Goal: Task Accomplishment & Management: Manage account settings

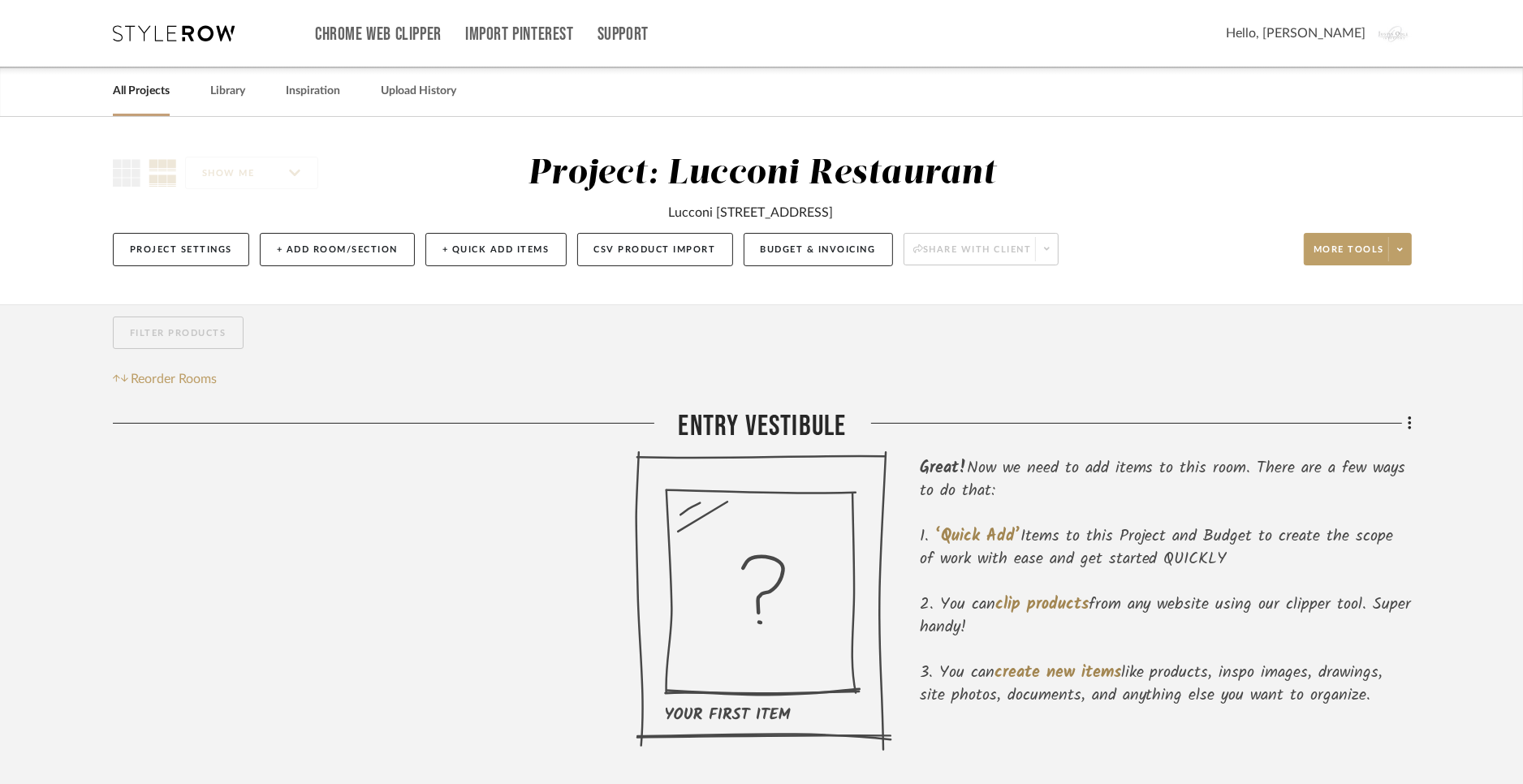
click at [170, 37] on icon at bounding box center [174, 33] width 122 height 16
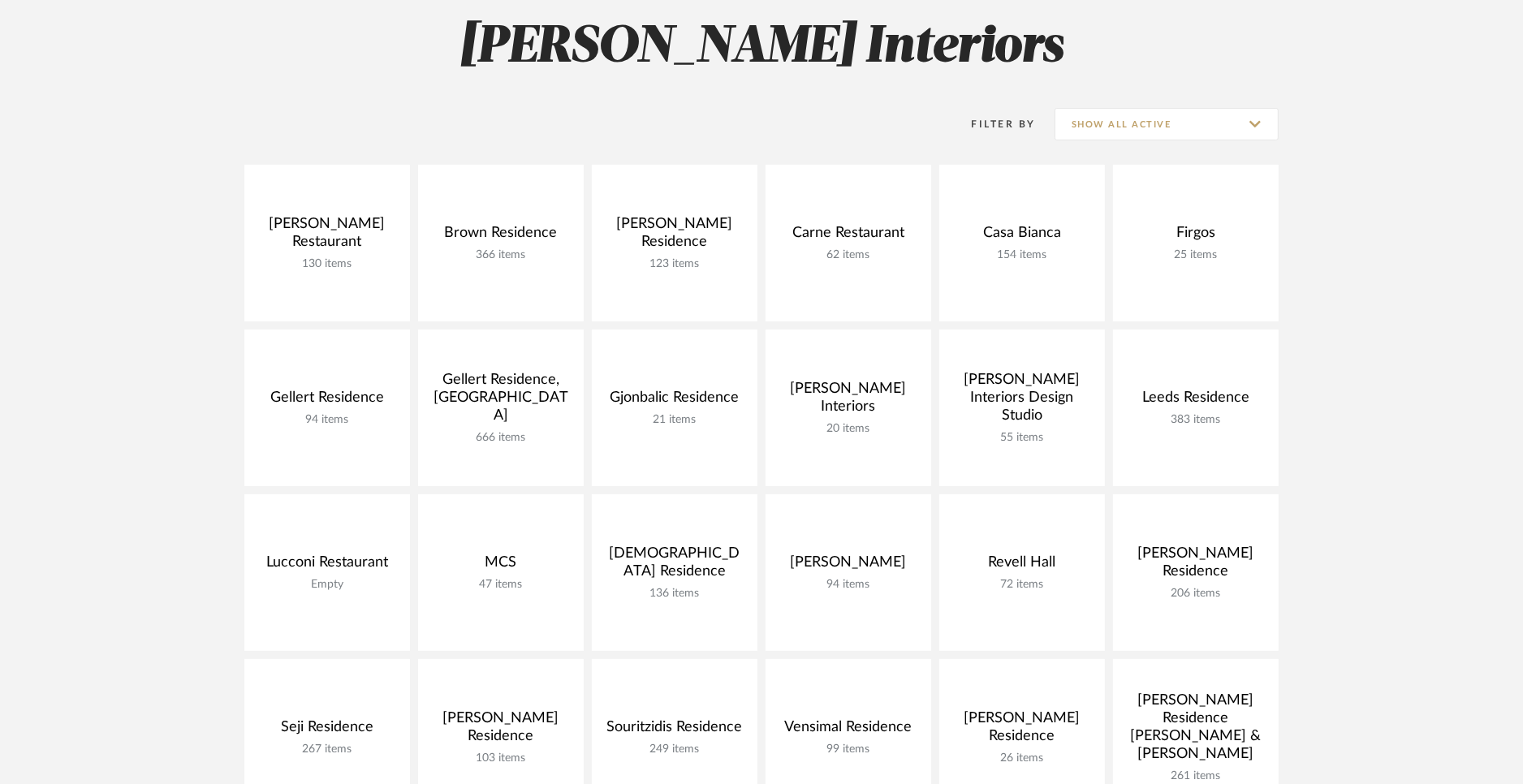
scroll to position [509, 0]
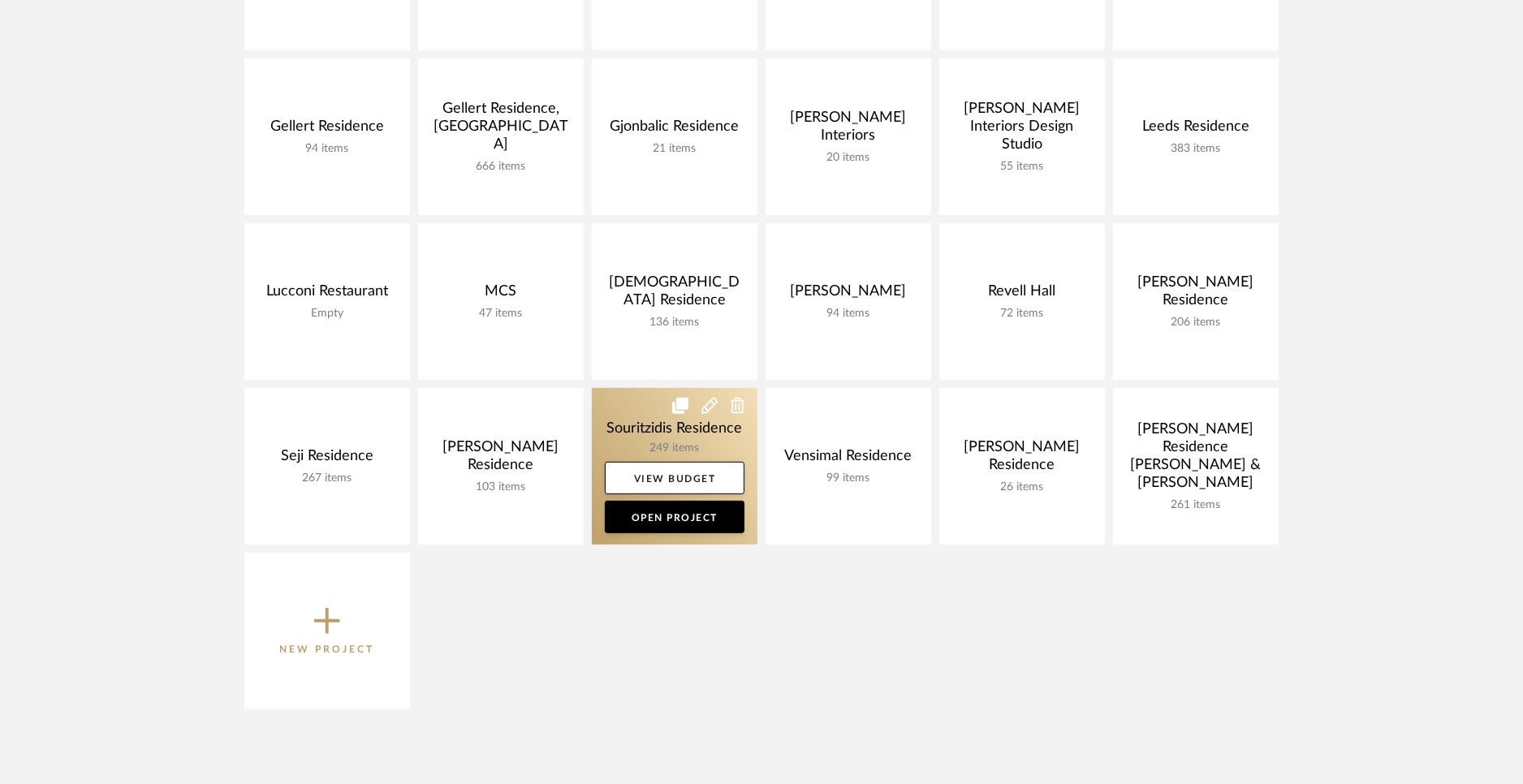
click at [644, 411] on link at bounding box center [675, 466] width 166 height 157
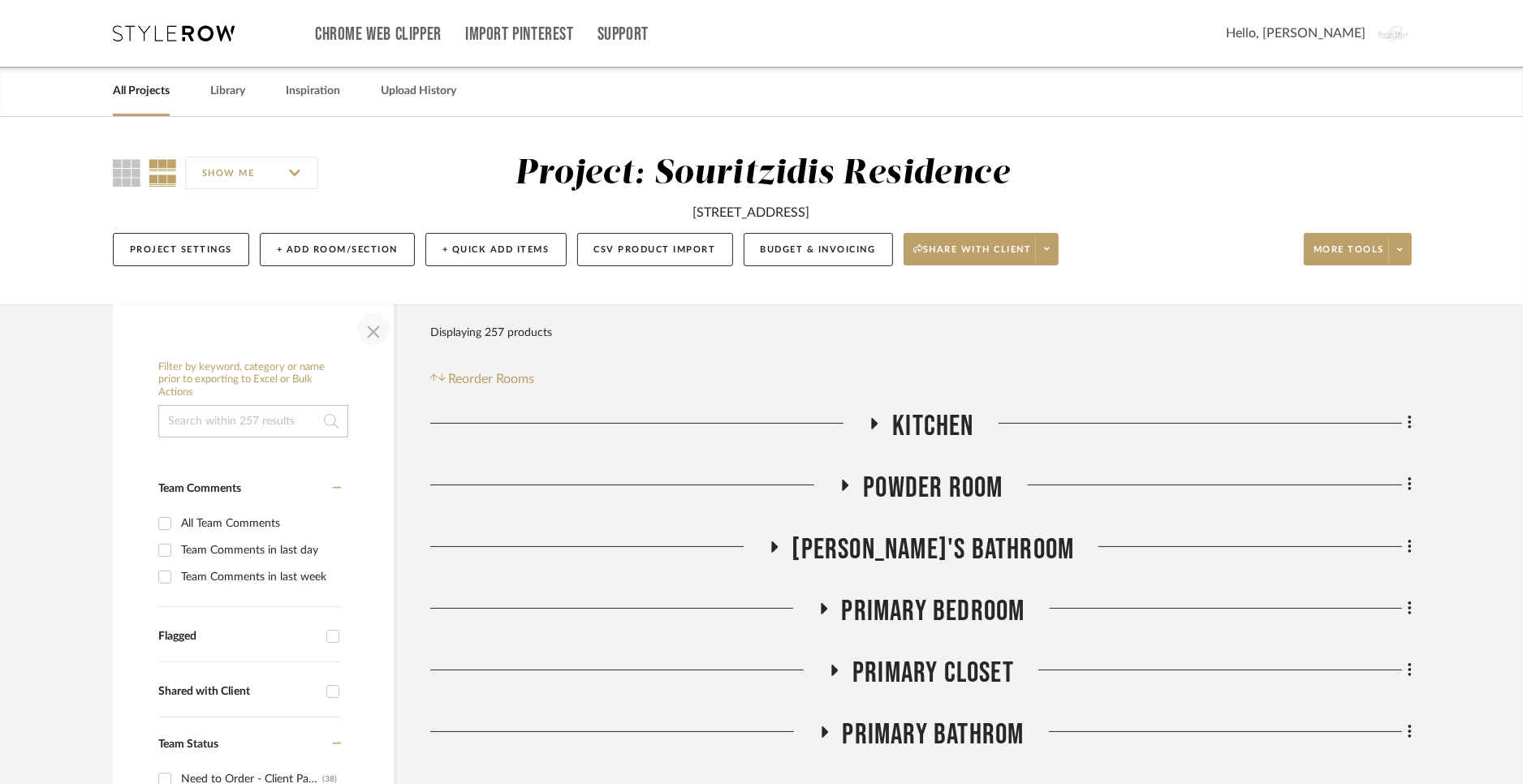
click at [373, 338] on span "button" at bounding box center [373, 329] width 39 height 39
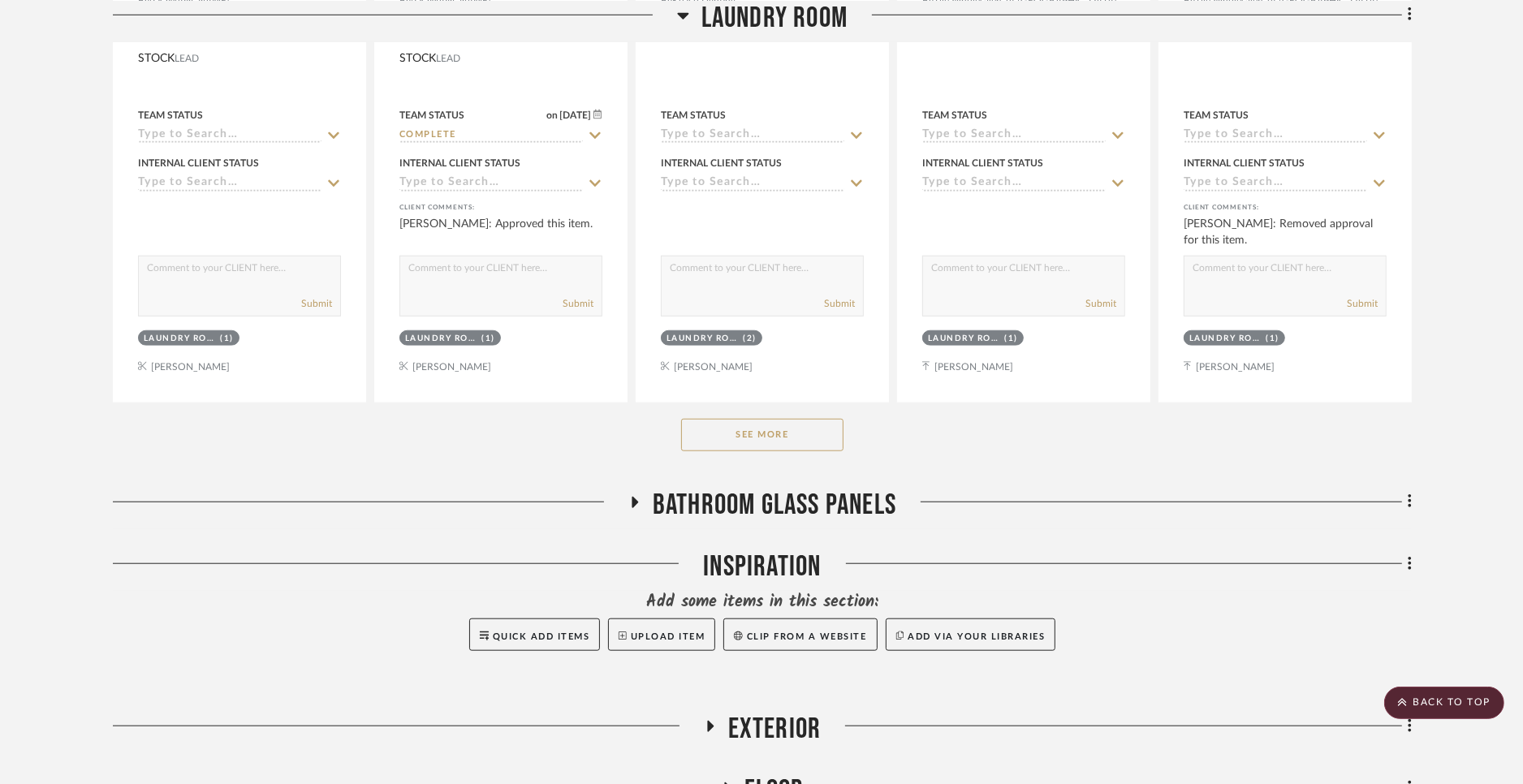
scroll to position [1388, 0]
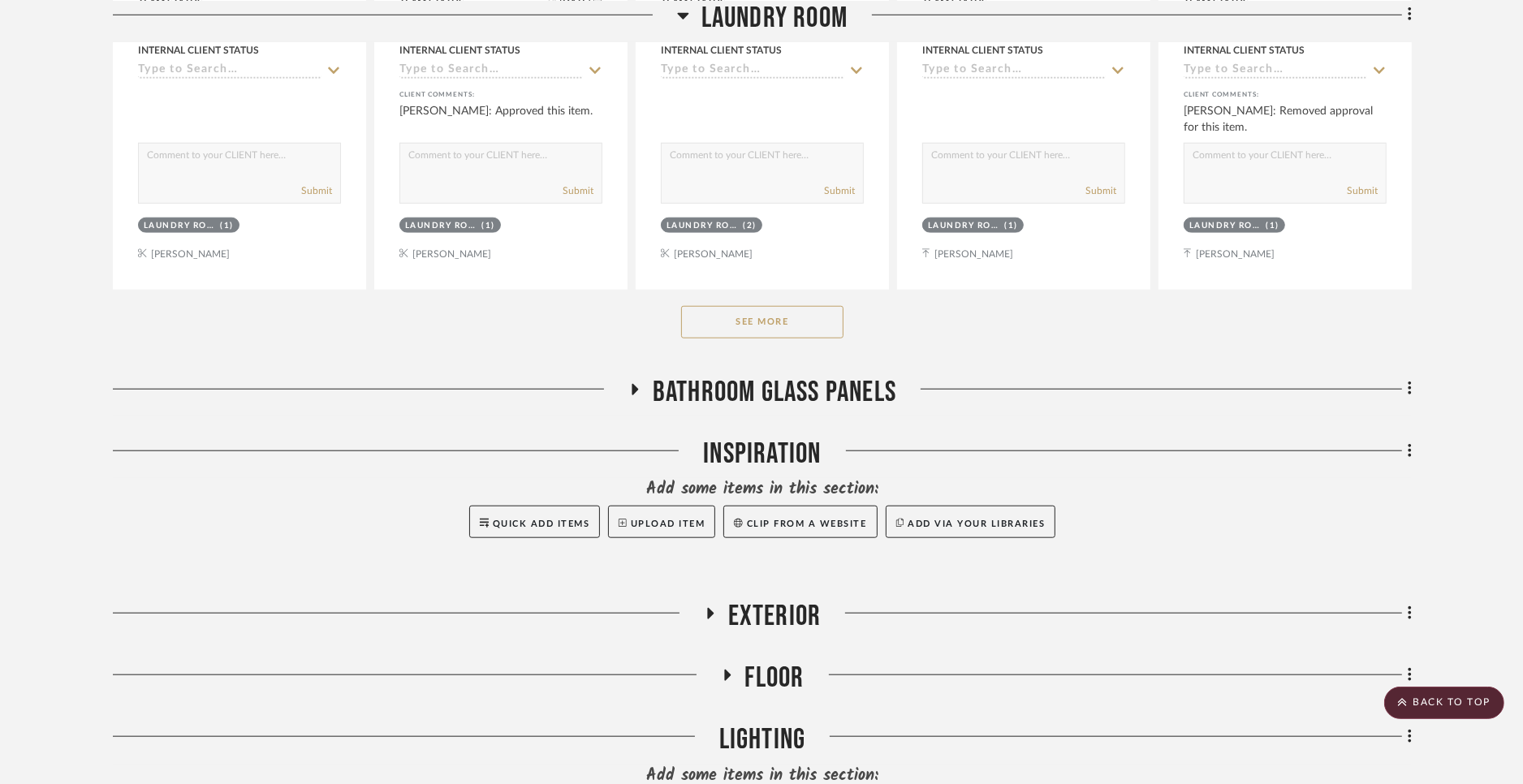
click at [751, 306] on button "See More" at bounding box center [762, 322] width 162 height 32
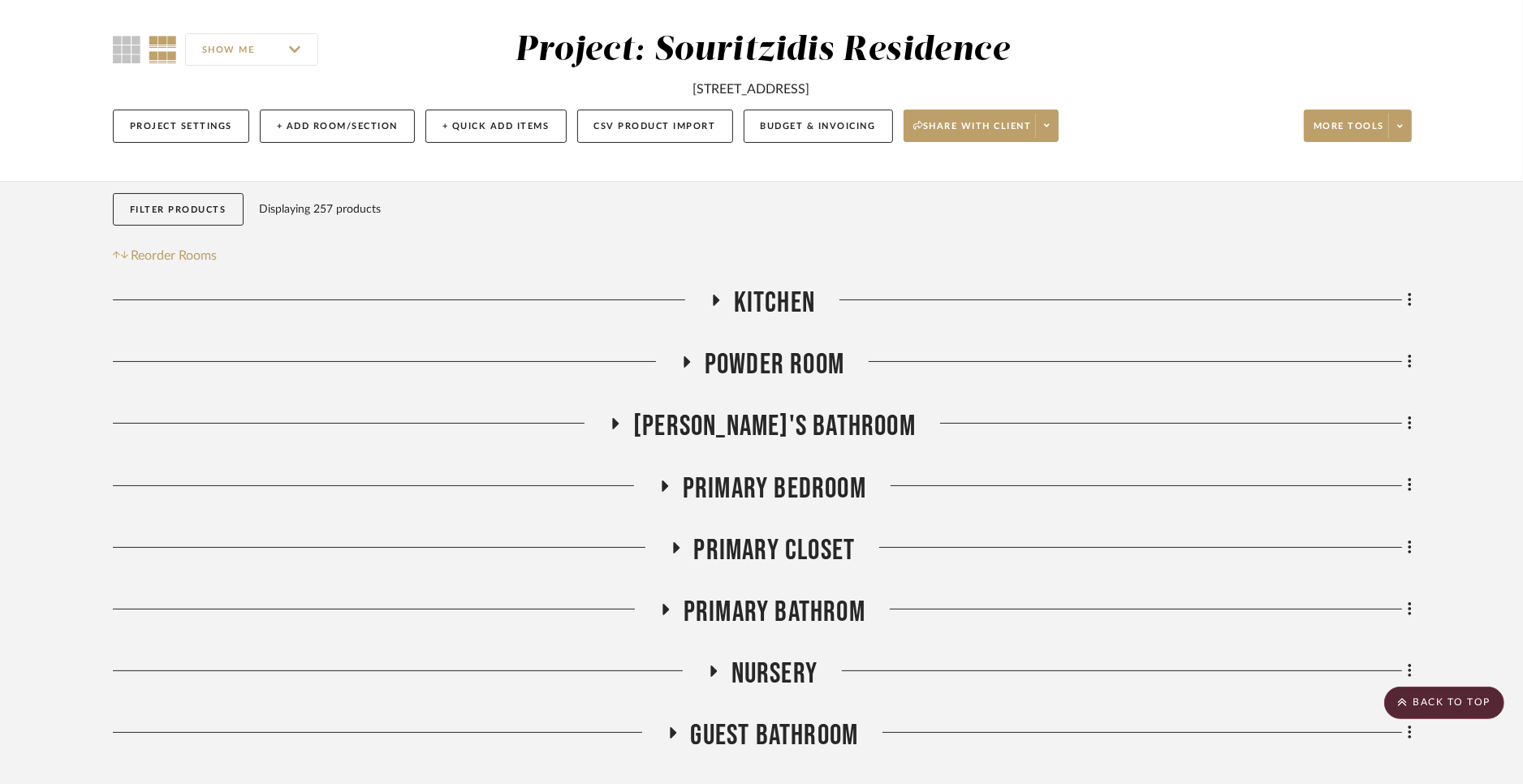
scroll to position [115, 0]
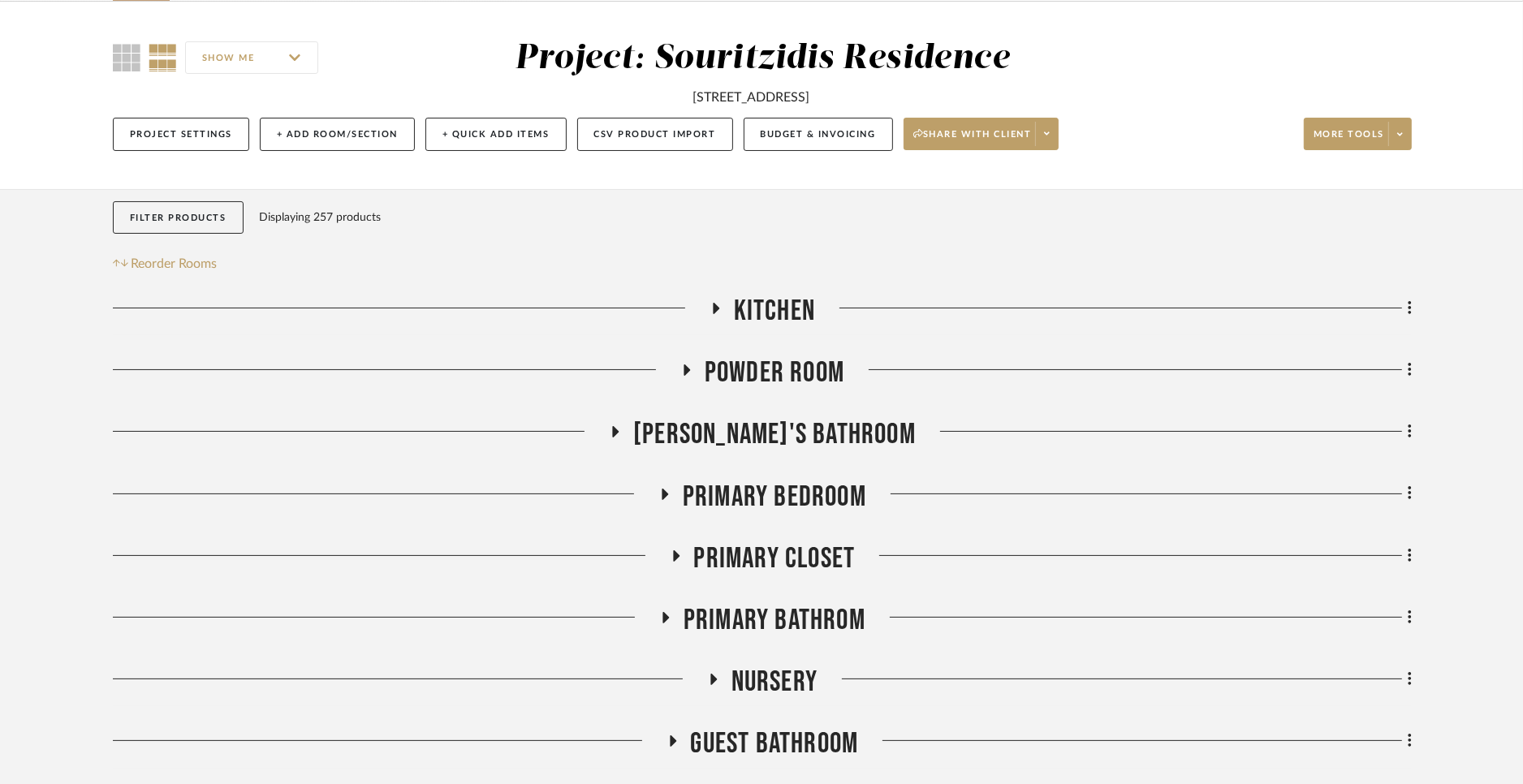
click at [625, 433] on icon at bounding box center [616, 432] width 20 height 12
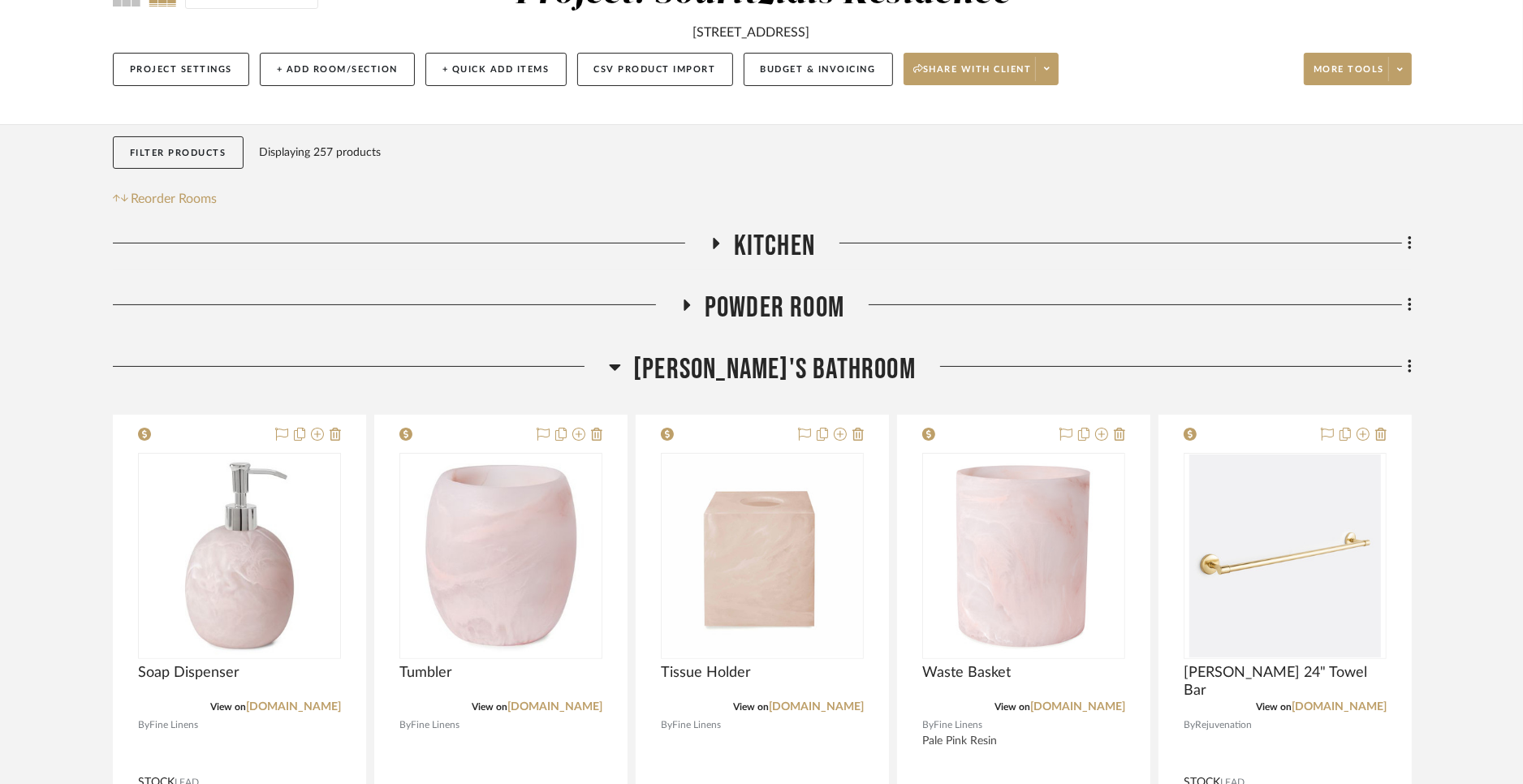
scroll to position [183, 0]
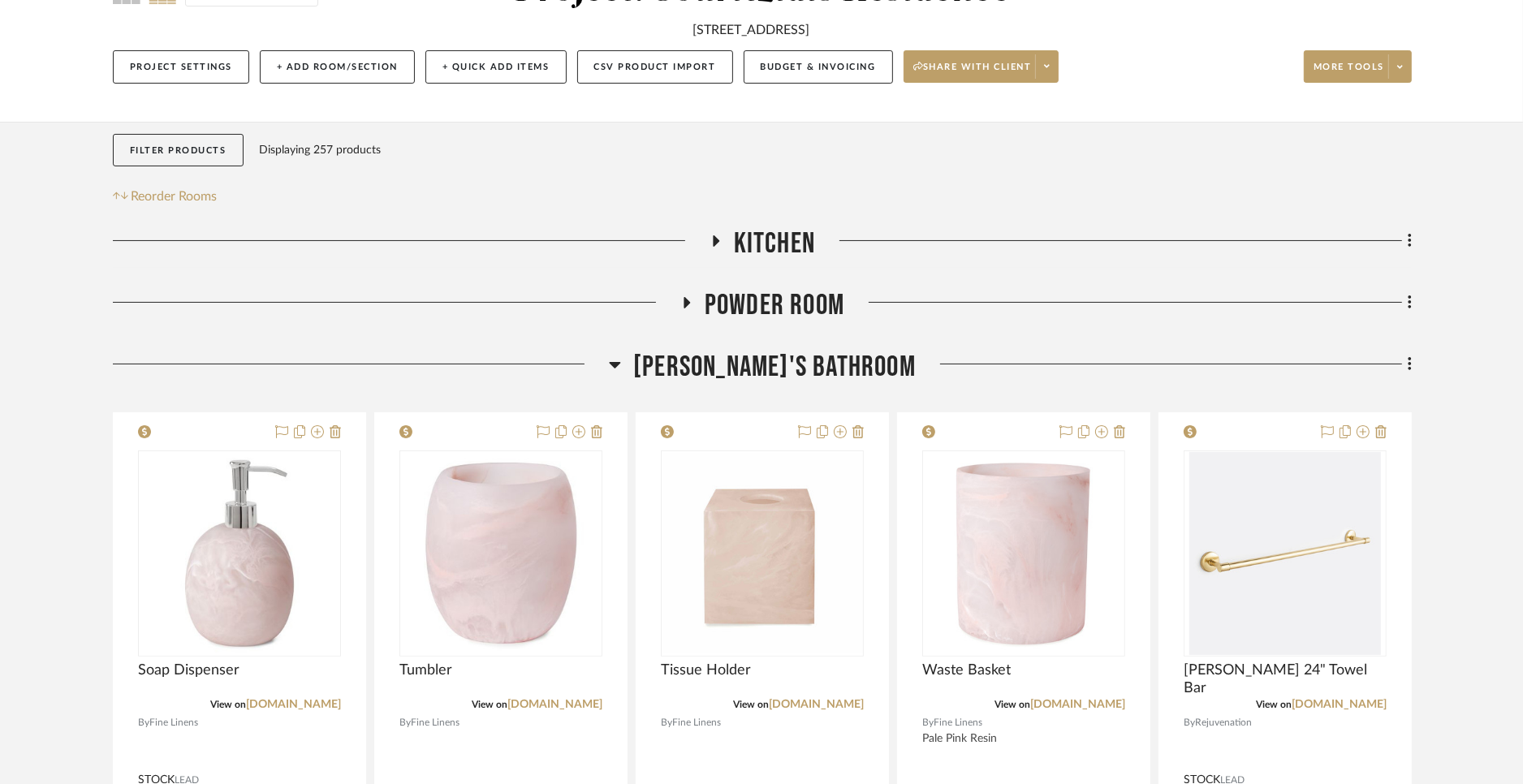
click at [621, 363] on icon at bounding box center [615, 364] width 12 height 6
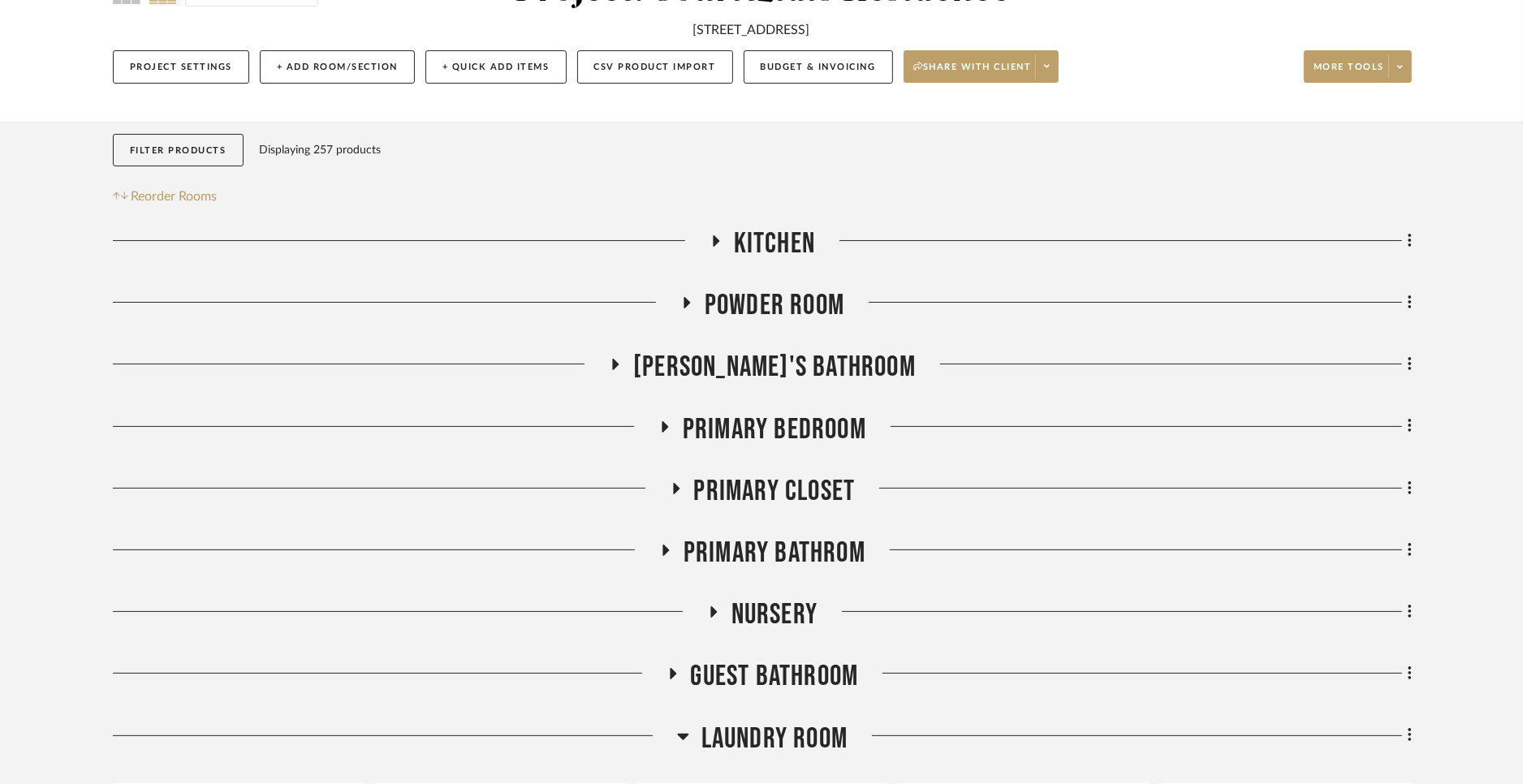
click at [672, 424] on icon at bounding box center [665, 427] width 20 height 12
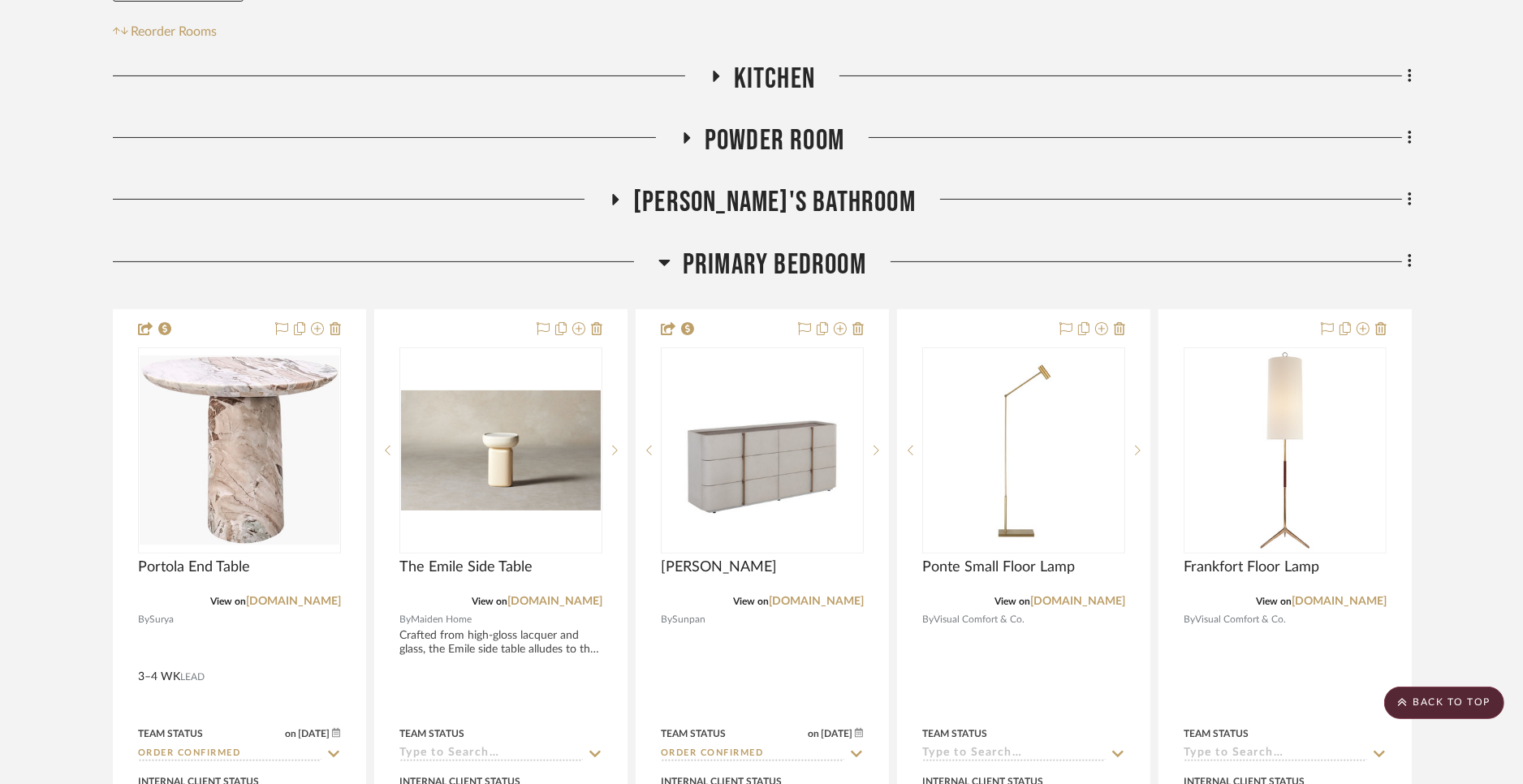
scroll to position [497, 0]
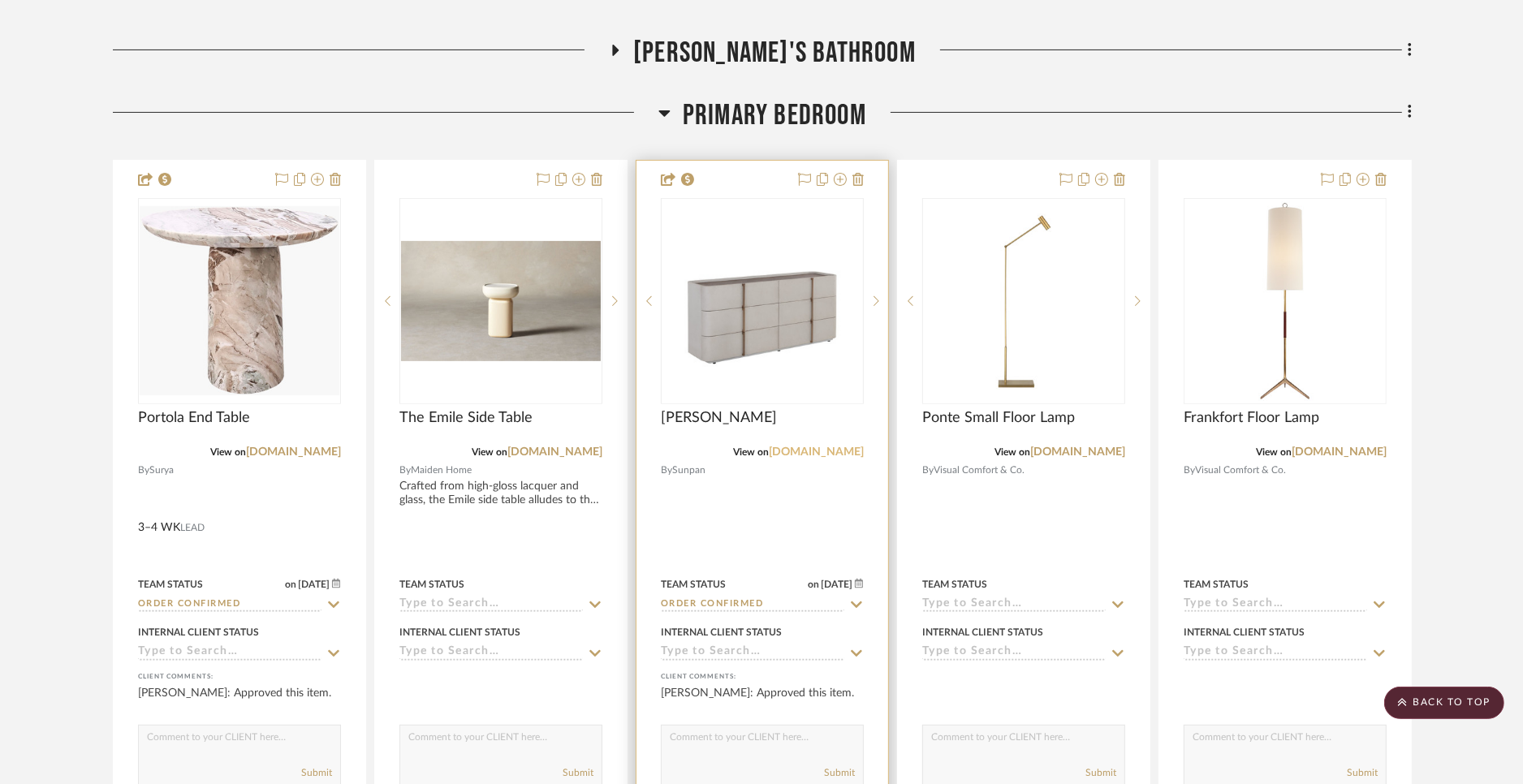
click at [818, 452] on link "[DOMAIN_NAME]" at bounding box center [816, 452] width 95 height 12
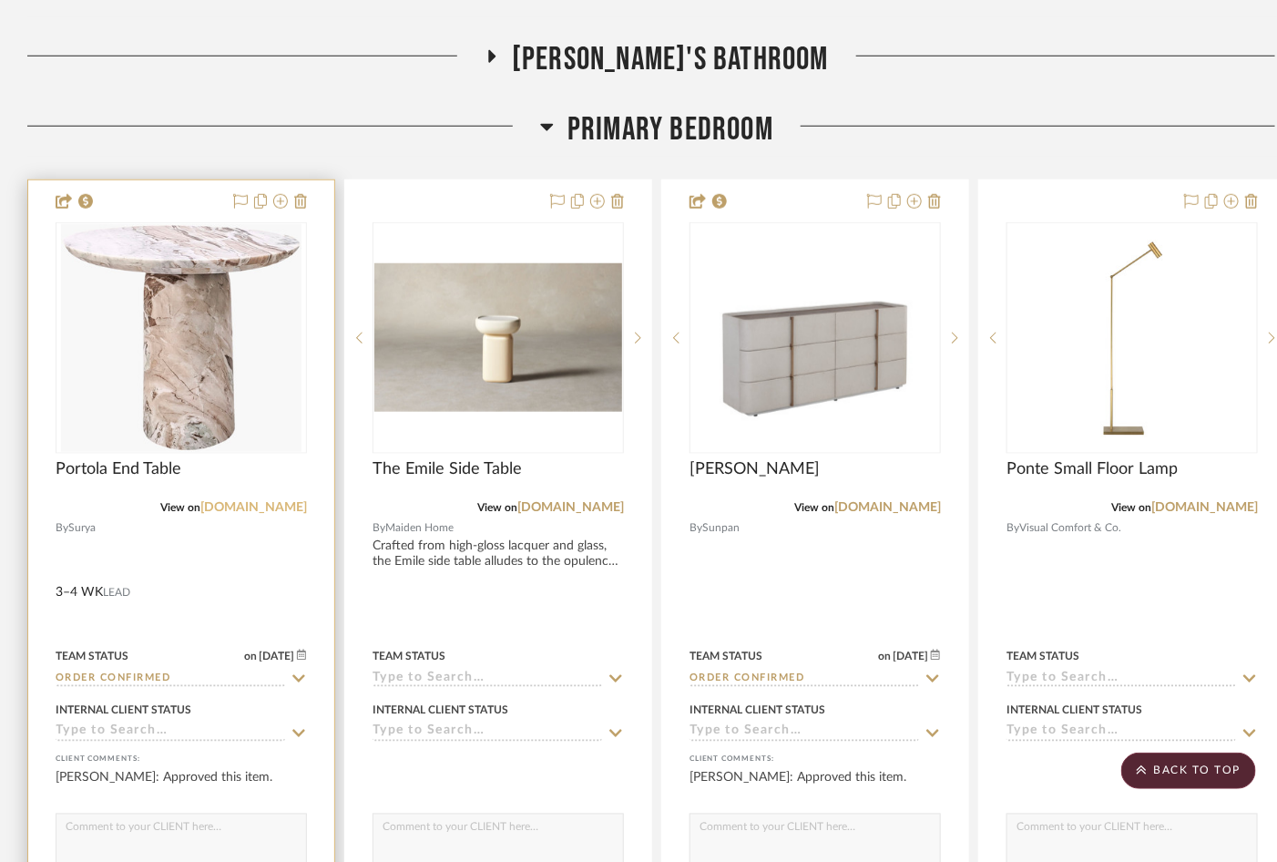
click at [279, 505] on link "[DOMAIN_NAME]" at bounding box center [253, 507] width 107 height 13
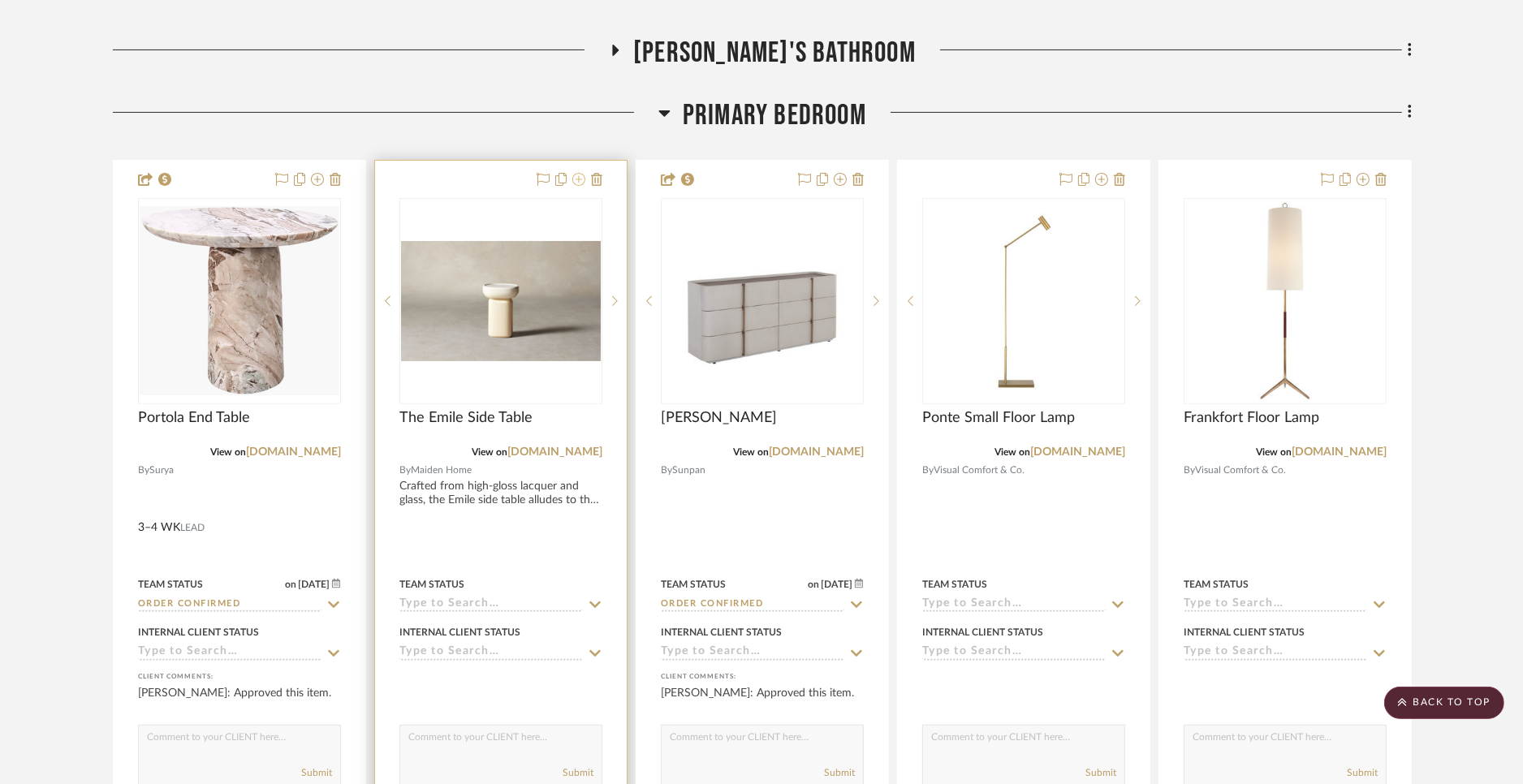
click at [579, 180] on icon at bounding box center [578, 179] width 13 height 13
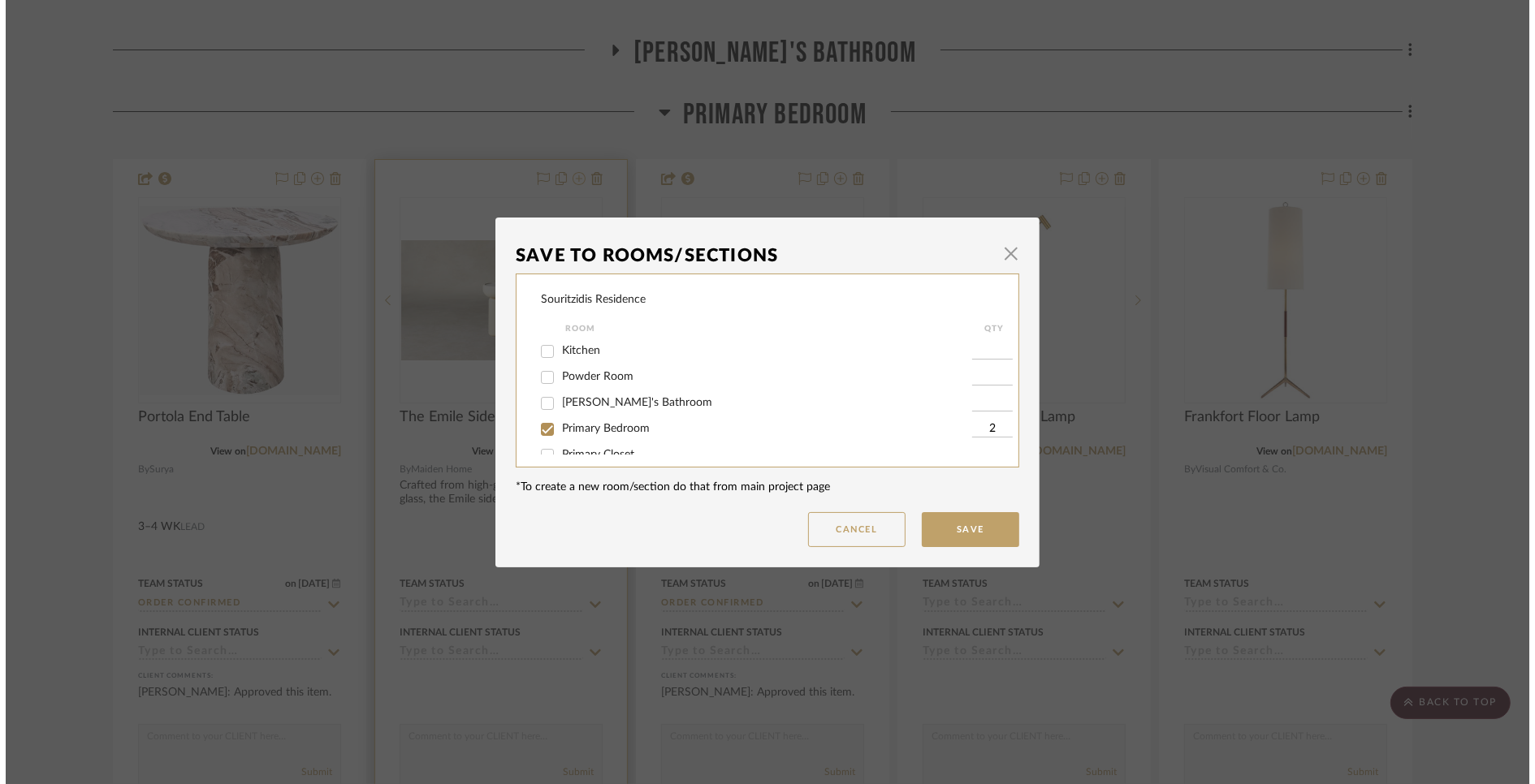
scroll to position [0, 0]
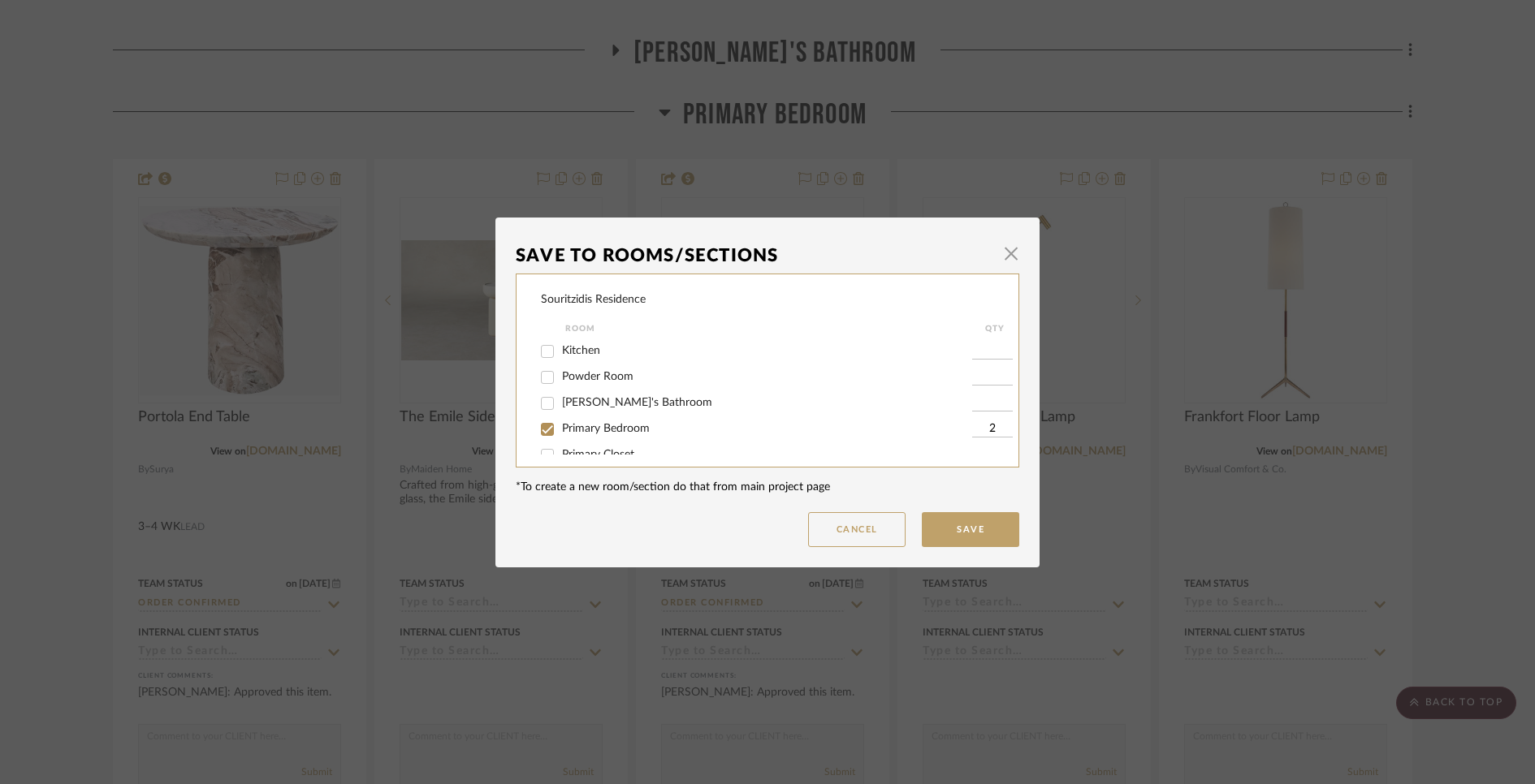
click at [534, 429] on div "Souritzidis Residence Room QTY Kitchen Powder Room Mia's Bathroom Primary Bedro…" at bounding box center [767, 371] width 504 height 194
click at [544, 436] on input "Primary Bedroom" at bounding box center [546, 429] width 26 height 26
checkbox input "false"
click at [957, 540] on button "Save" at bounding box center [970, 529] width 97 height 35
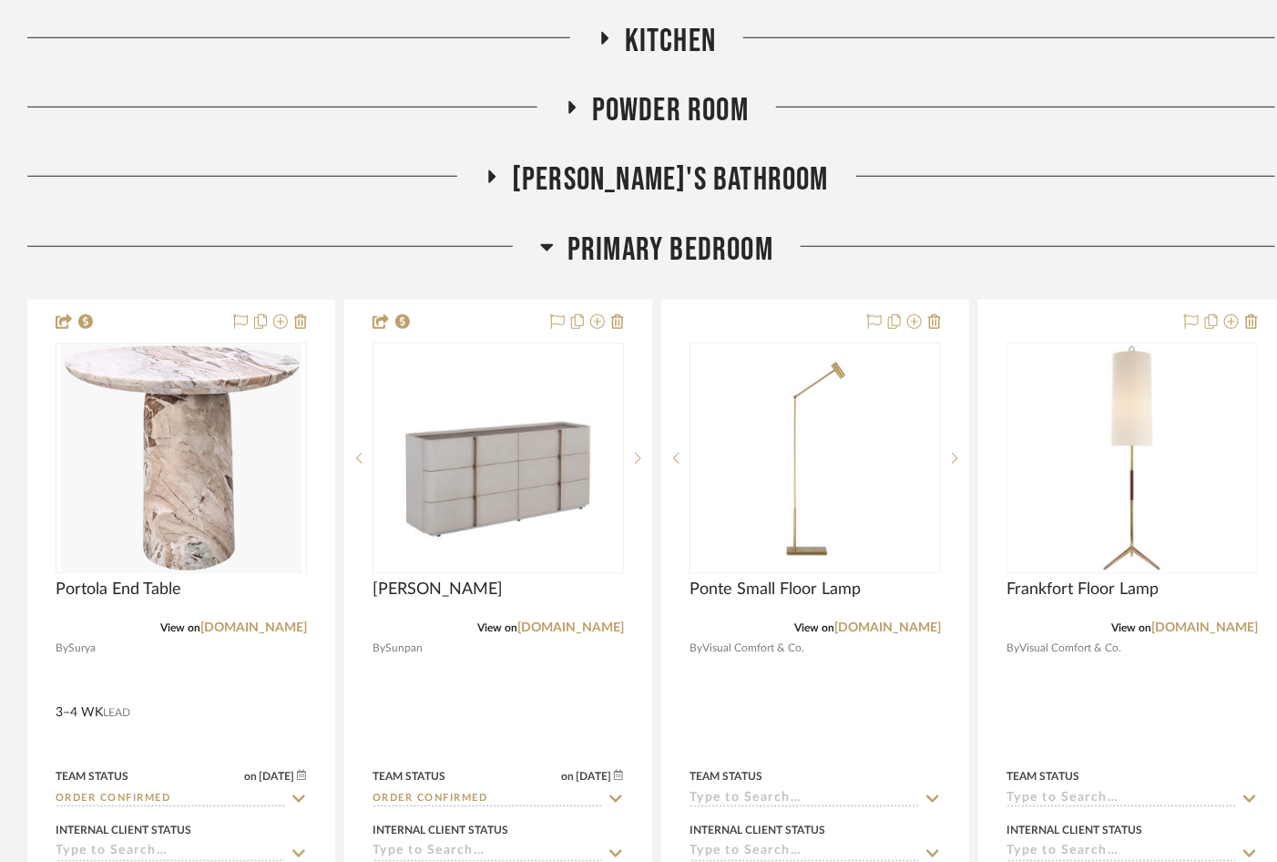
scroll to position [444, 0]
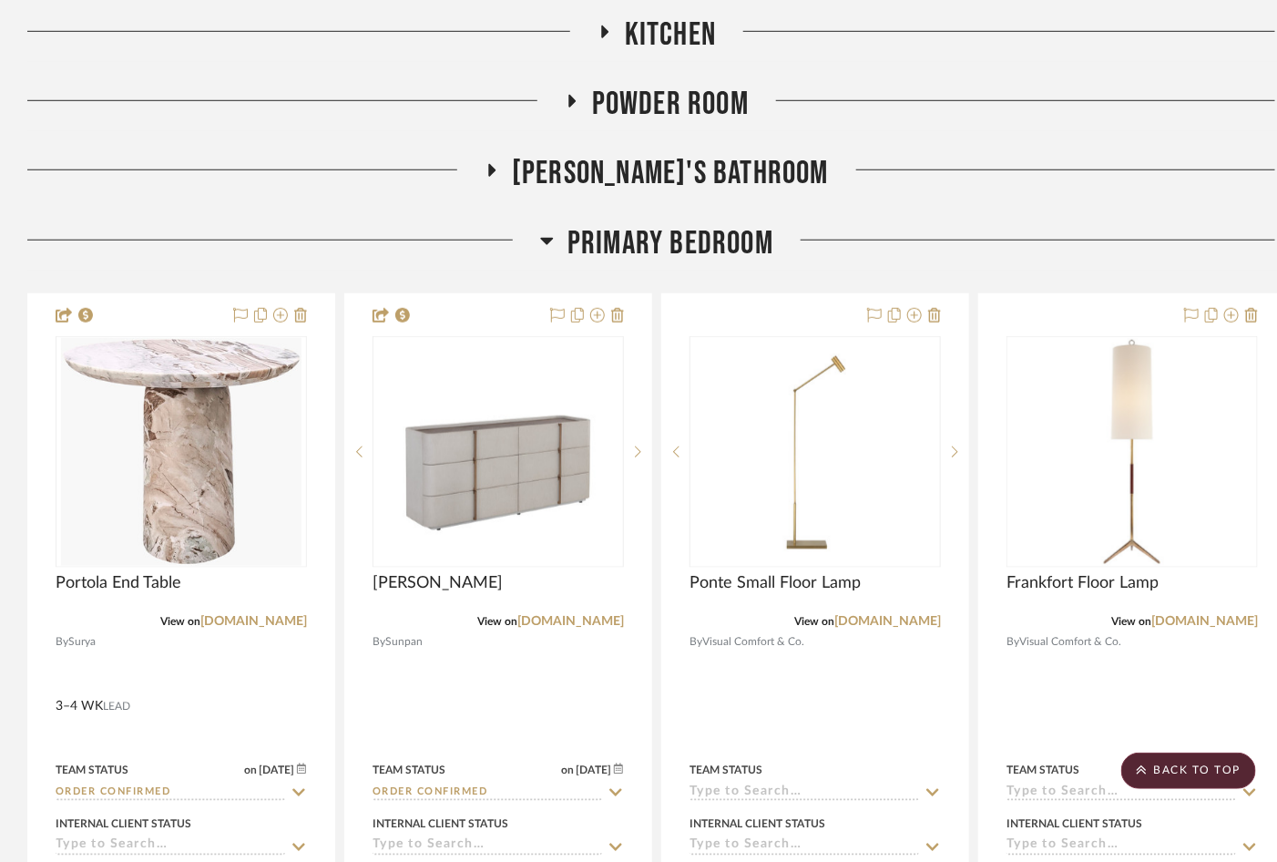
click at [549, 238] on icon at bounding box center [547, 241] width 13 height 7
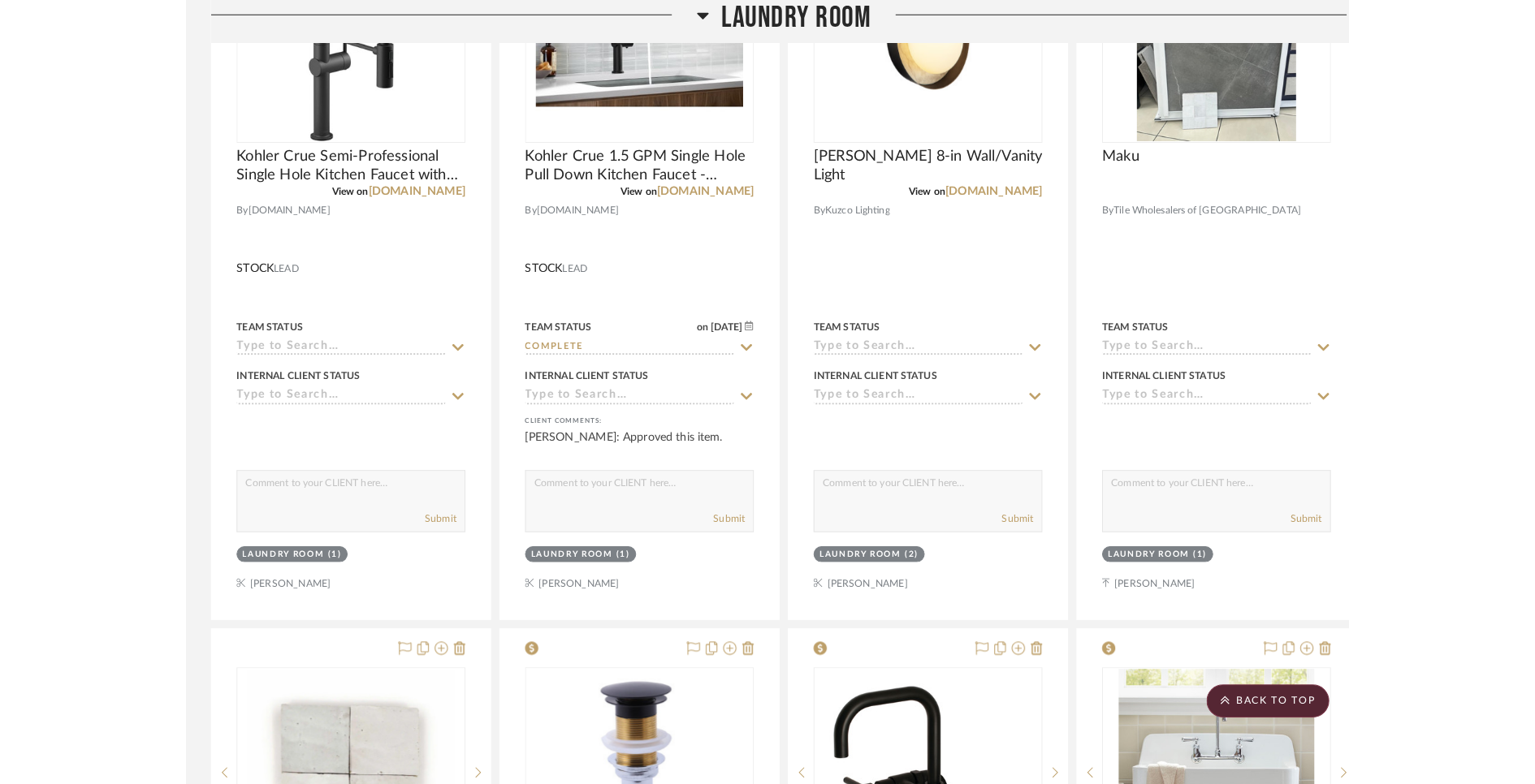
scroll to position [0, 0]
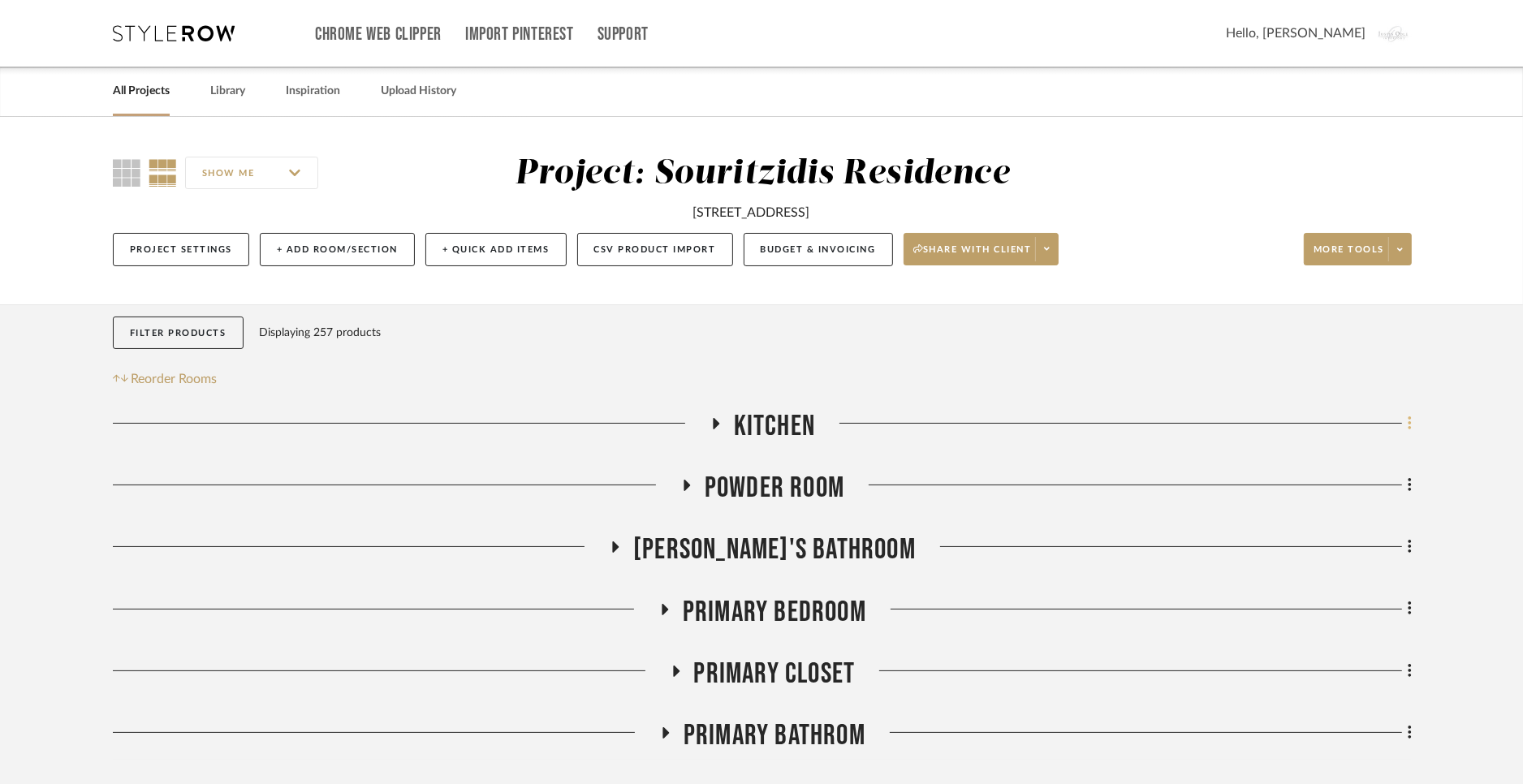
click at [1409, 426] on icon at bounding box center [1410, 422] width 4 height 13
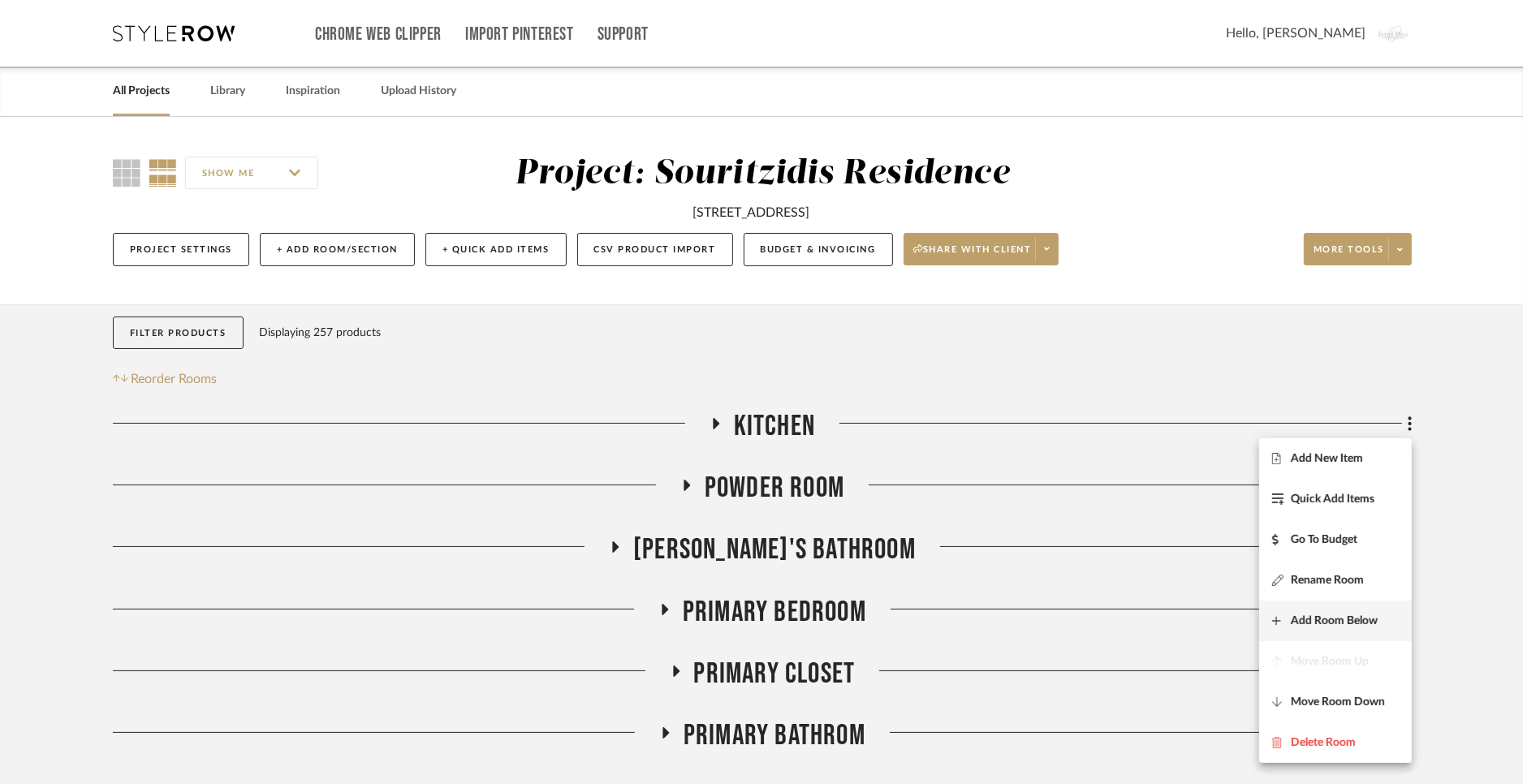
click at [1331, 618] on span "Add Room Below" at bounding box center [1333, 621] width 86 height 13
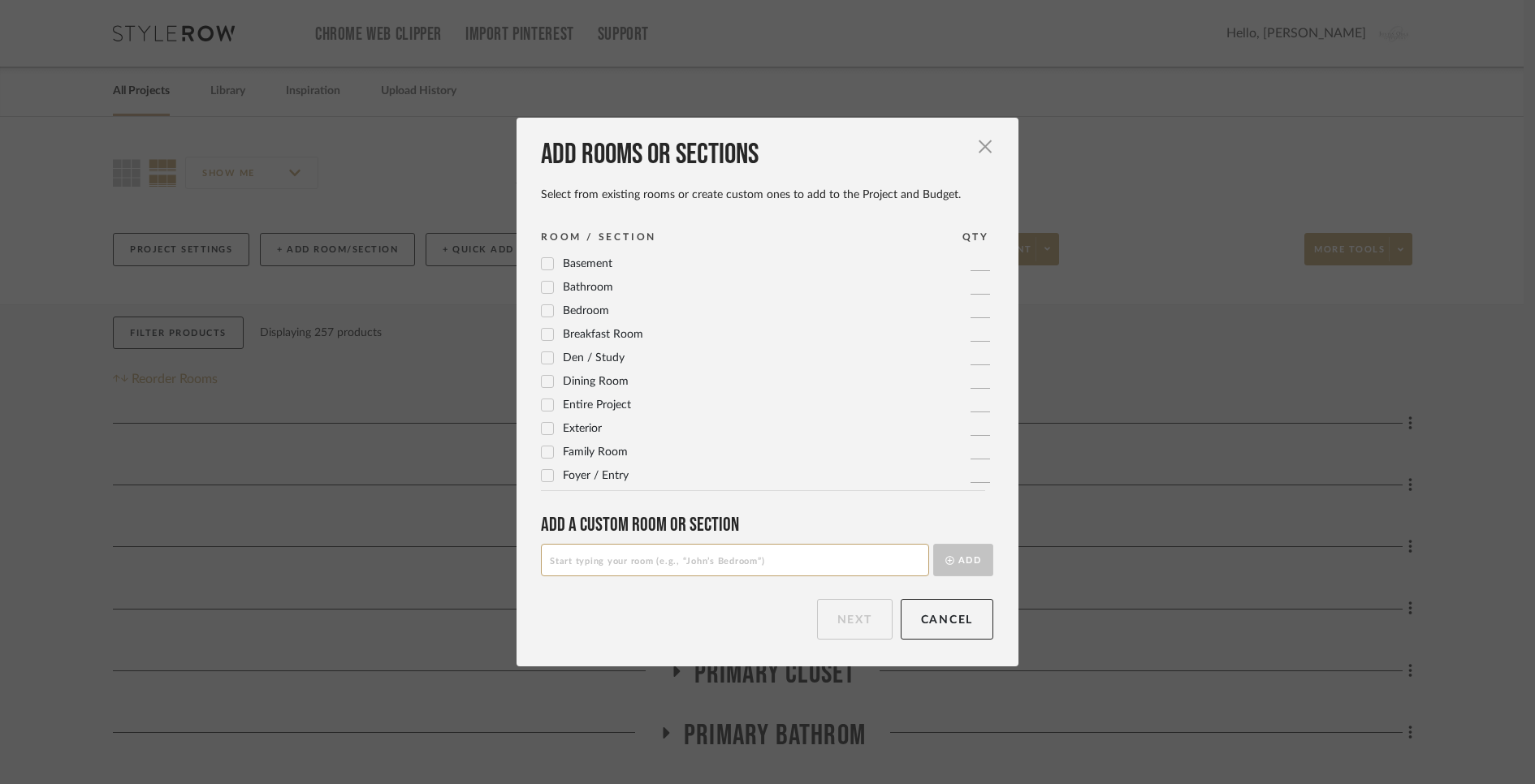
click at [675, 565] on input at bounding box center [735, 559] width 388 height 32
type input "Window Treatment"
click at [953, 564] on button "Add" at bounding box center [963, 559] width 60 height 32
click at [844, 616] on button "Next" at bounding box center [854, 619] width 76 height 41
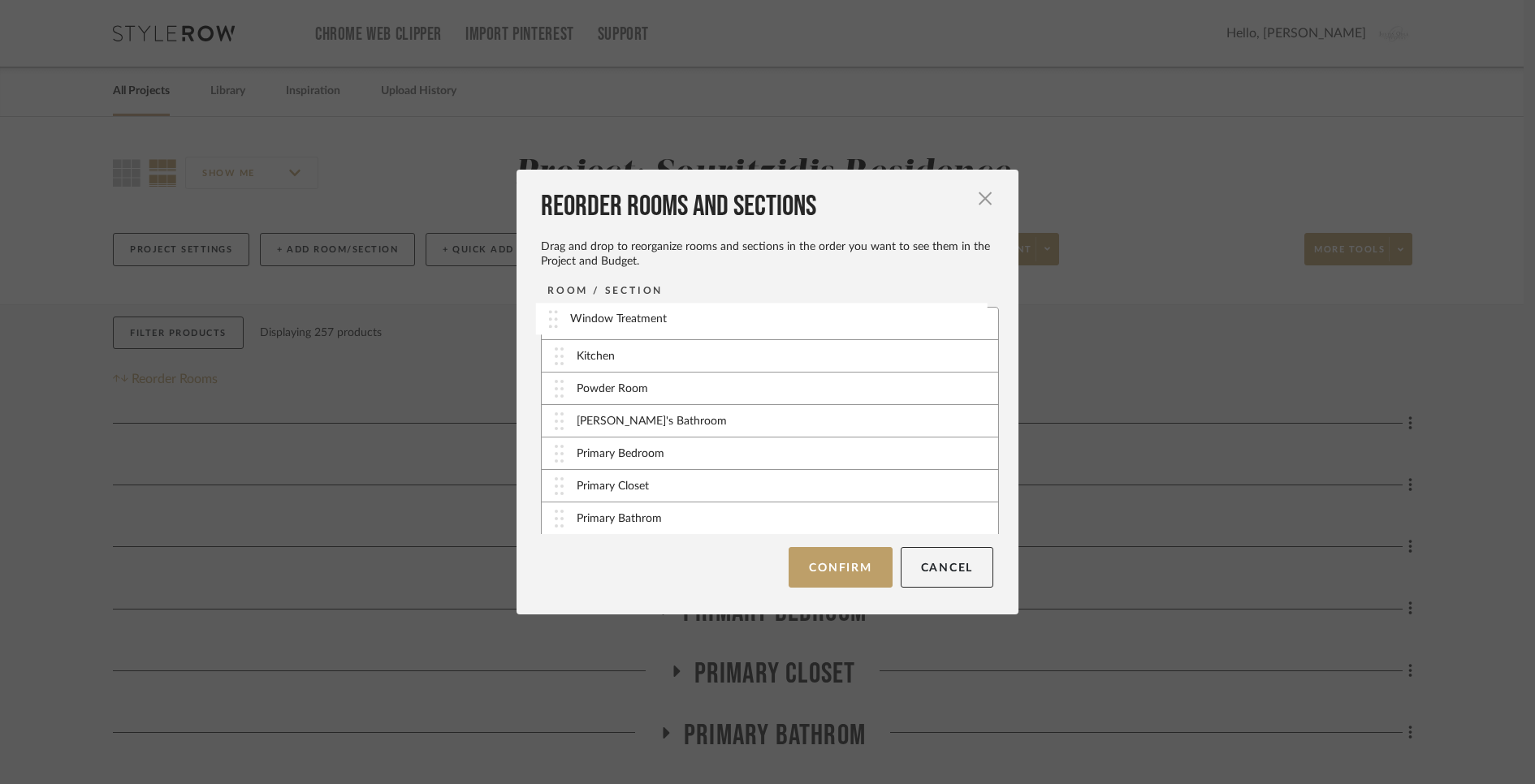
drag, startPoint x: 552, startPoint y: 357, endPoint x: 552, endPoint y: 321, distance: 36.0
click at [846, 566] on button "Confirm" at bounding box center [841, 568] width 103 height 41
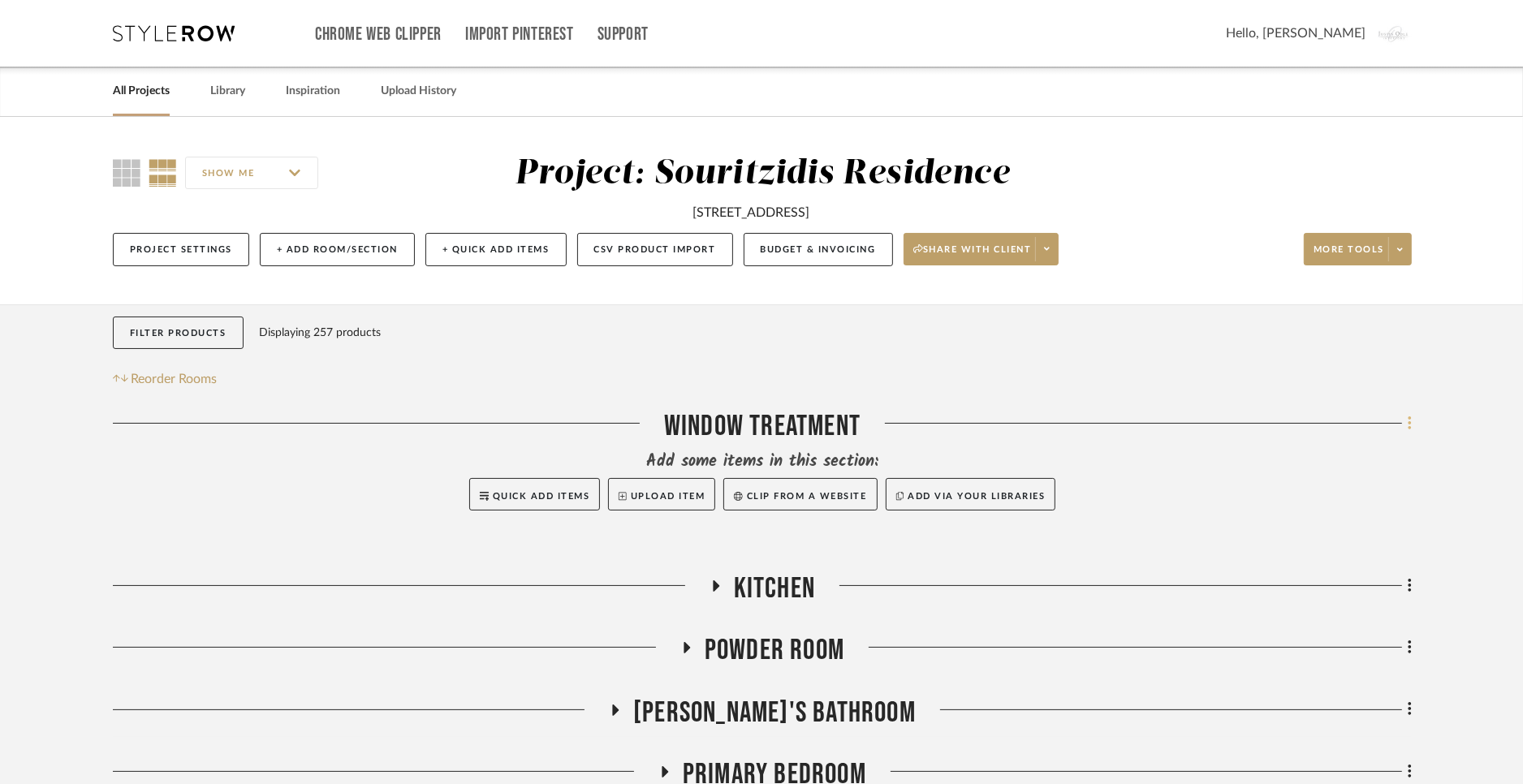
click at [1409, 423] on icon at bounding box center [1410, 424] width 4 height 18
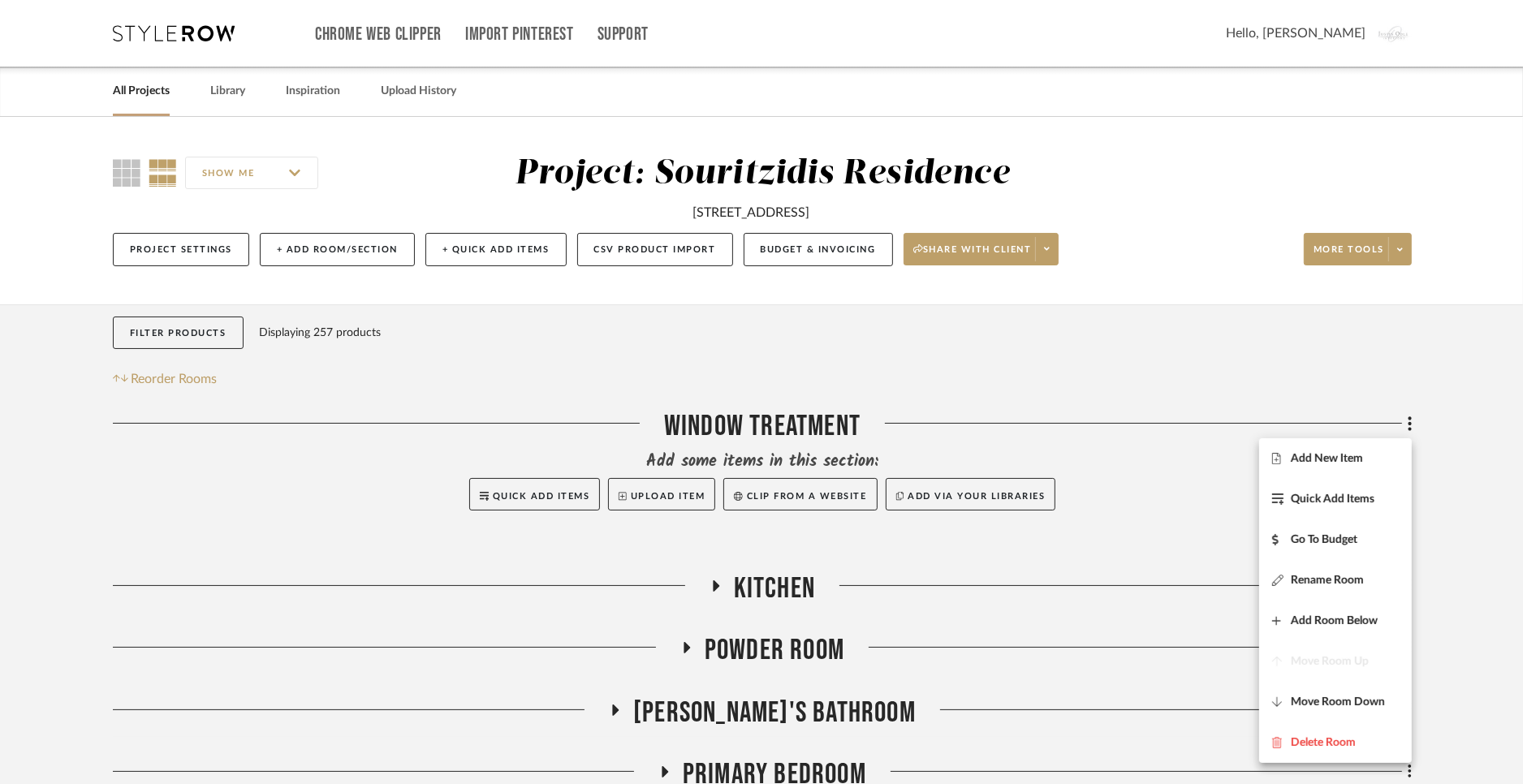
click at [682, 495] on div at bounding box center [761, 392] width 1523 height 784
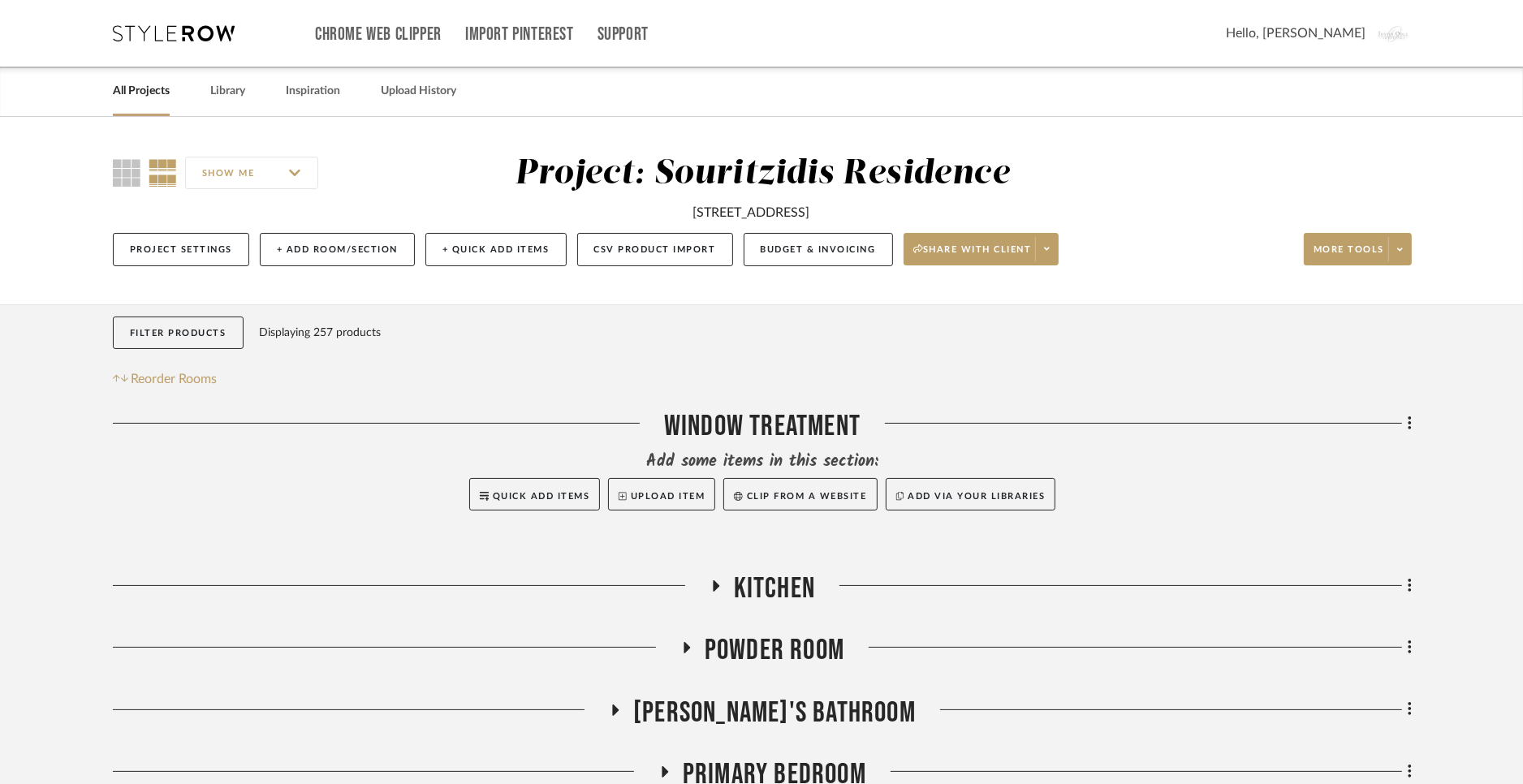
click at [682, 495] on button "Upload Item" at bounding box center [661, 494] width 107 height 32
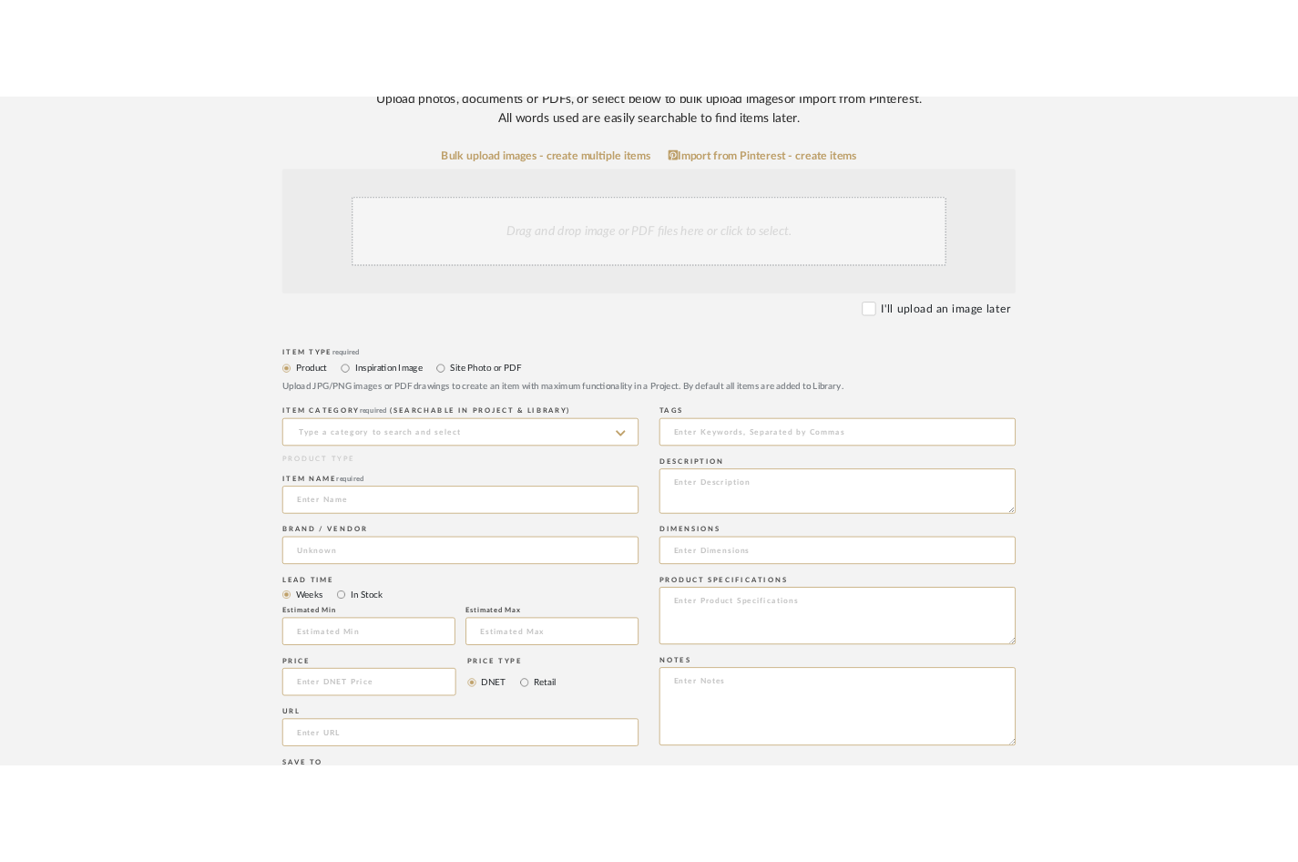
scroll to position [303, 0]
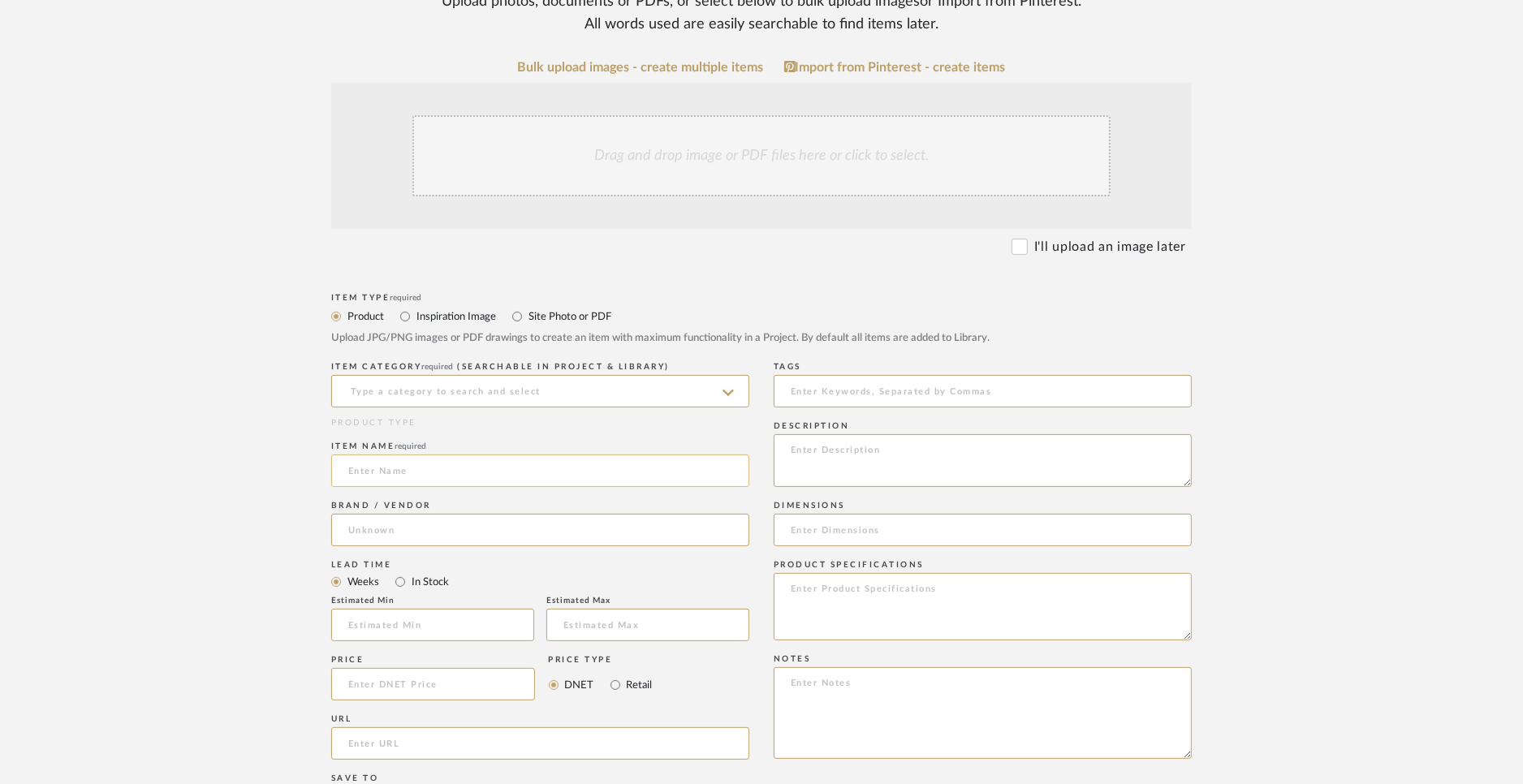
click at [477, 478] on input at bounding box center [540, 470] width 418 height 32
click at [422, 471] on input "Mia & [PERSON_NAME]'s - FABRIC ONLY" at bounding box center [540, 470] width 418 height 32
type input "Mia & [PERSON_NAME]'s - FABRIC ONLY"
click at [446, 527] on input at bounding box center [540, 530] width 418 height 32
type input "[PERSON_NAME]"
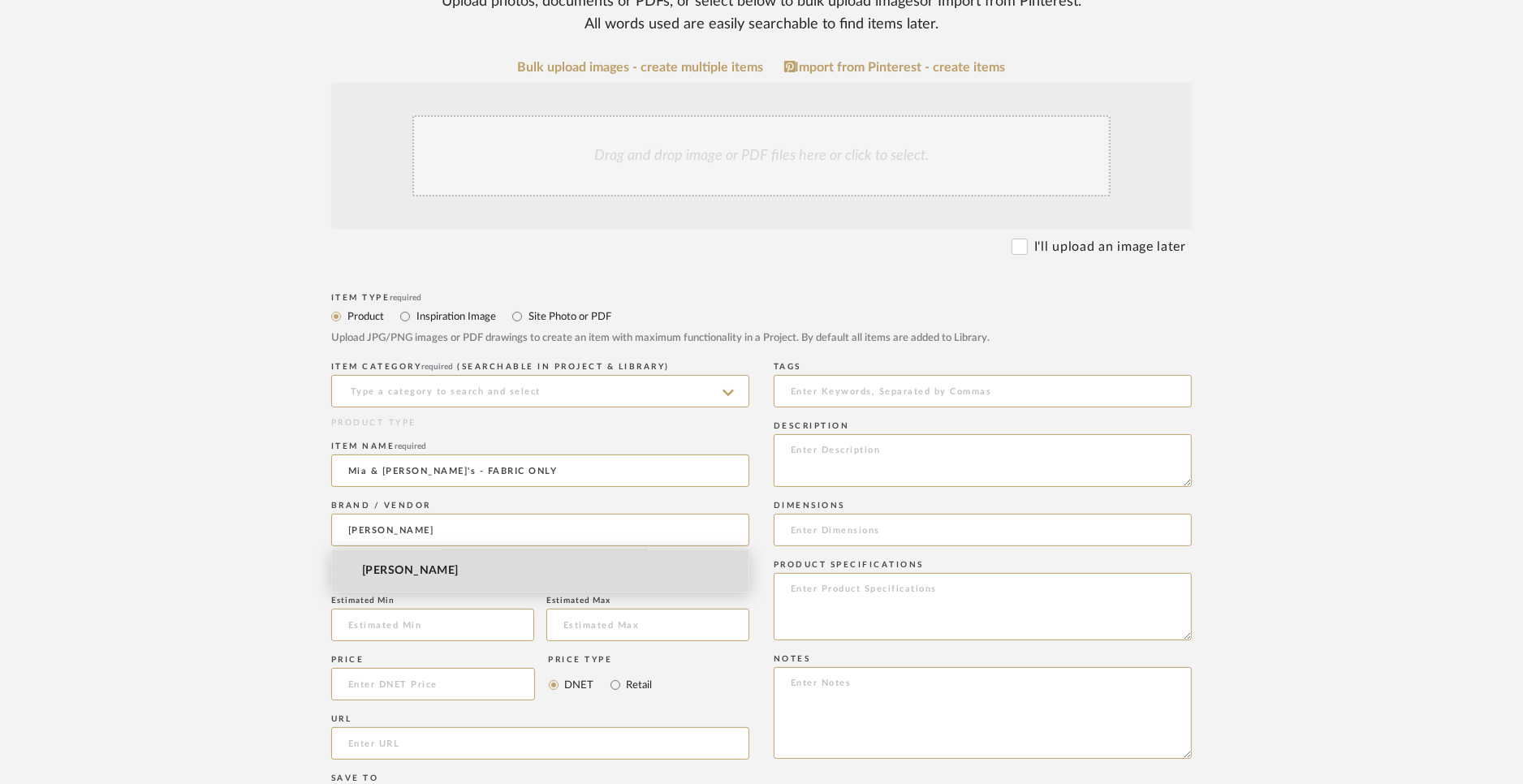
click at [389, 568] on span "[PERSON_NAME]" at bounding box center [410, 570] width 96 height 13
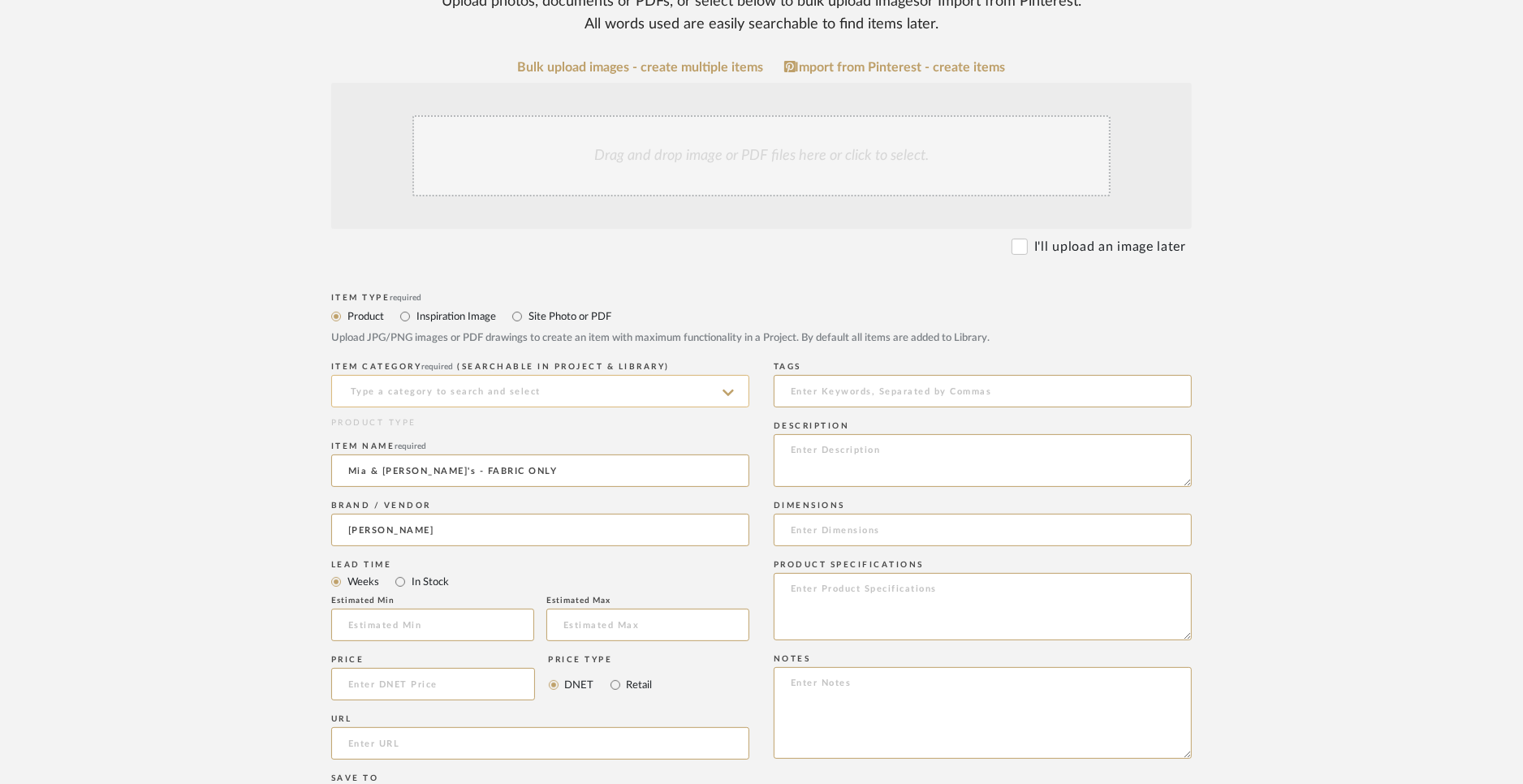
click at [380, 399] on input at bounding box center [540, 391] width 418 height 32
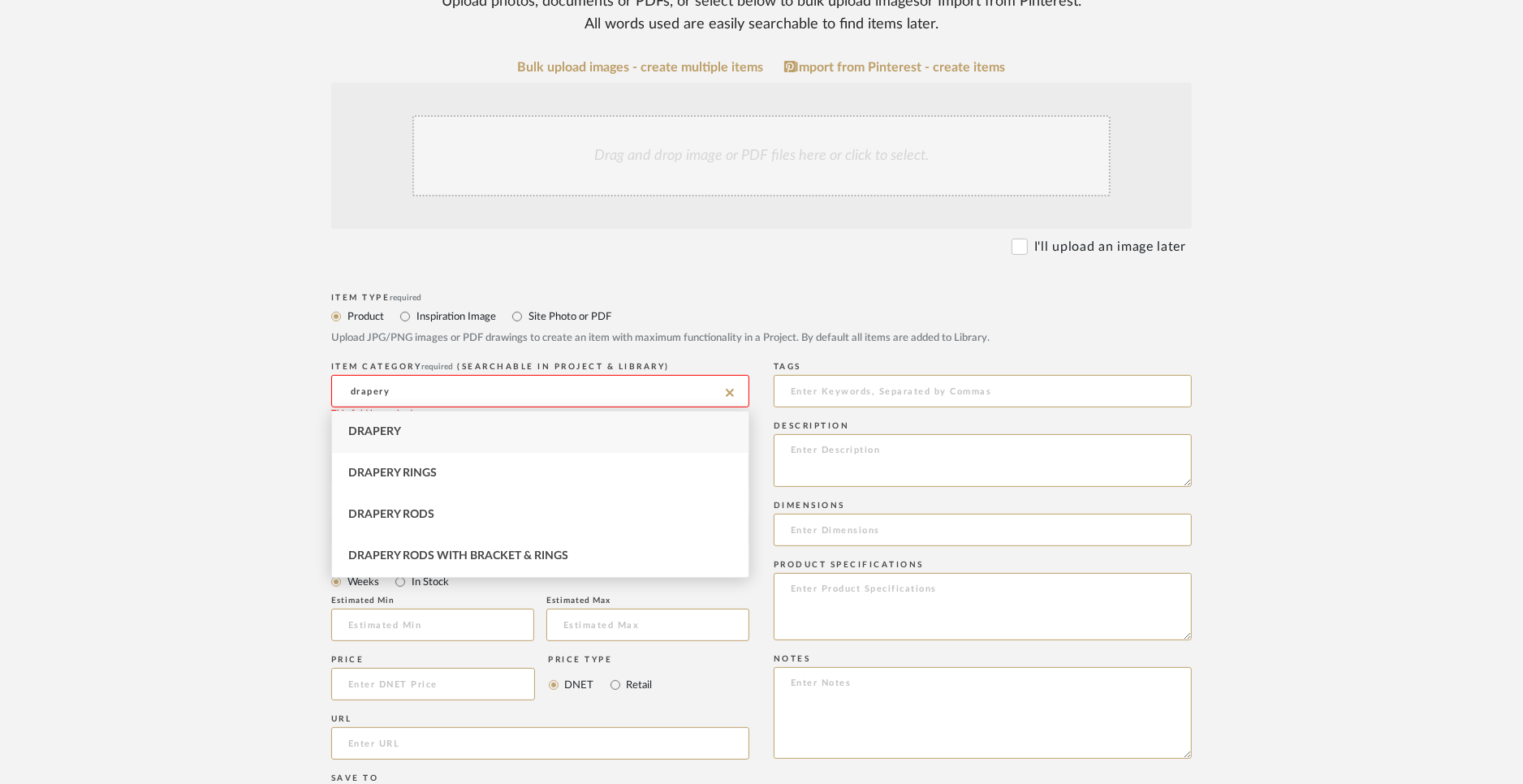
click at [379, 437] on span "Drapery" at bounding box center [374, 431] width 53 height 12
type input "Drapery"
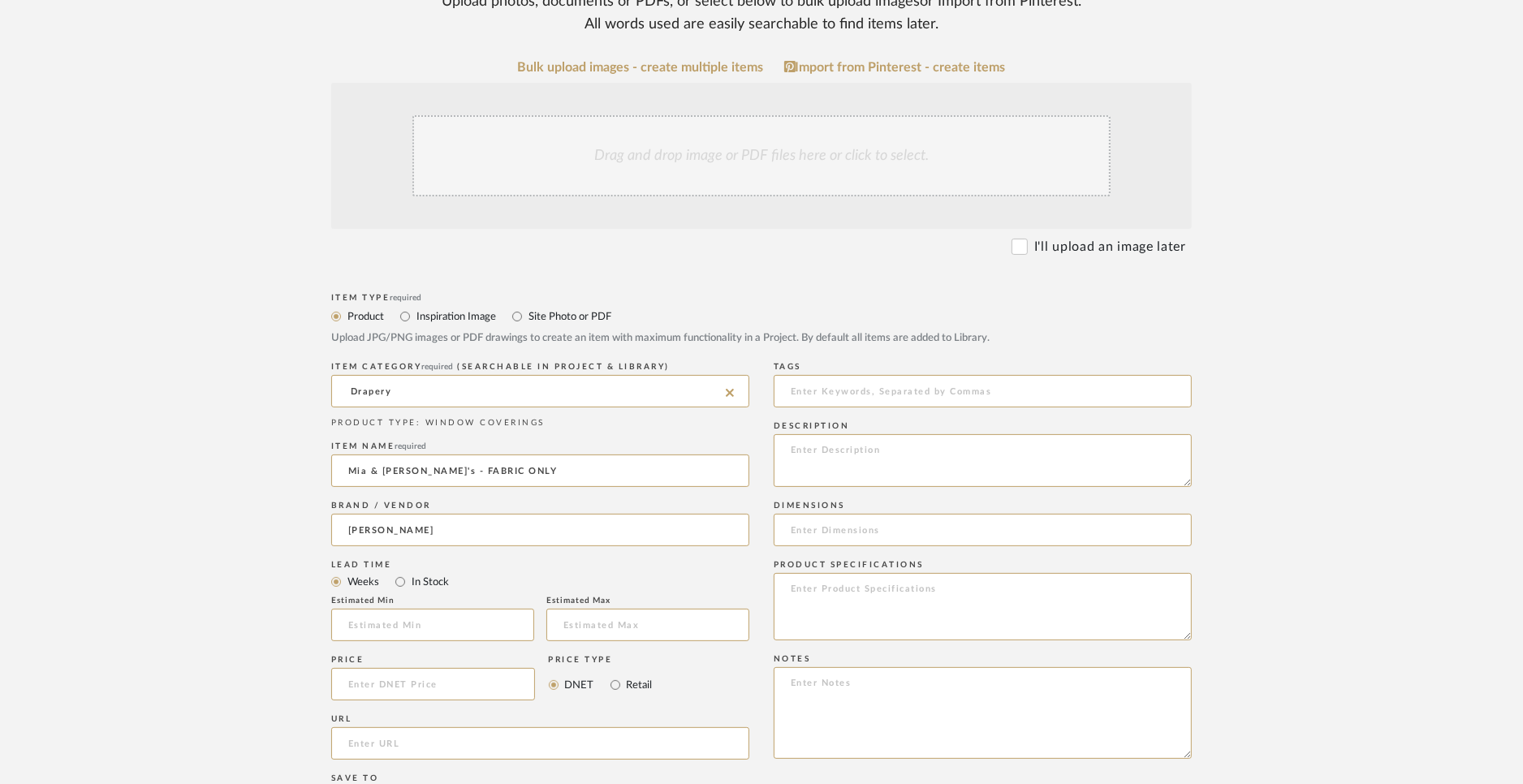
click at [304, 517] on form "Bulk upload images - create multiple items Import from Pinterest - create items…" at bounding box center [761, 648] width 1035 height 1177
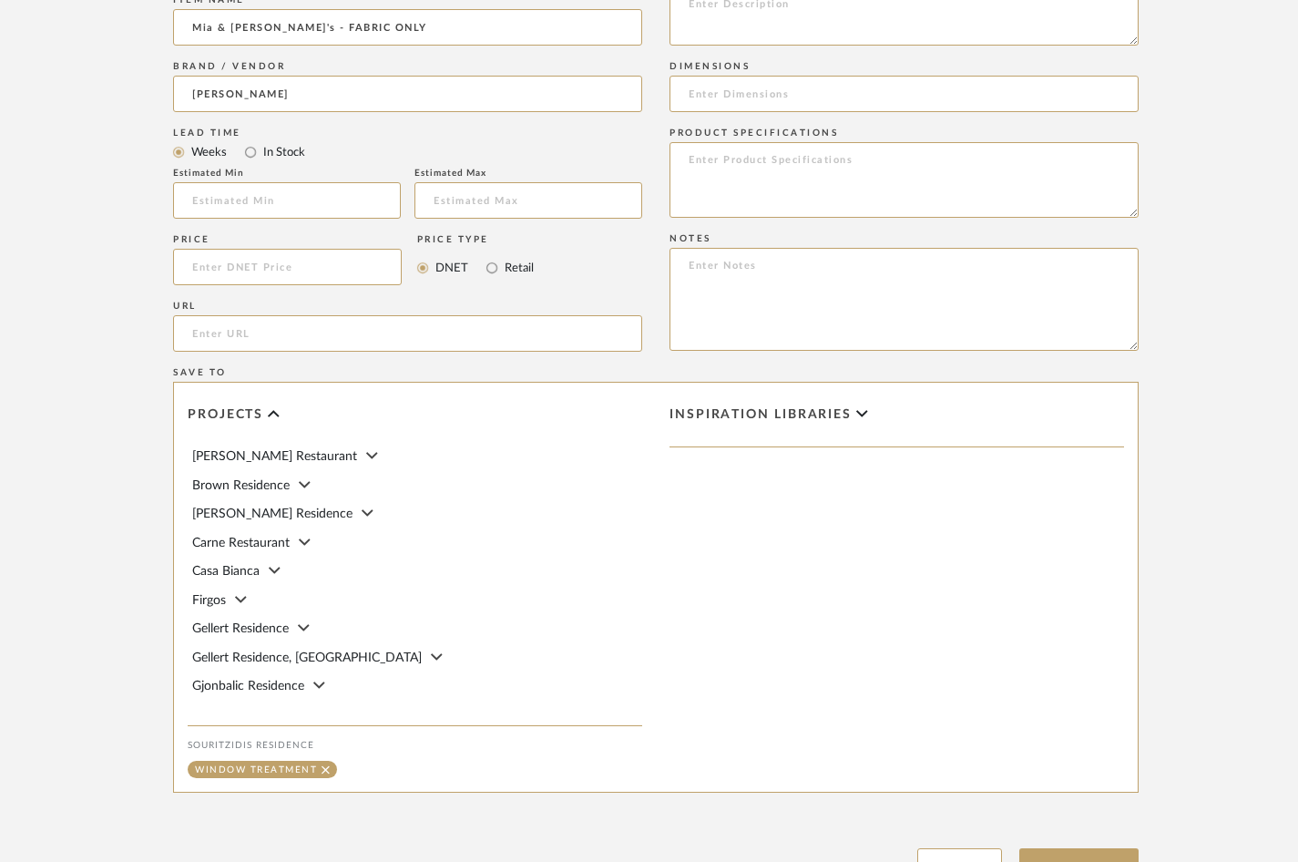
scroll to position [1152, 0]
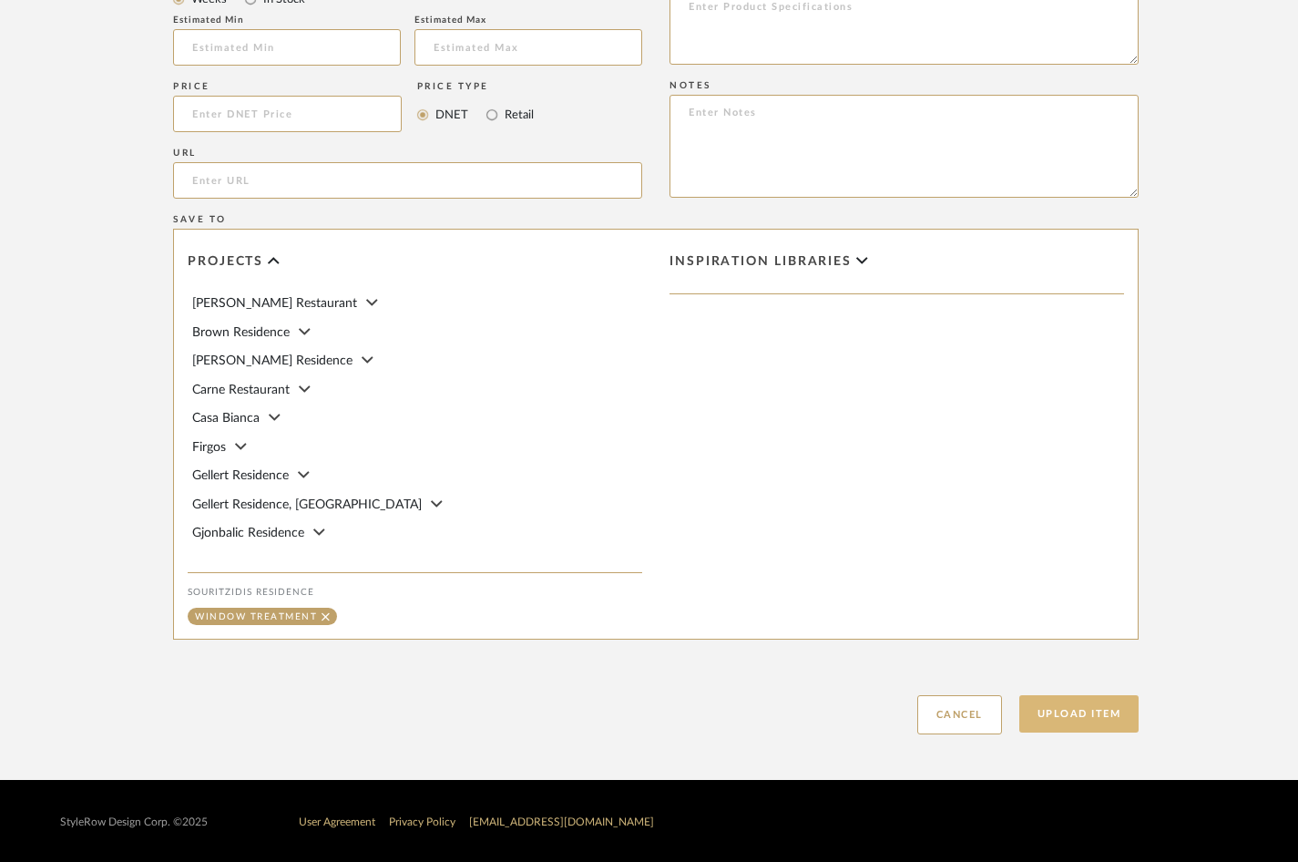
click at [1076, 712] on button "Upload Item" at bounding box center [1079, 713] width 120 height 37
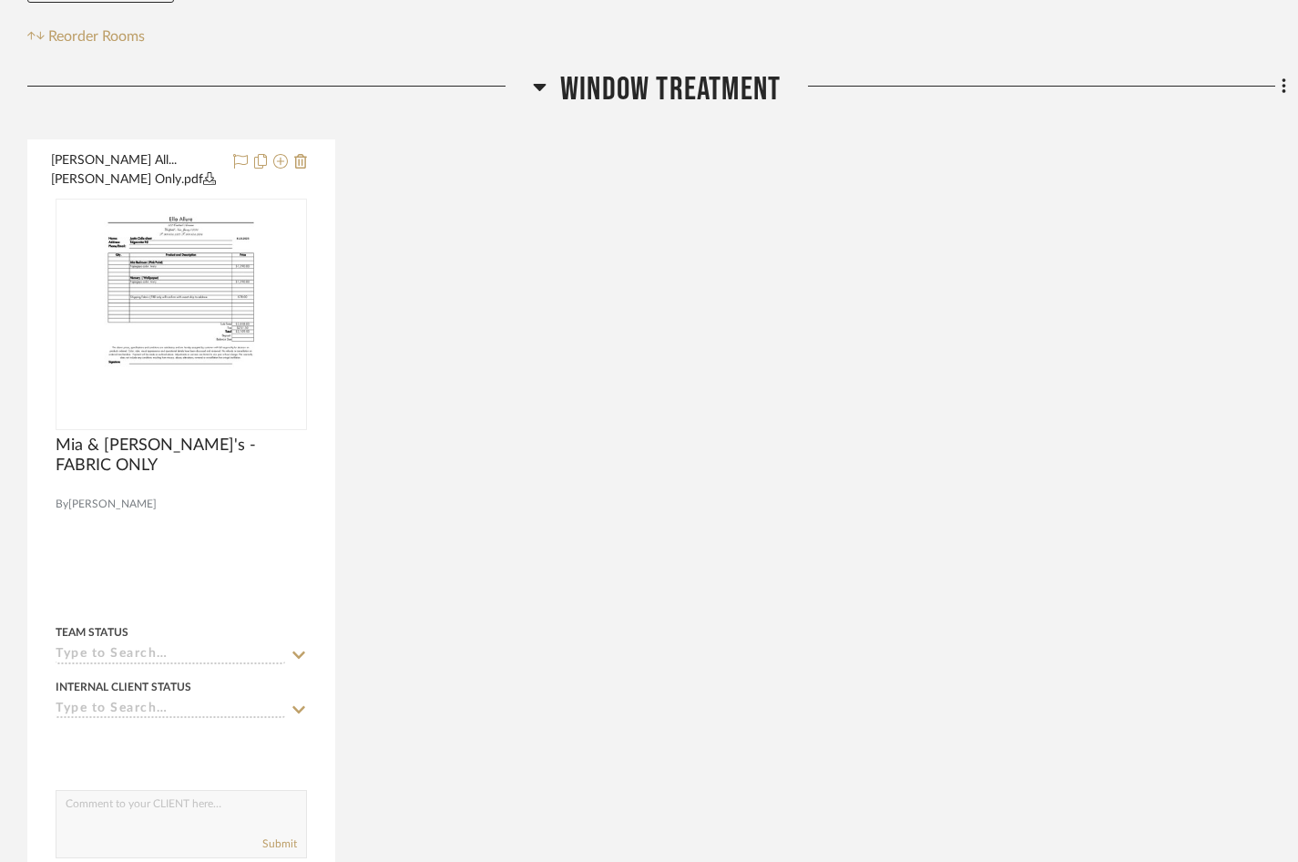
scroll to position [458, 0]
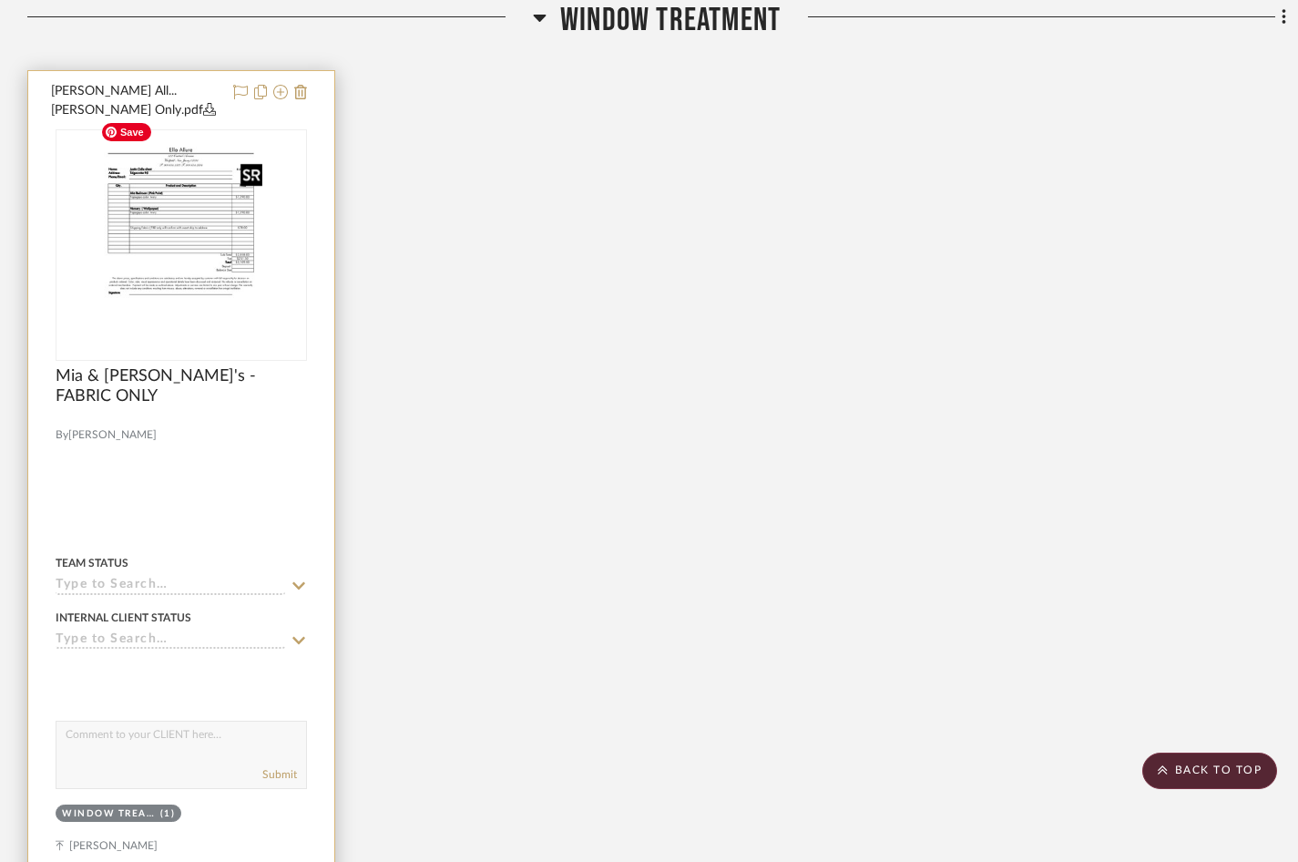
click at [0, 0] on img at bounding box center [0, 0] width 0 height 0
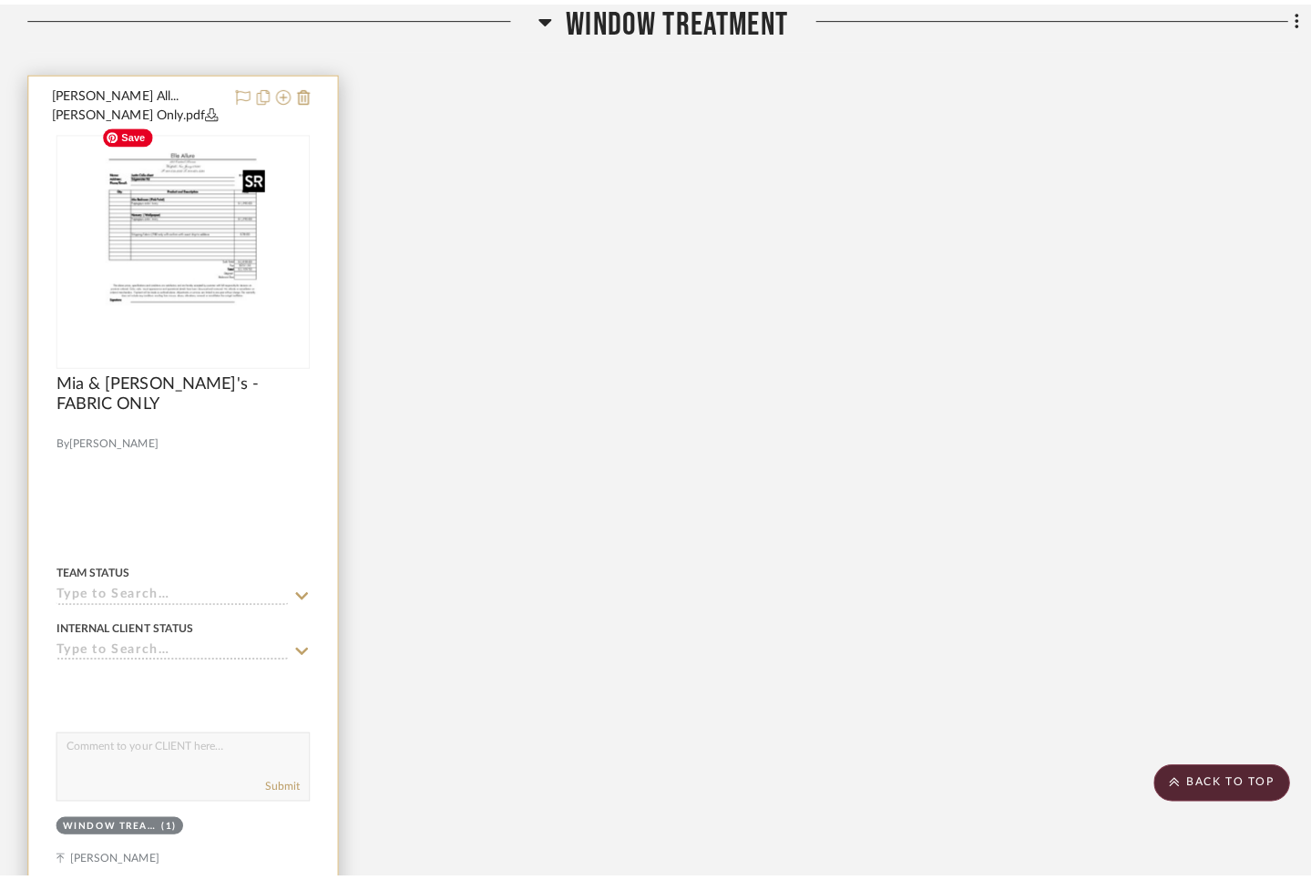
scroll to position [0, 0]
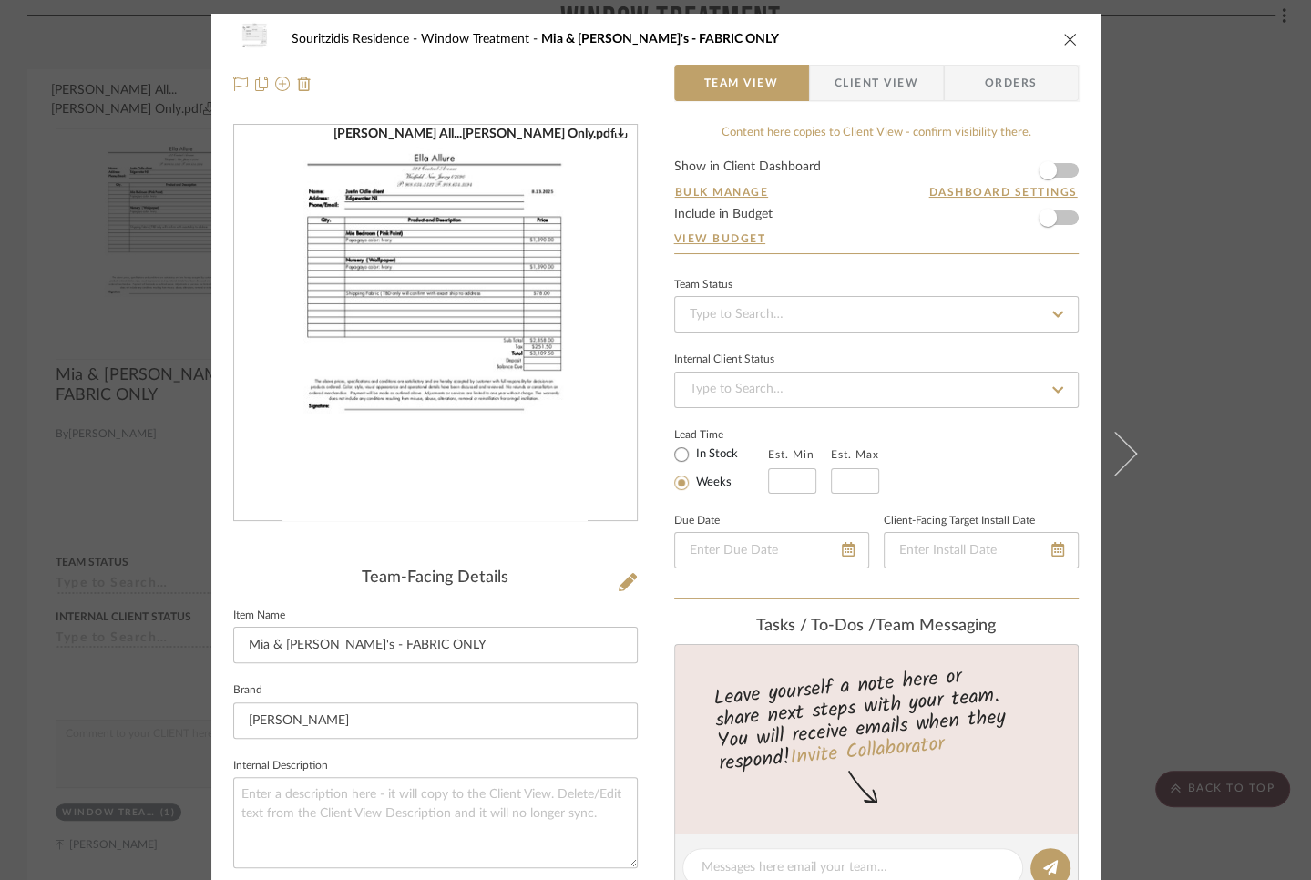
click at [456, 351] on img "0" at bounding box center [435, 323] width 306 height 395
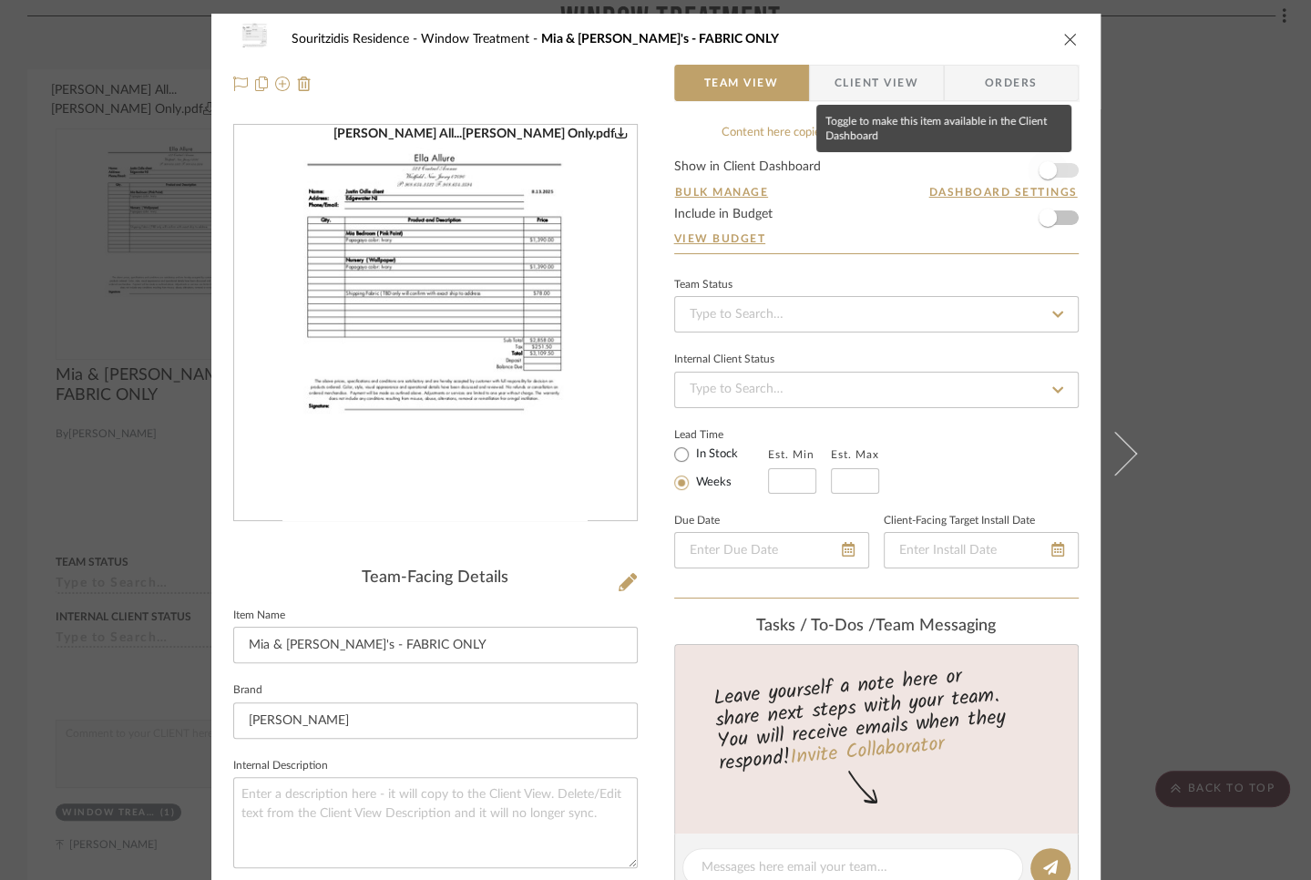
click at [1049, 168] on span "button" at bounding box center [1048, 170] width 40 height 40
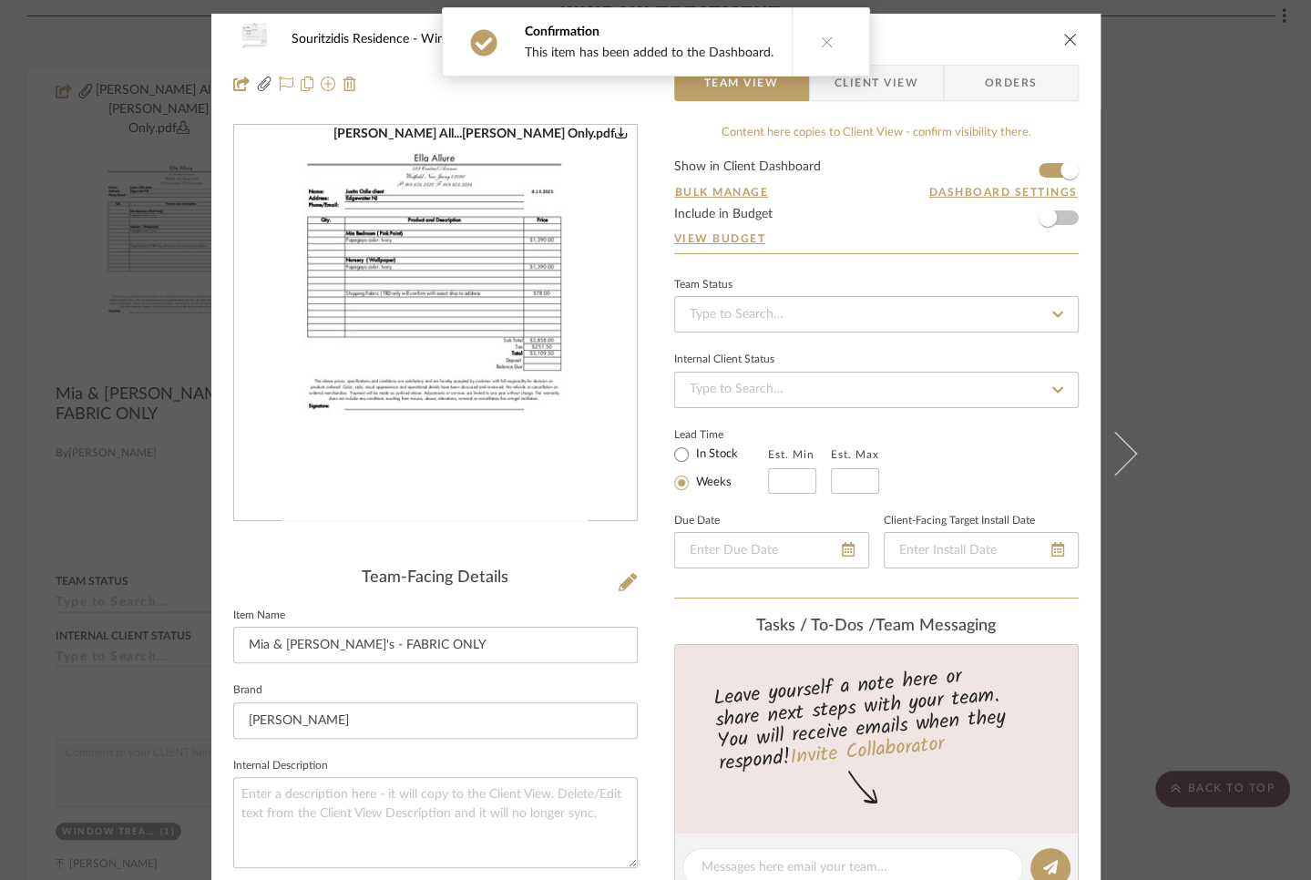
click at [1063, 36] on icon "close" at bounding box center [1070, 39] width 15 height 15
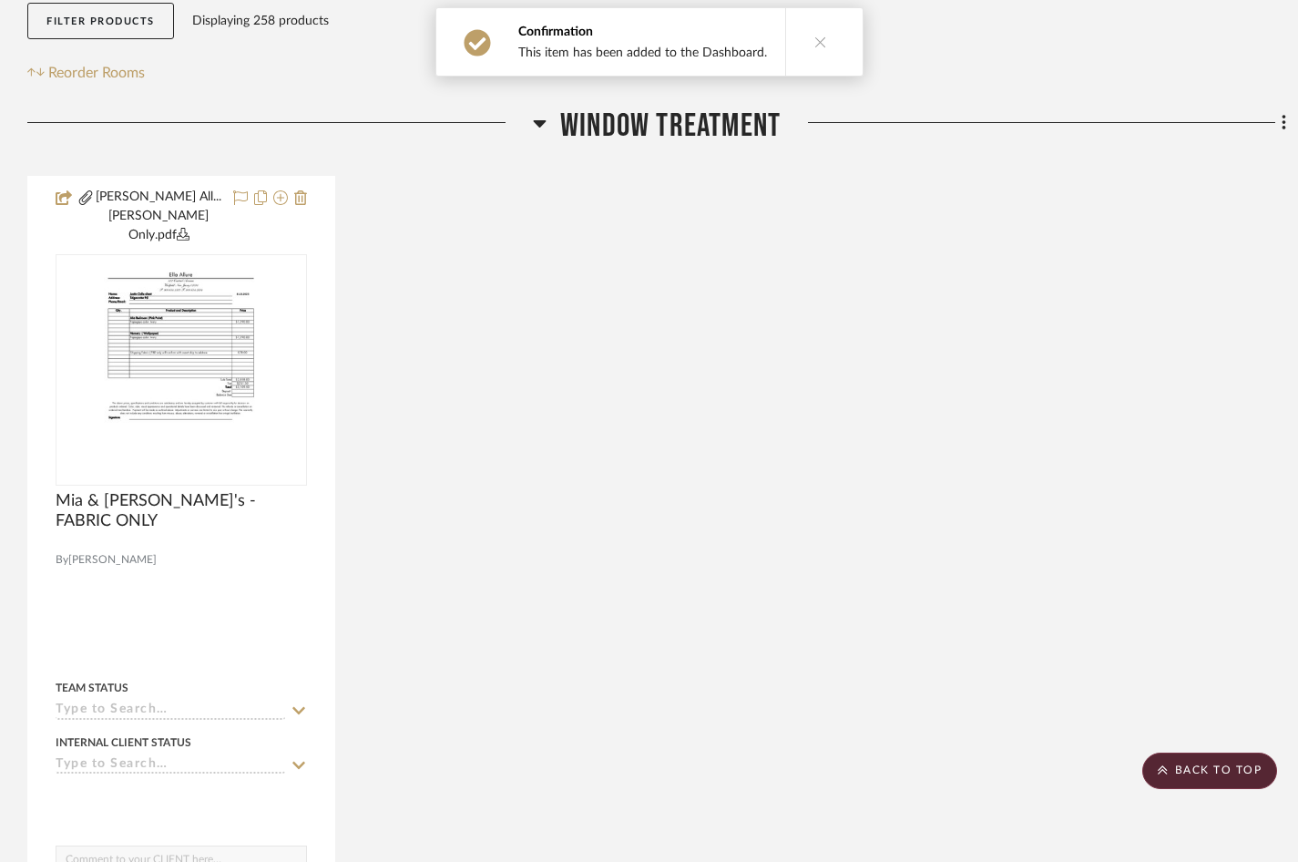
scroll to position [346, 0]
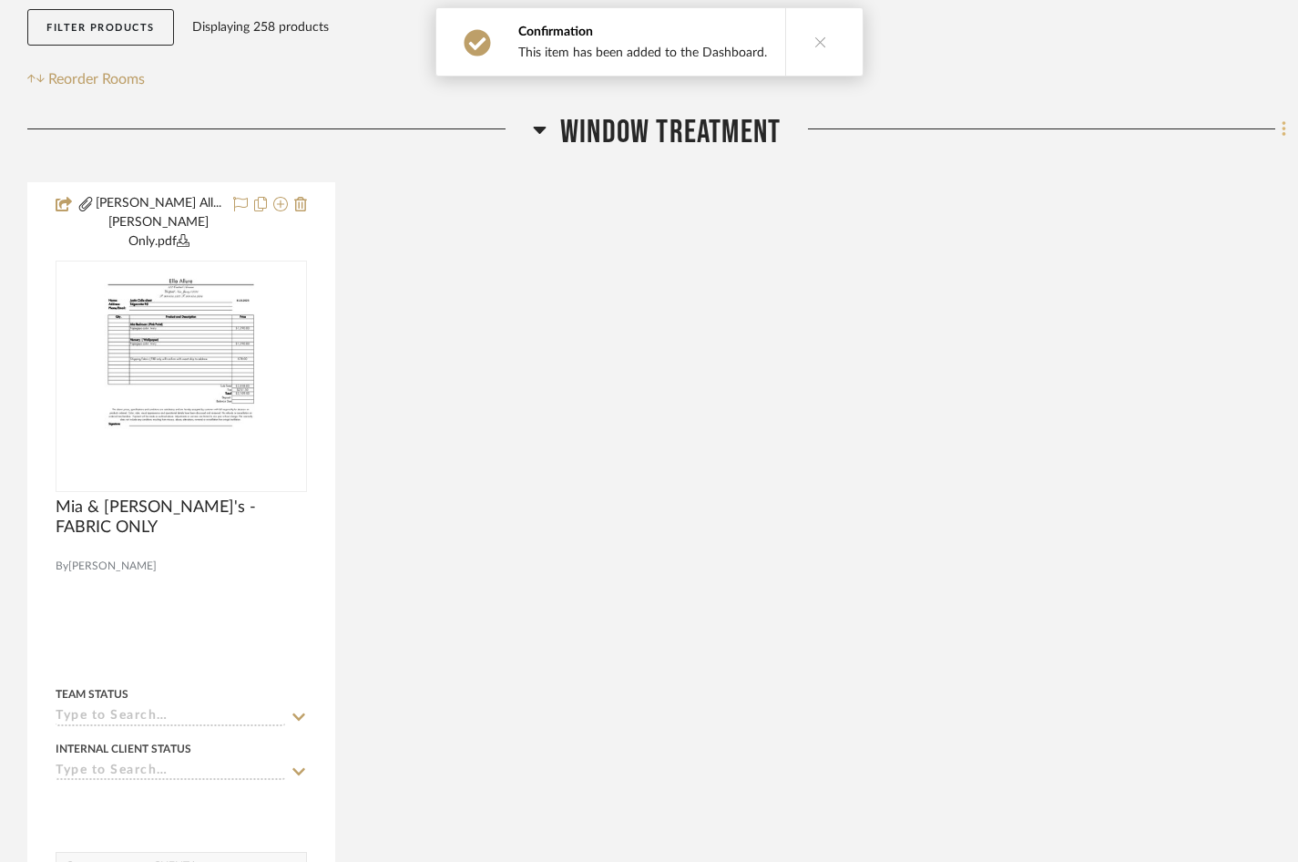
click at [1278, 129] on fa-icon at bounding box center [1281, 131] width 12 height 30
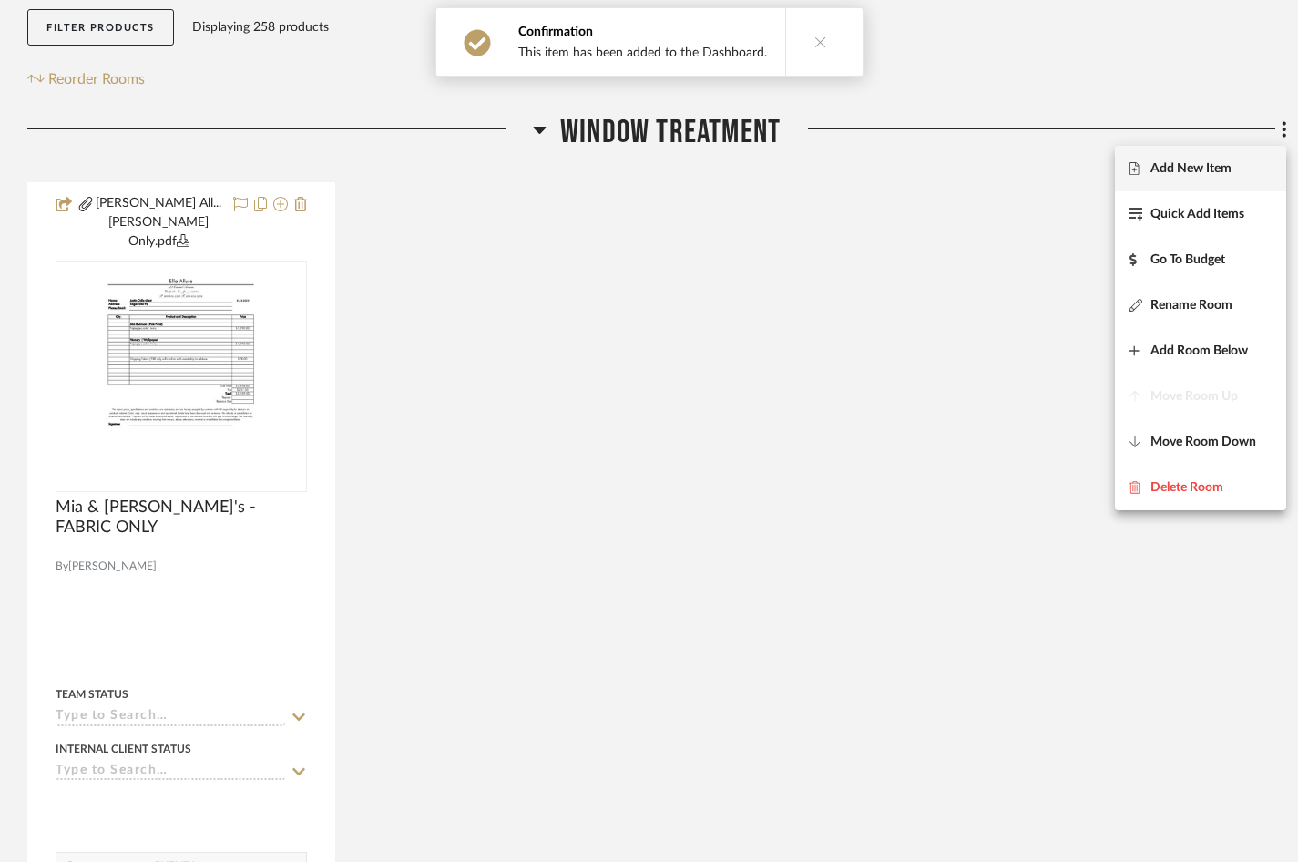
click at [1203, 179] on button "Add New Item" at bounding box center [1200, 169] width 171 height 46
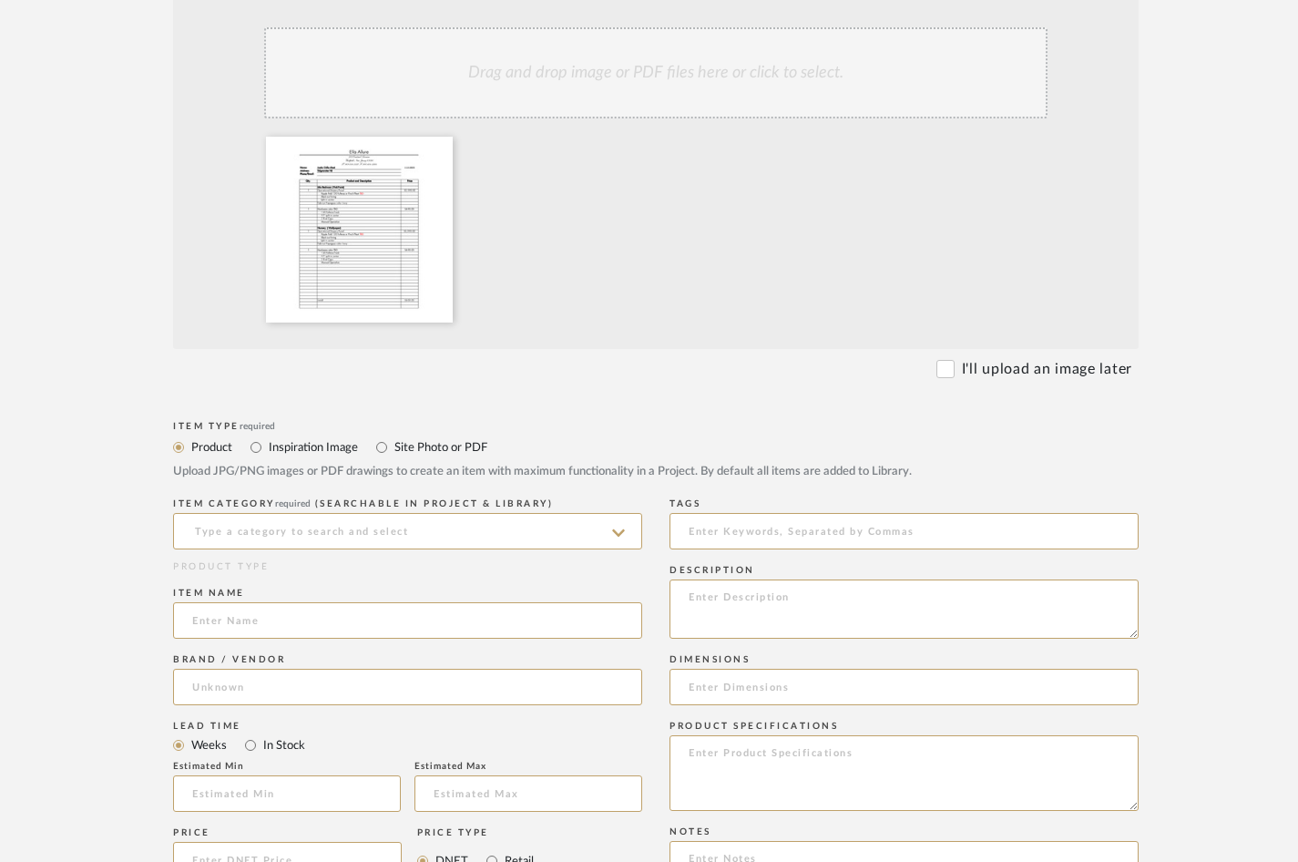
scroll to position [574, 0]
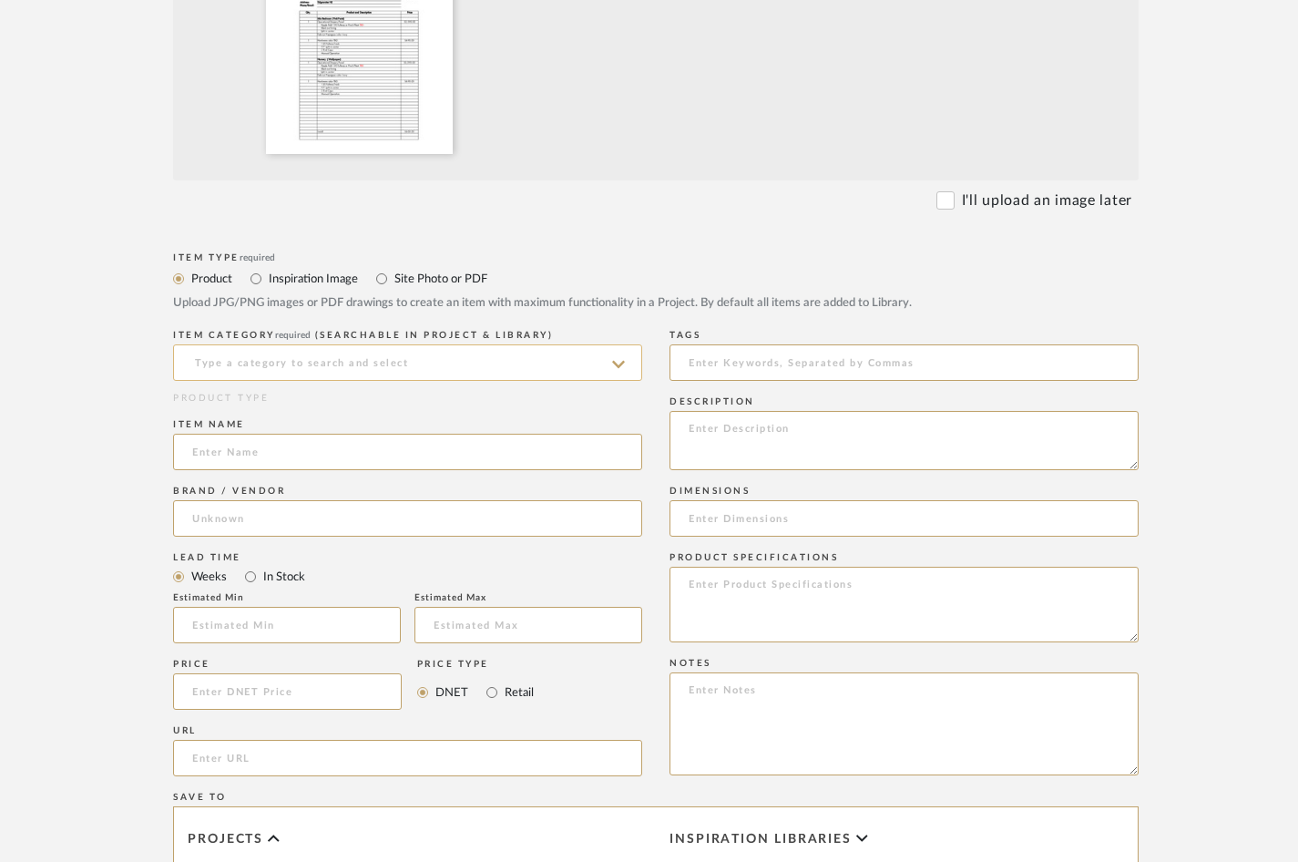
click at [271, 366] on input at bounding box center [407, 362] width 469 height 36
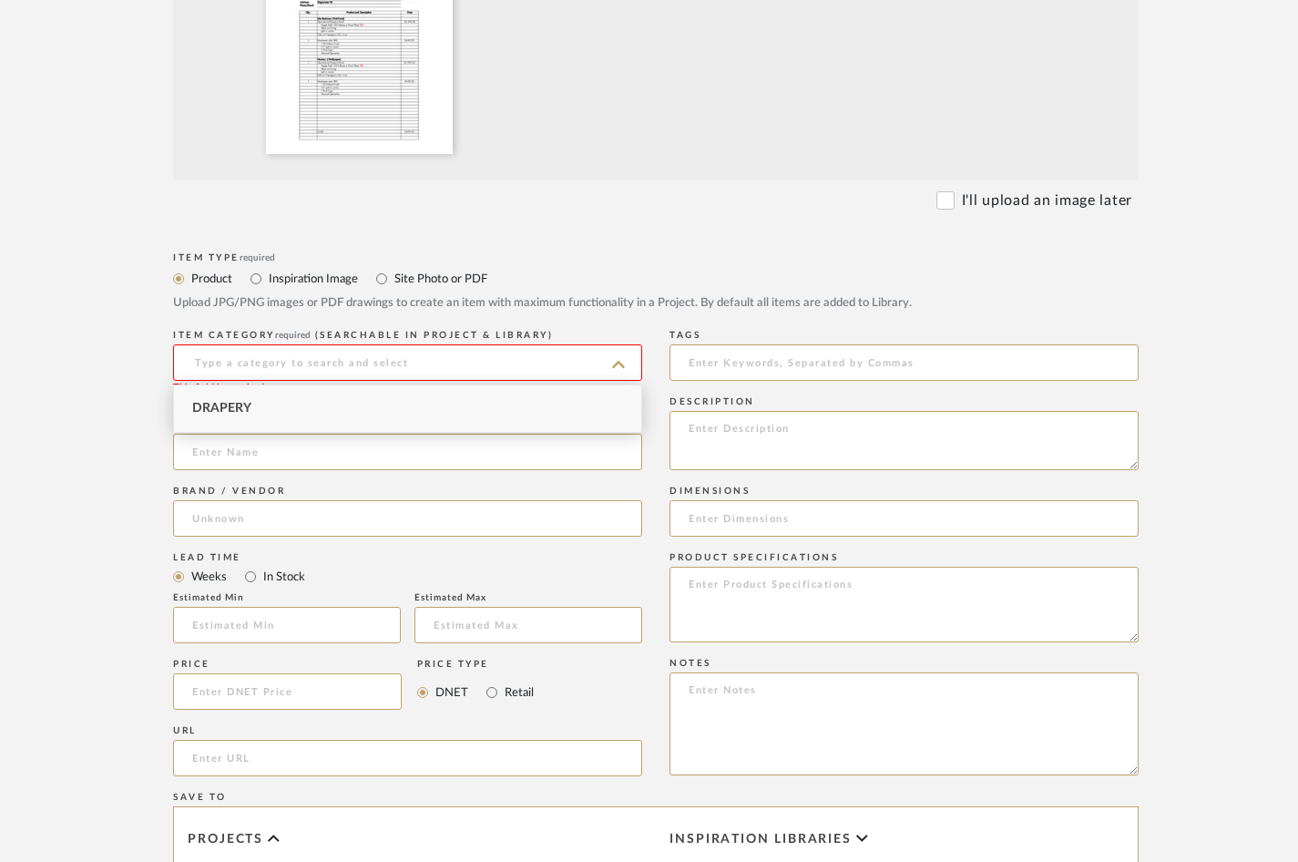
click at [260, 405] on div "Drapery" at bounding box center [407, 408] width 467 height 46
type input "Drapery"
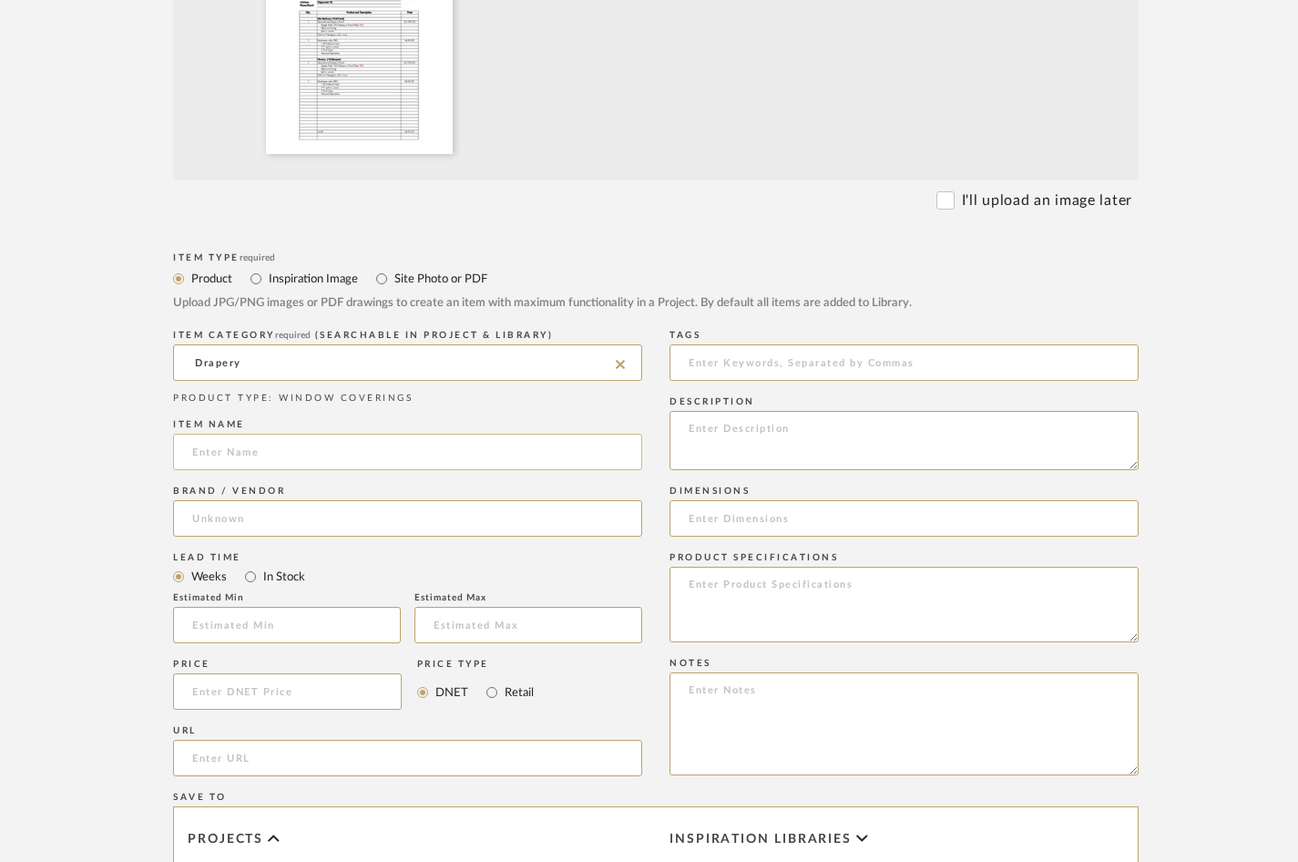
click at [265, 445] on input at bounding box center [407, 452] width 469 height 36
click at [243, 531] on input at bounding box center [407, 518] width 469 height 36
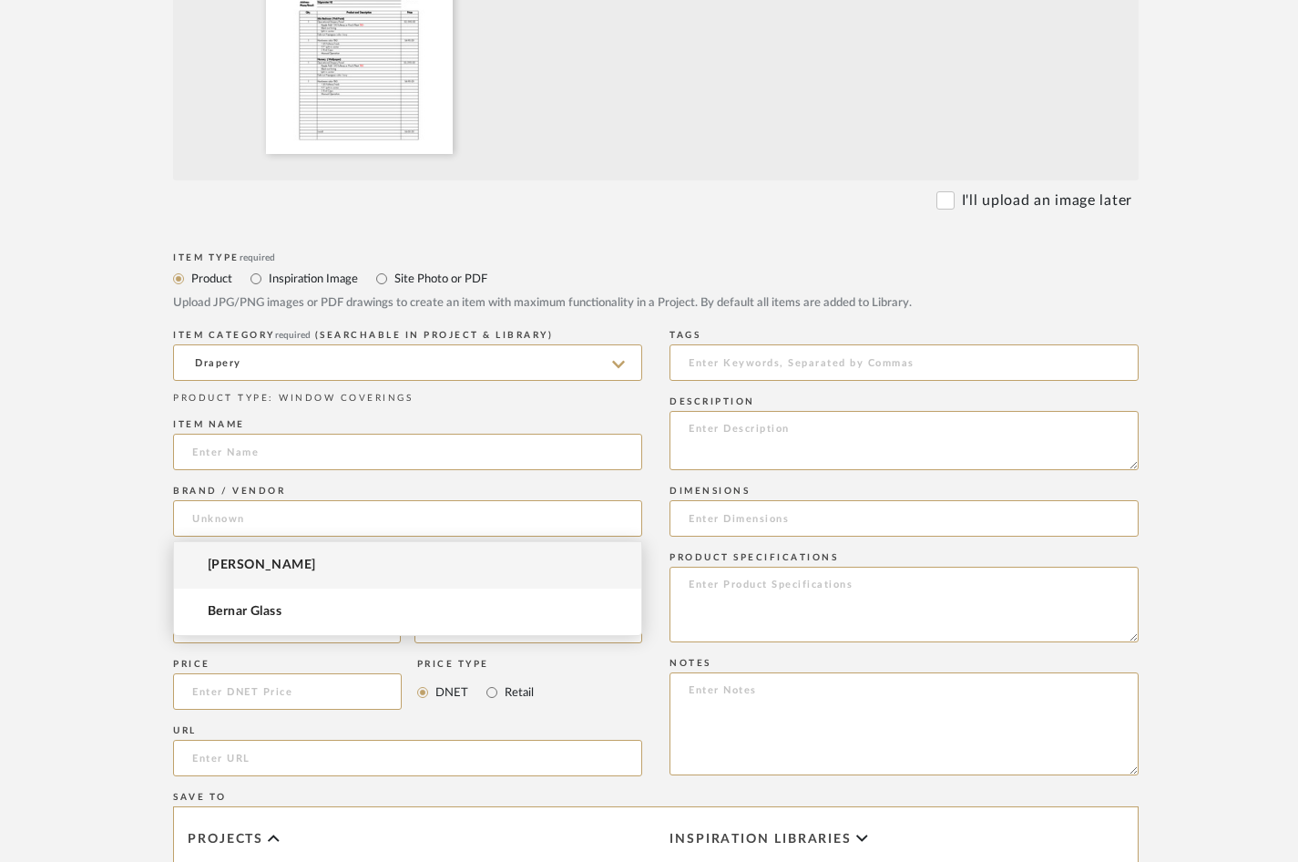
click at [242, 573] on mat-option "[PERSON_NAME]" at bounding box center [407, 565] width 467 height 46
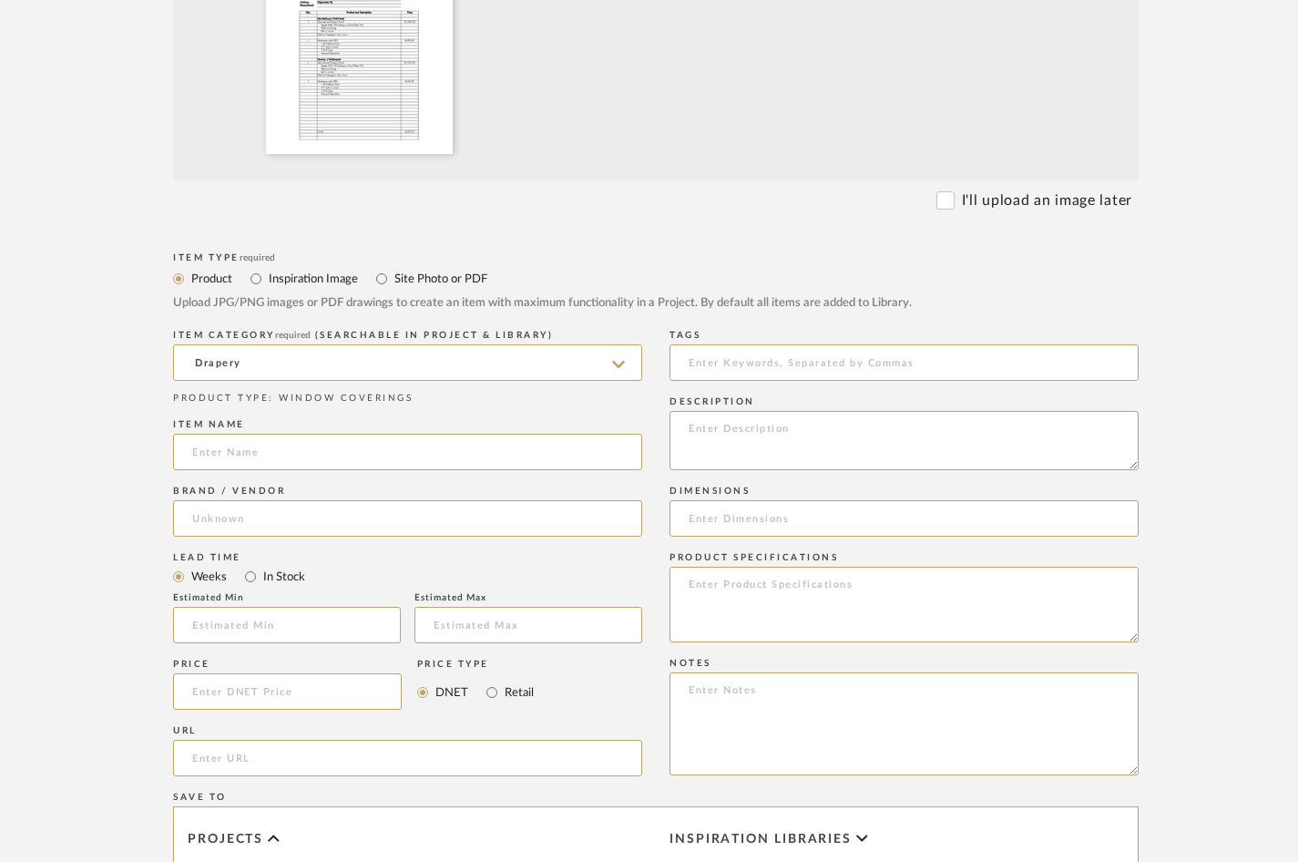
type input "[PERSON_NAME]"
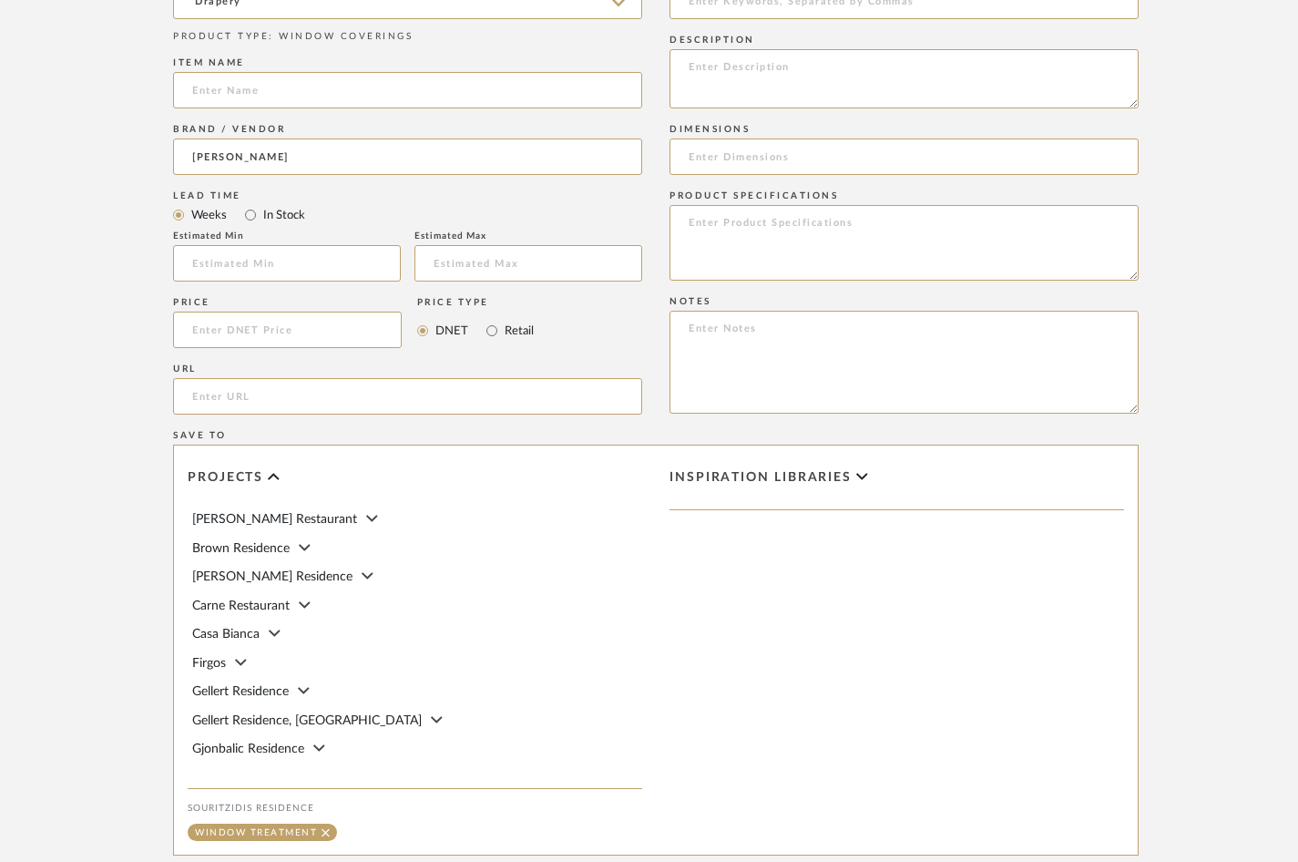
scroll to position [1152, 0]
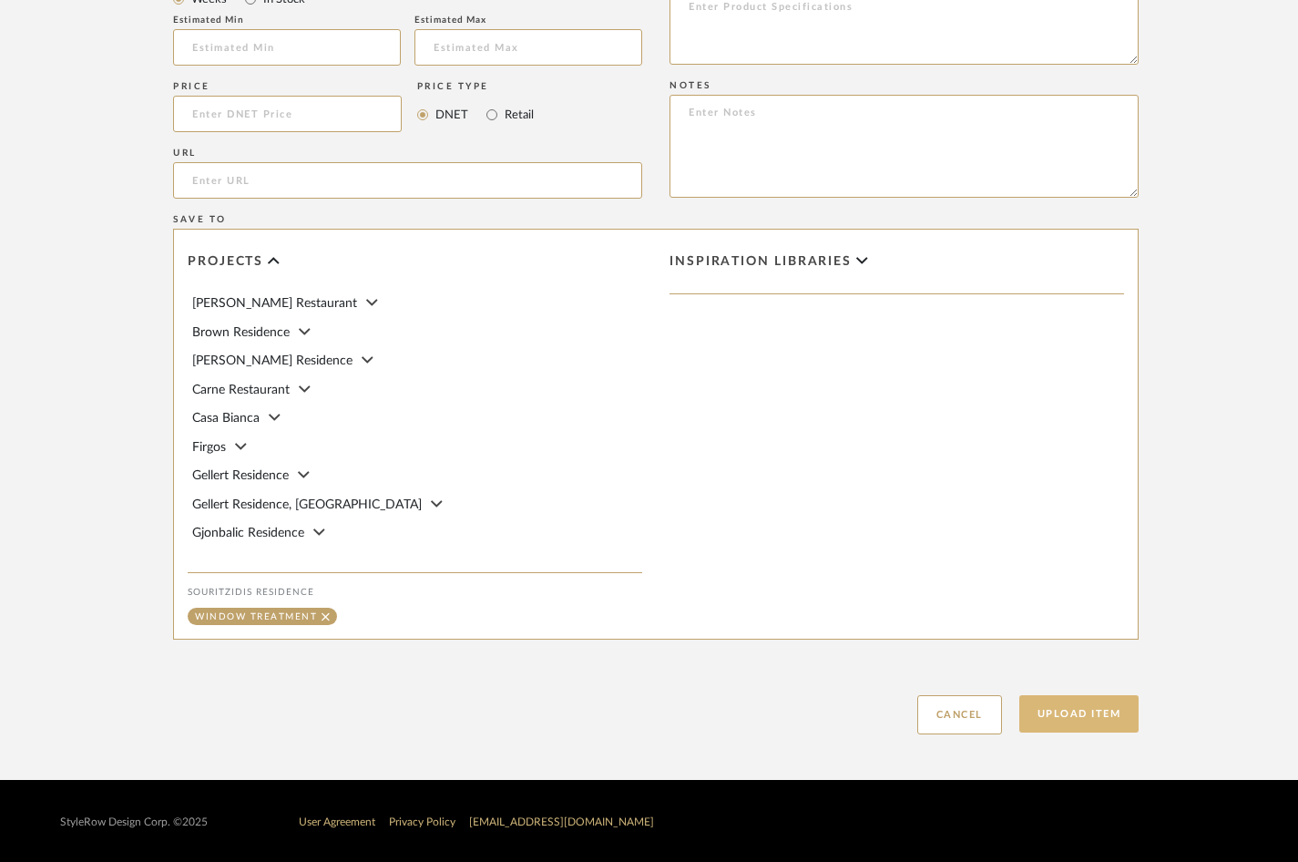
click at [1081, 722] on button "Upload Item" at bounding box center [1079, 713] width 120 height 37
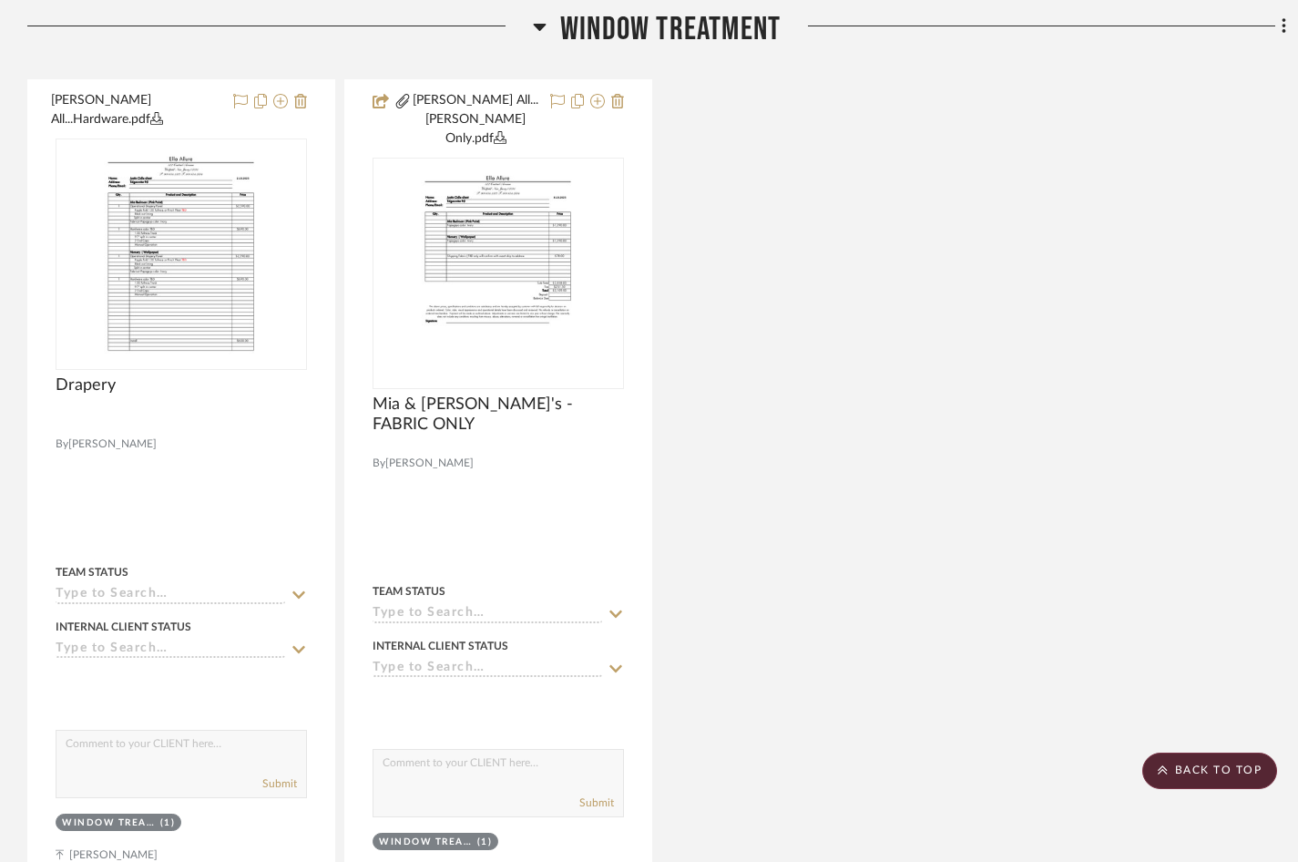
scroll to position [458, 0]
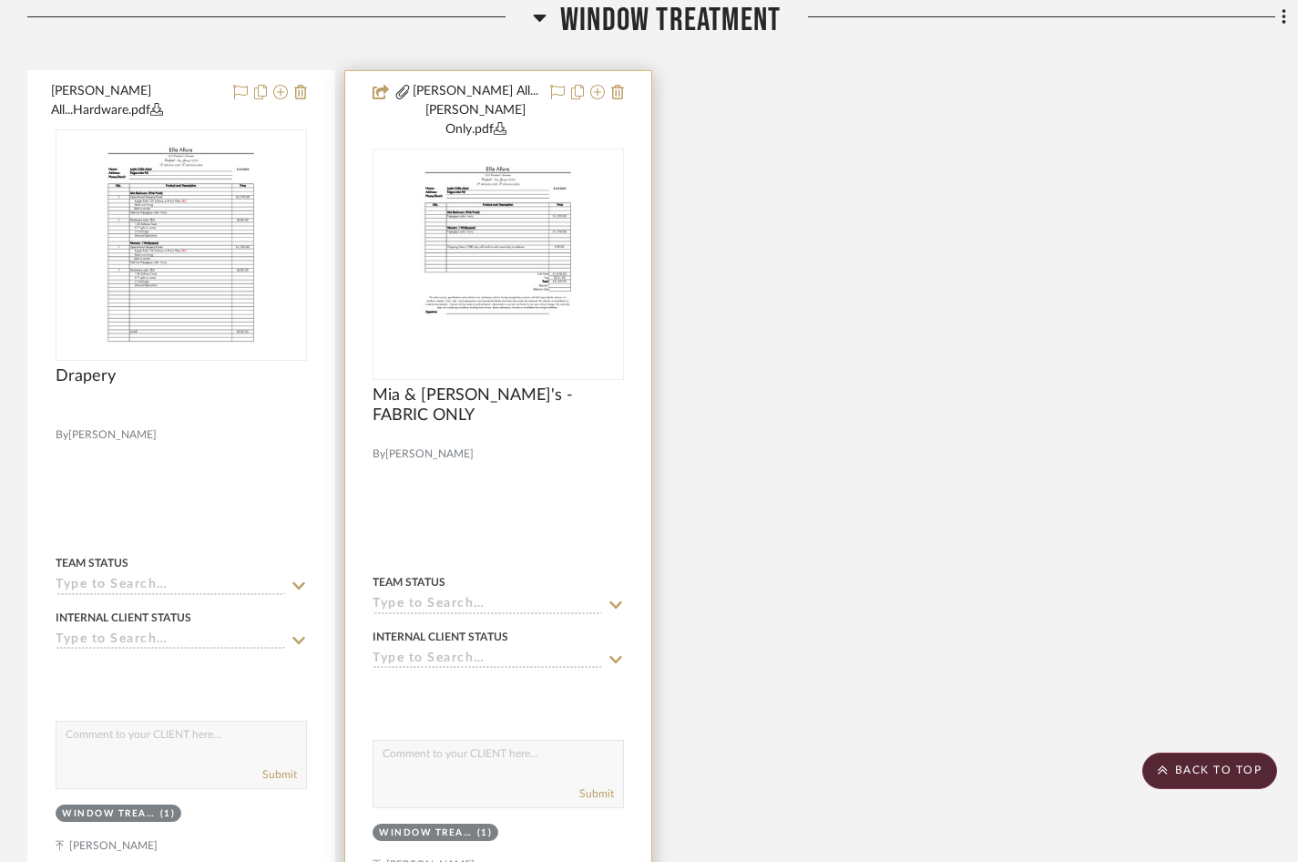
click at [507, 281] on img "0" at bounding box center [499, 264] width 176 height 228
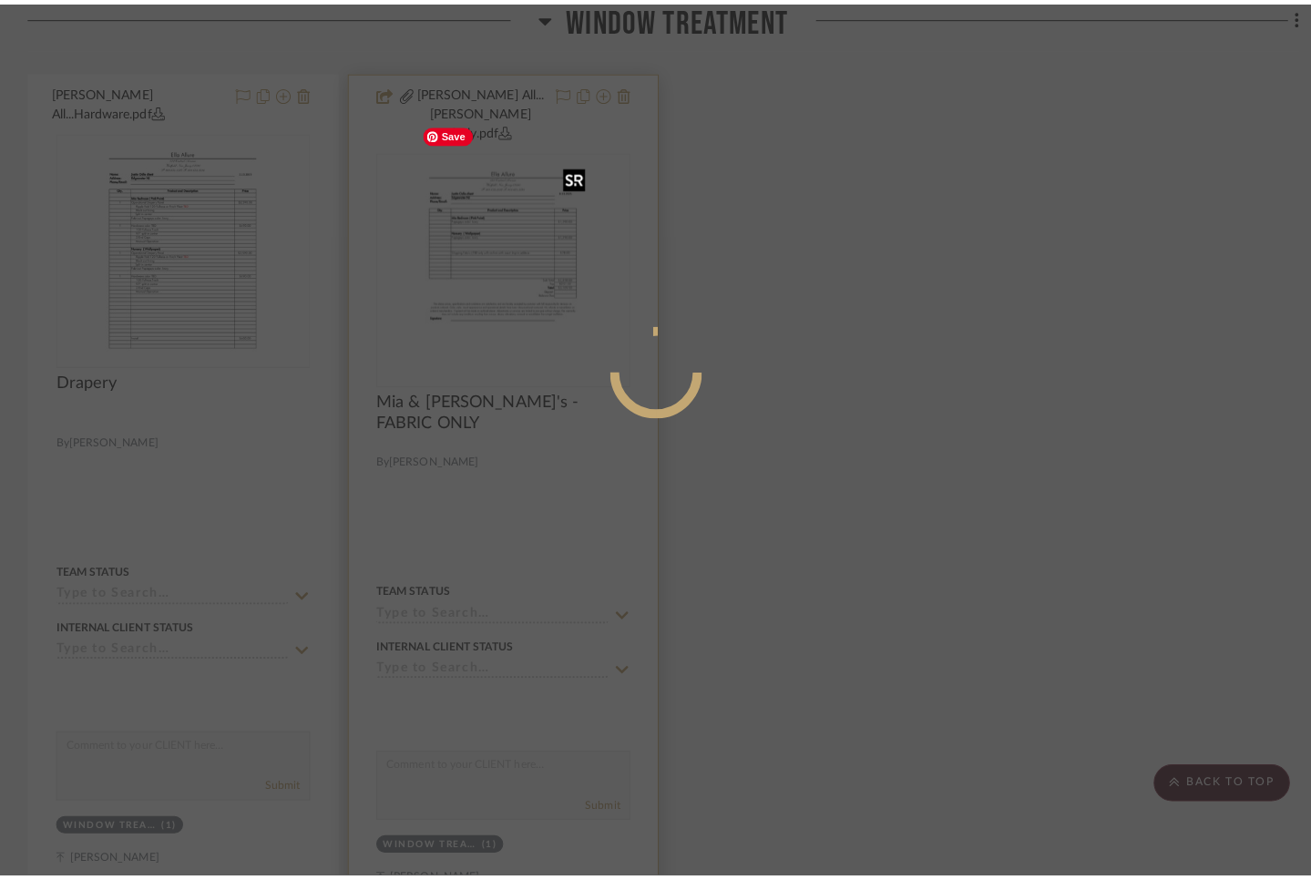
scroll to position [0, 0]
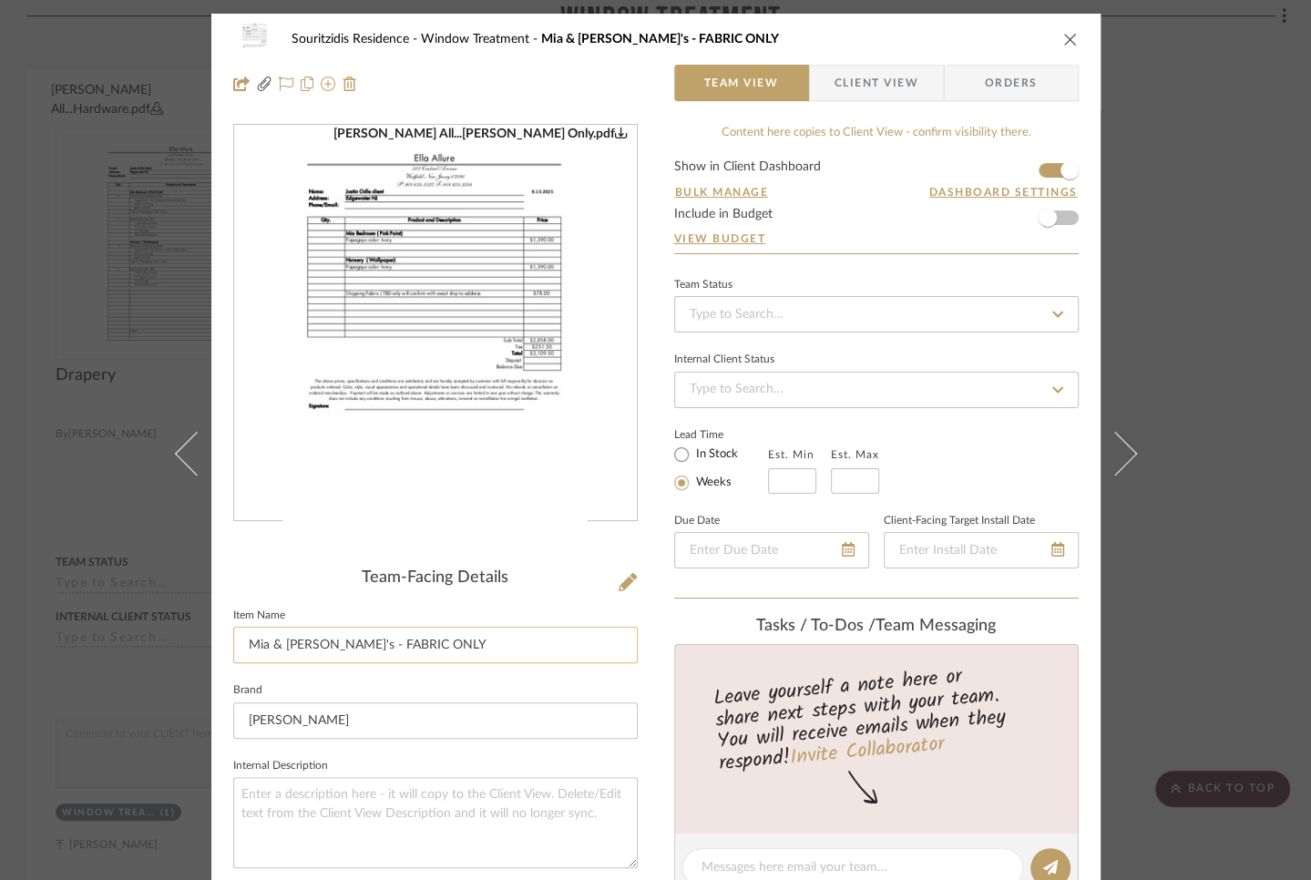
click at [468, 654] on input "Mia & [PERSON_NAME]'s - FABRIC ONLY" at bounding box center [435, 645] width 404 height 36
click at [122, 502] on div "Souritzidis Residence Window Treatment [PERSON_NAME] & [PERSON_NAME]'s - FABRIC…" at bounding box center [655, 440] width 1311 height 880
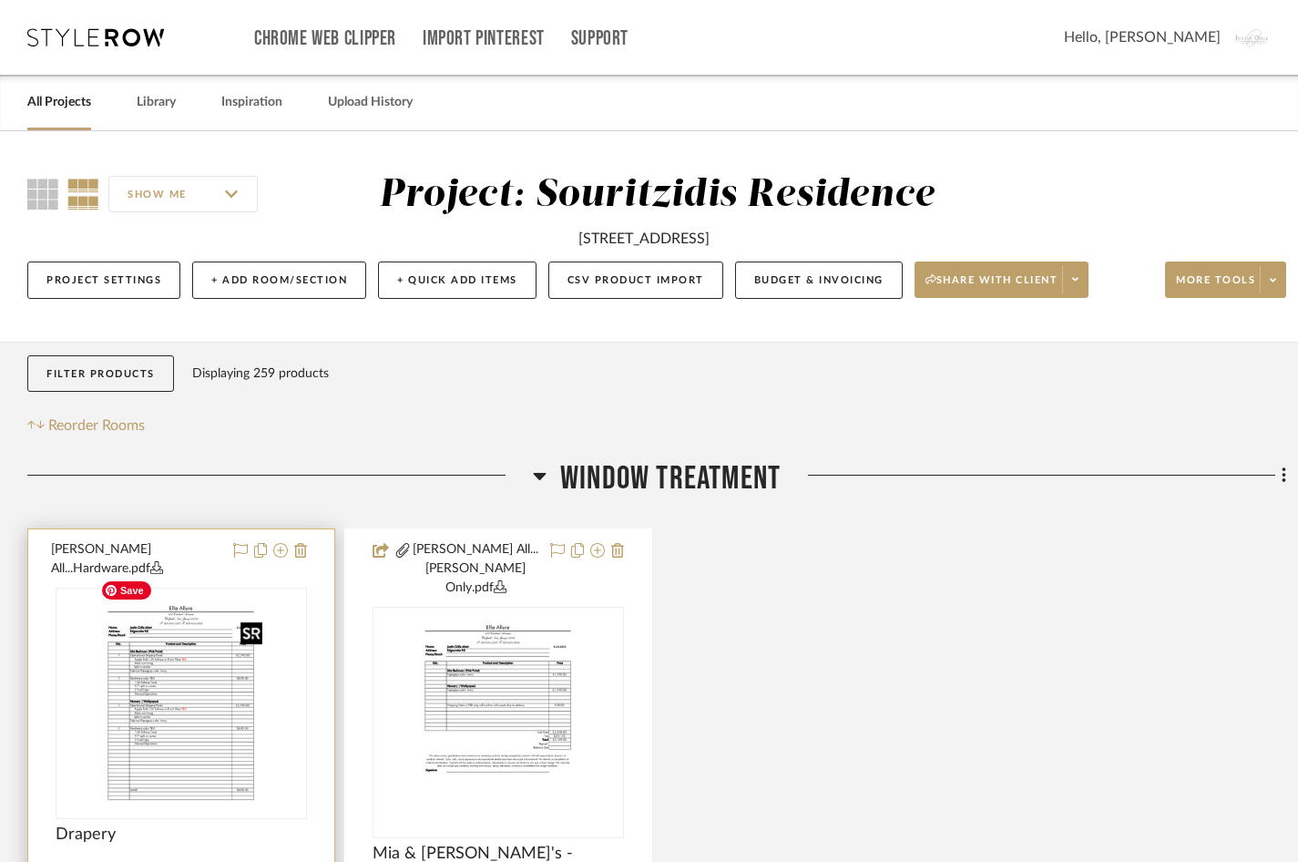
click at [201, 688] on img "0" at bounding box center [182, 703] width 176 height 228
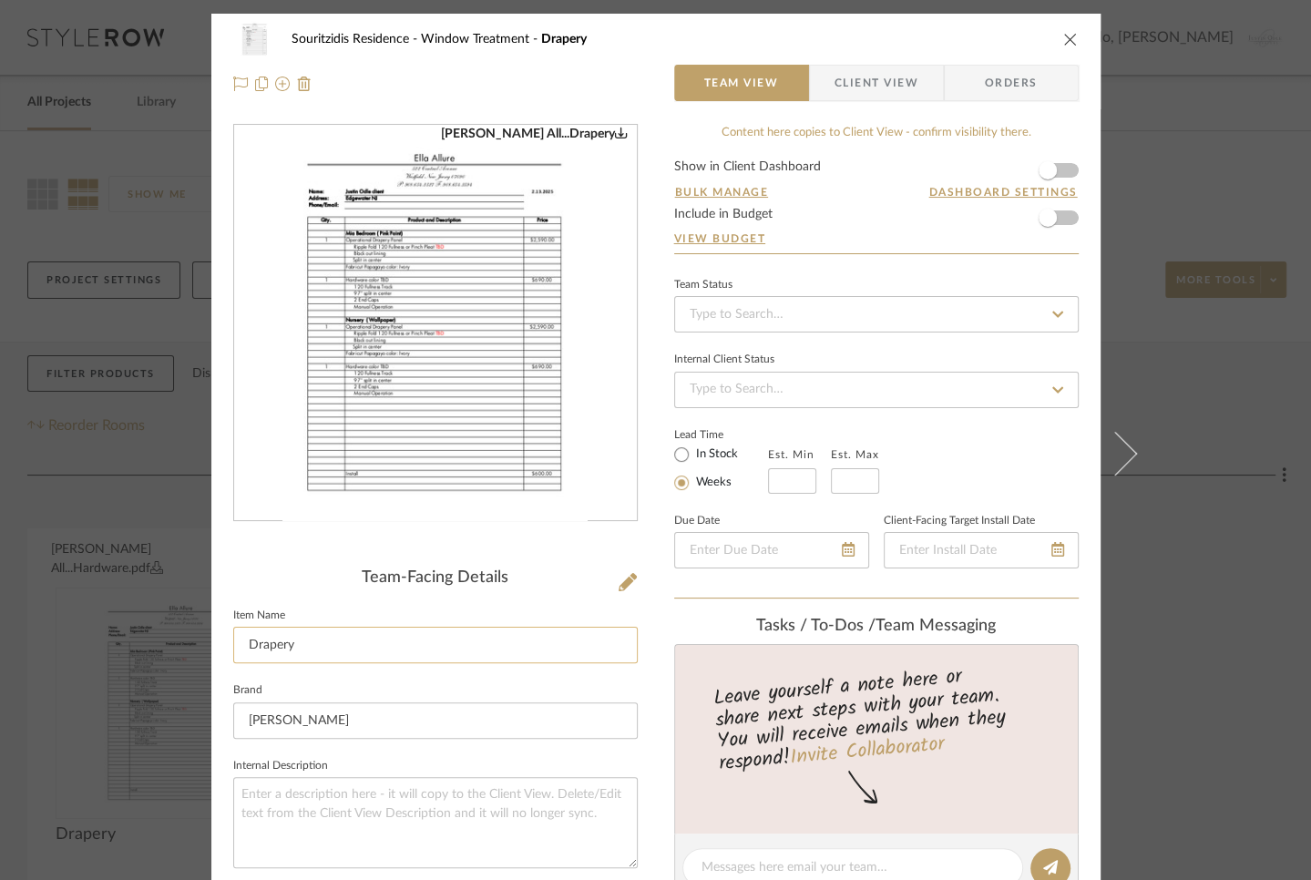
scroll to position [97, 0]
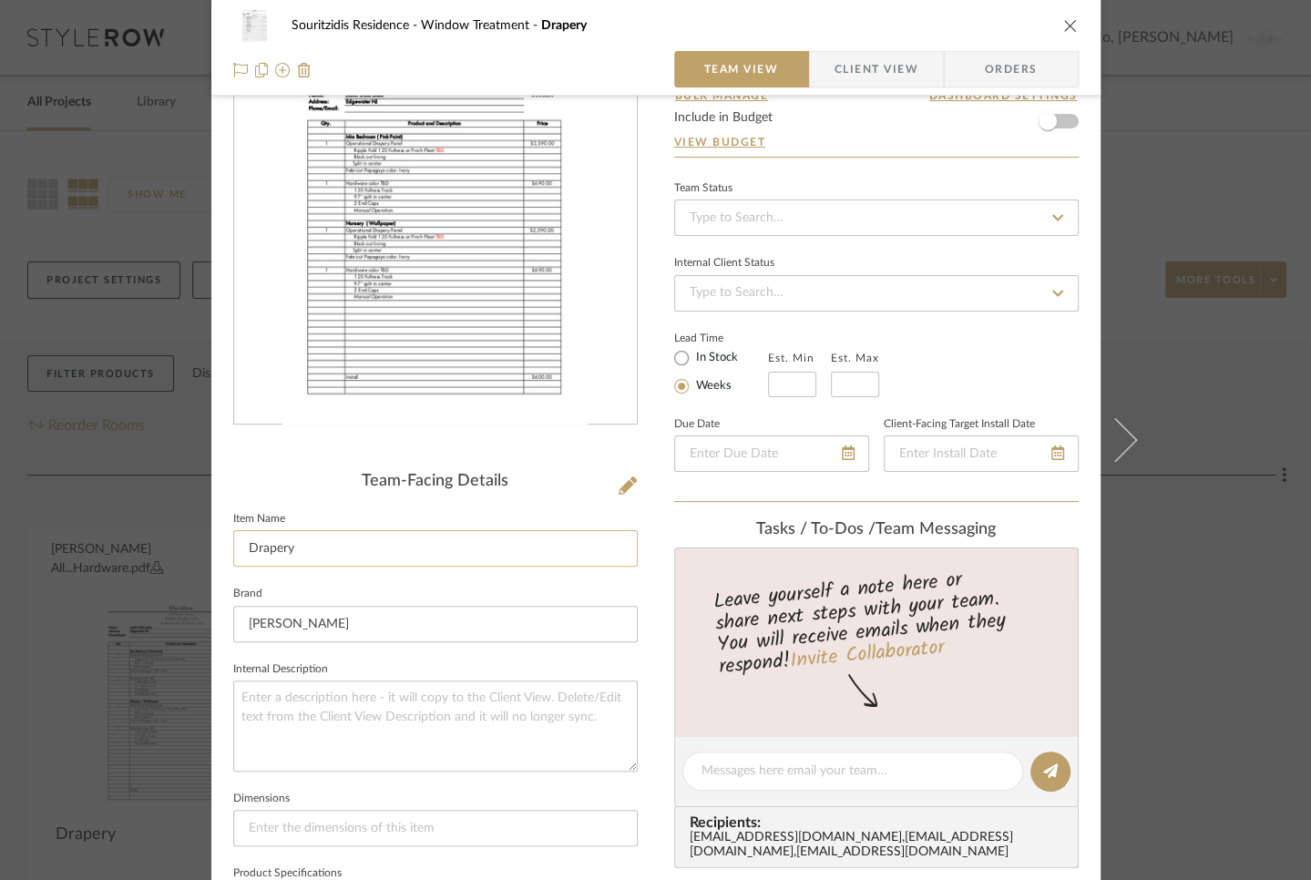
click at [343, 554] on input "Drapery" at bounding box center [435, 548] width 404 height 36
paste input "Mia & [PERSON_NAME]'s - FABRIC ONLY"
drag, startPoint x: 335, startPoint y: 551, endPoint x: 420, endPoint y: 549, distance: 84.7
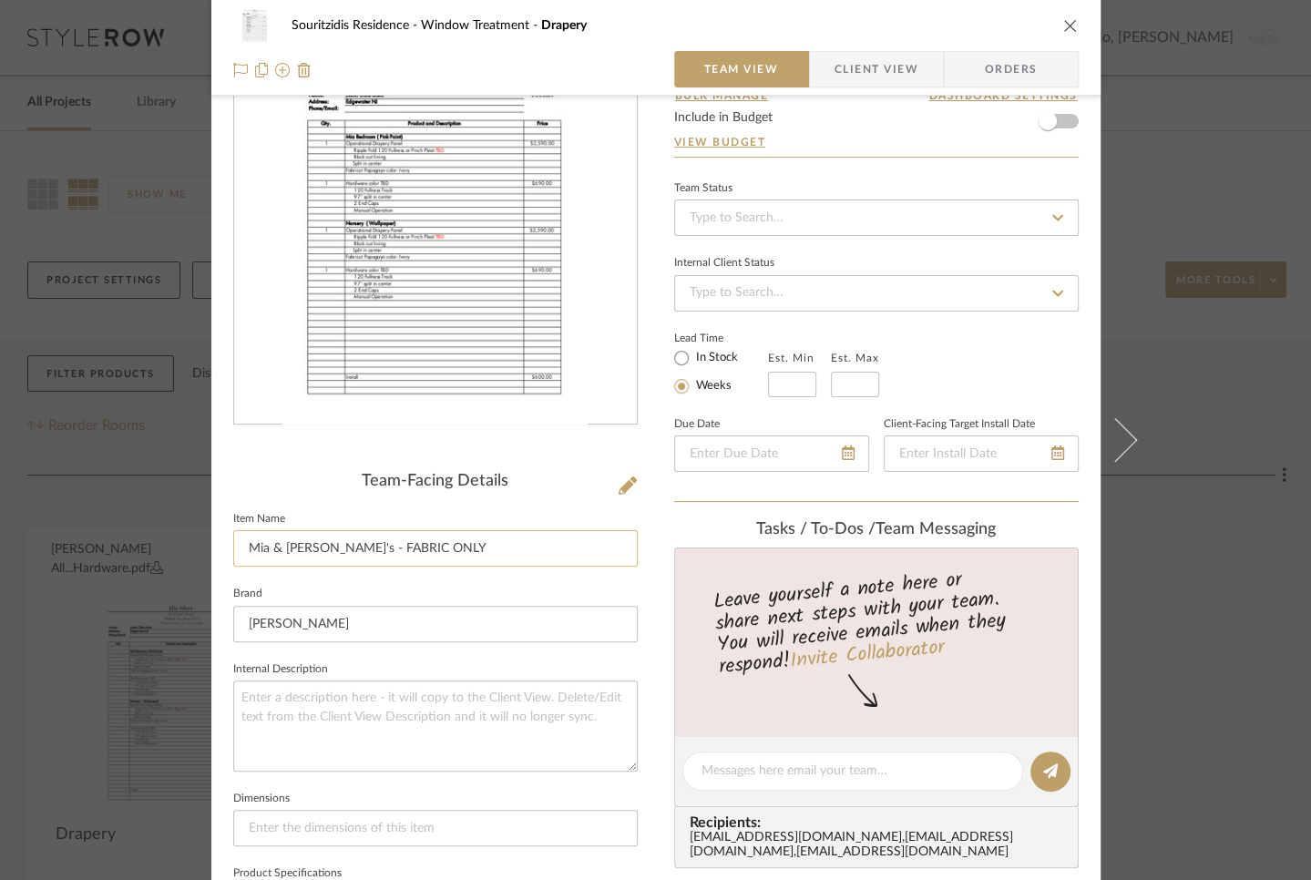
click at [420, 549] on input "Mia & [PERSON_NAME]'s - FABRIC ONLY" at bounding box center [435, 548] width 404 height 36
drag, startPoint x: 380, startPoint y: 555, endPoint x: 394, endPoint y: 610, distance: 57.2
click at [380, 555] on input "Mia & [PERSON_NAME]'s - [PERSON_NAME] & H/[PERSON_NAME]" at bounding box center [435, 548] width 404 height 36
type input "Mia & [PERSON_NAME]'s - DRAPERY & H/[PERSON_NAME]"
click at [644, 578] on div "Souritzidis Residence Window Treatment Drapery Team View Client View Orders [PE…" at bounding box center [655, 756] width 889 height 1679
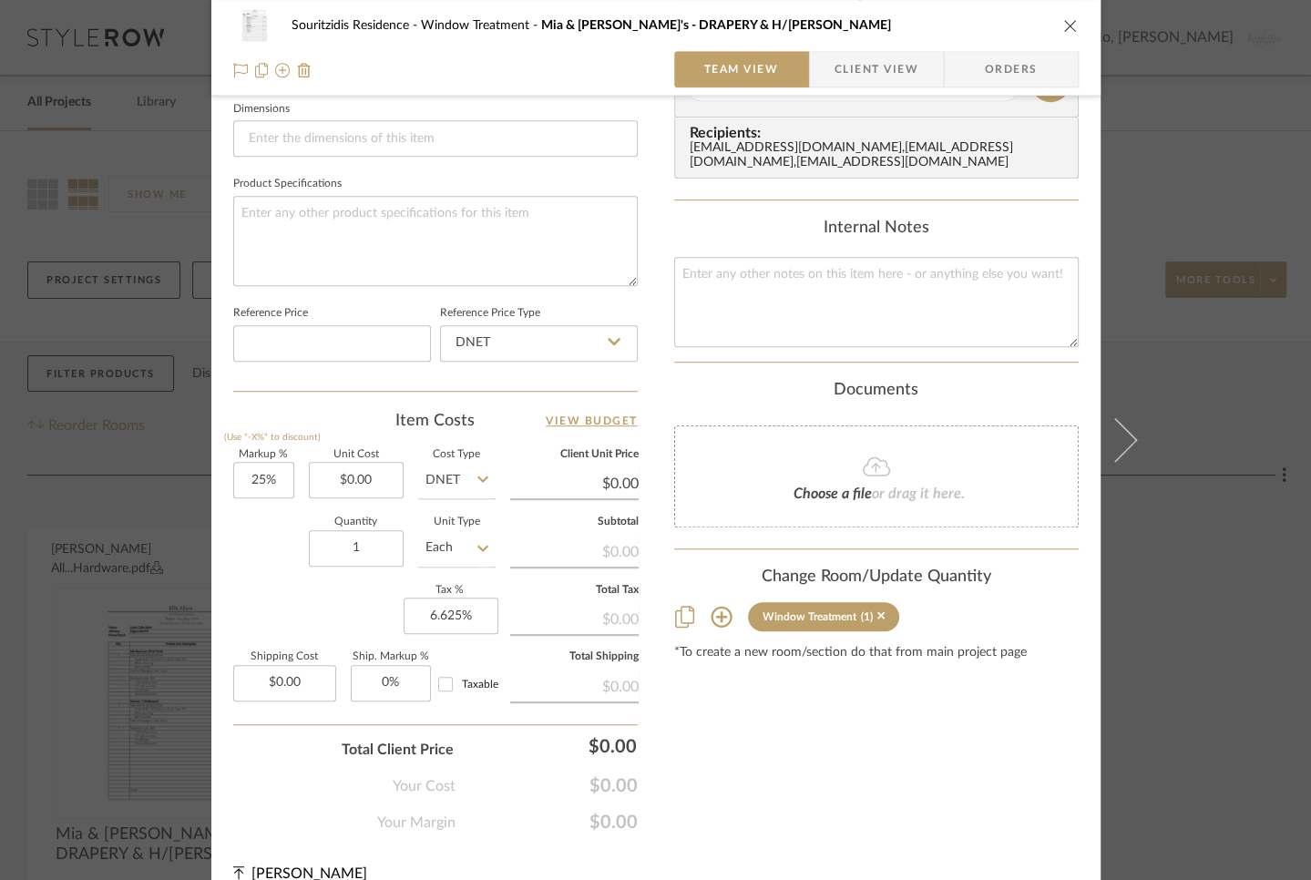
scroll to position [809, 0]
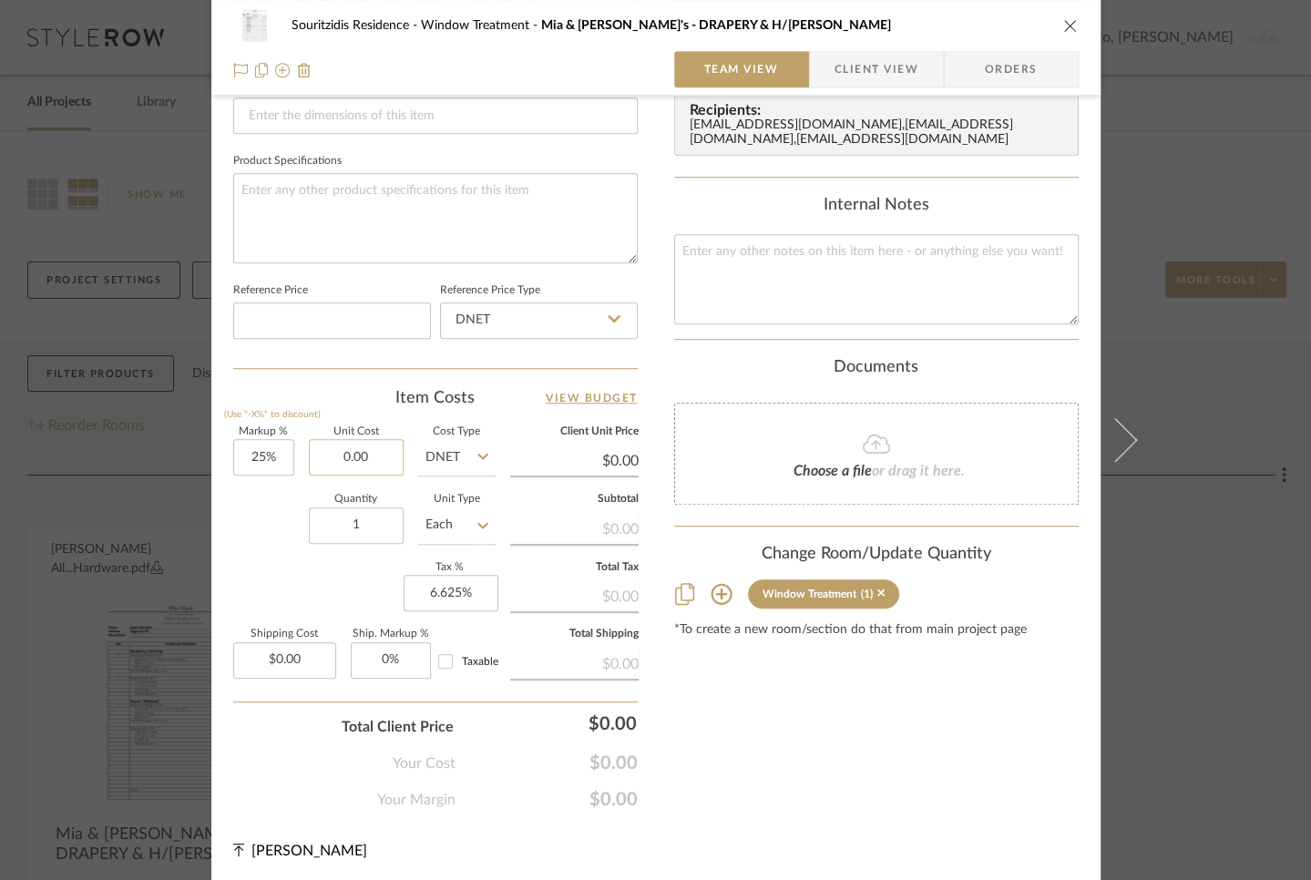
click at [323, 450] on input "0.00" at bounding box center [356, 457] width 95 height 36
paste input "716"
type input "$7,160.00"
click at [244, 506] on div "Quantity 1 Unit Type Each" at bounding box center [364, 527] width 262 height 65
type input "$8,950.00"
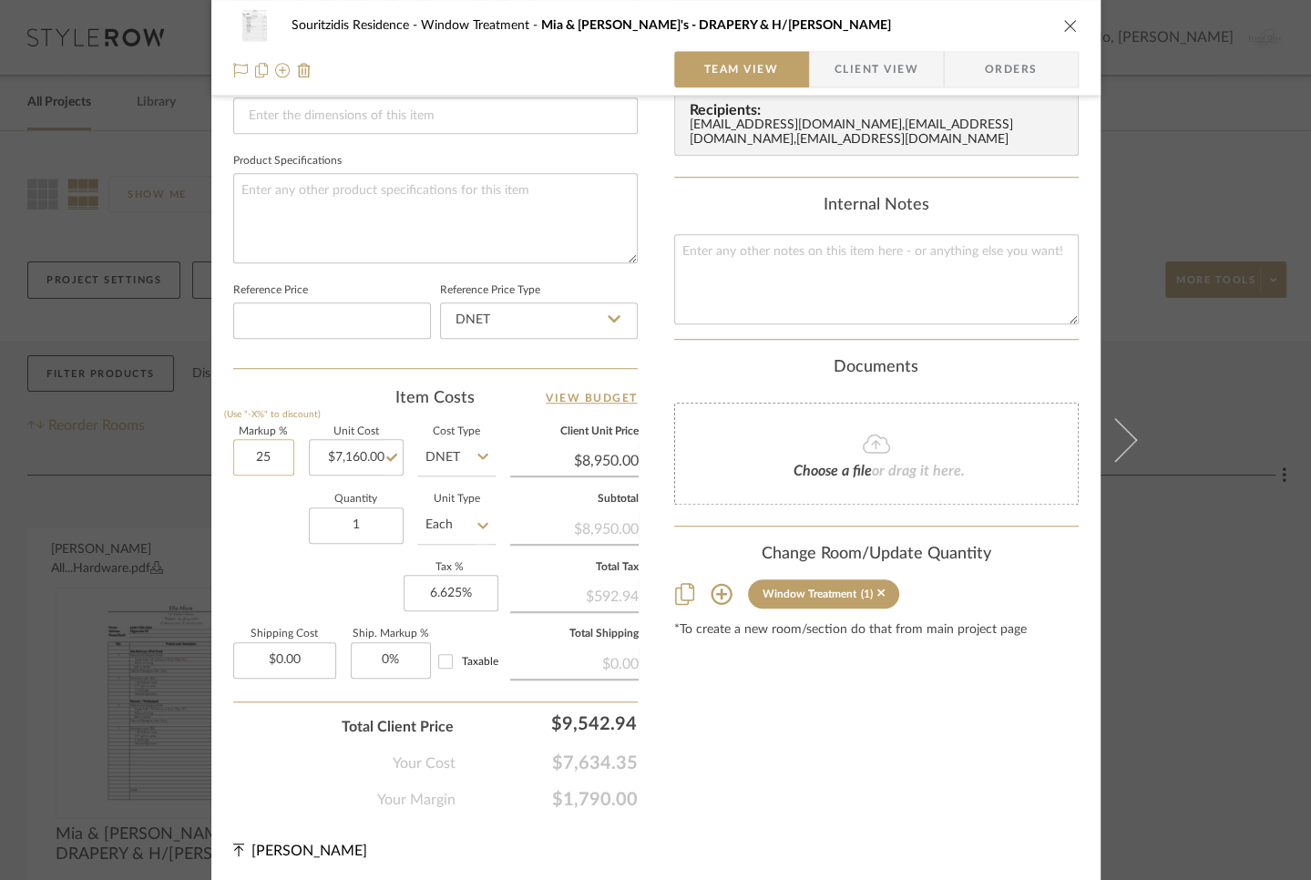
click at [249, 445] on input "25" at bounding box center [263, 457] width 61 height 36
type input "0%"
click at [258, 510] on div "Quantity 1 Unit Type Each" at bounding box center [364, 527] width 262 height 65
type input "$7,160.00"
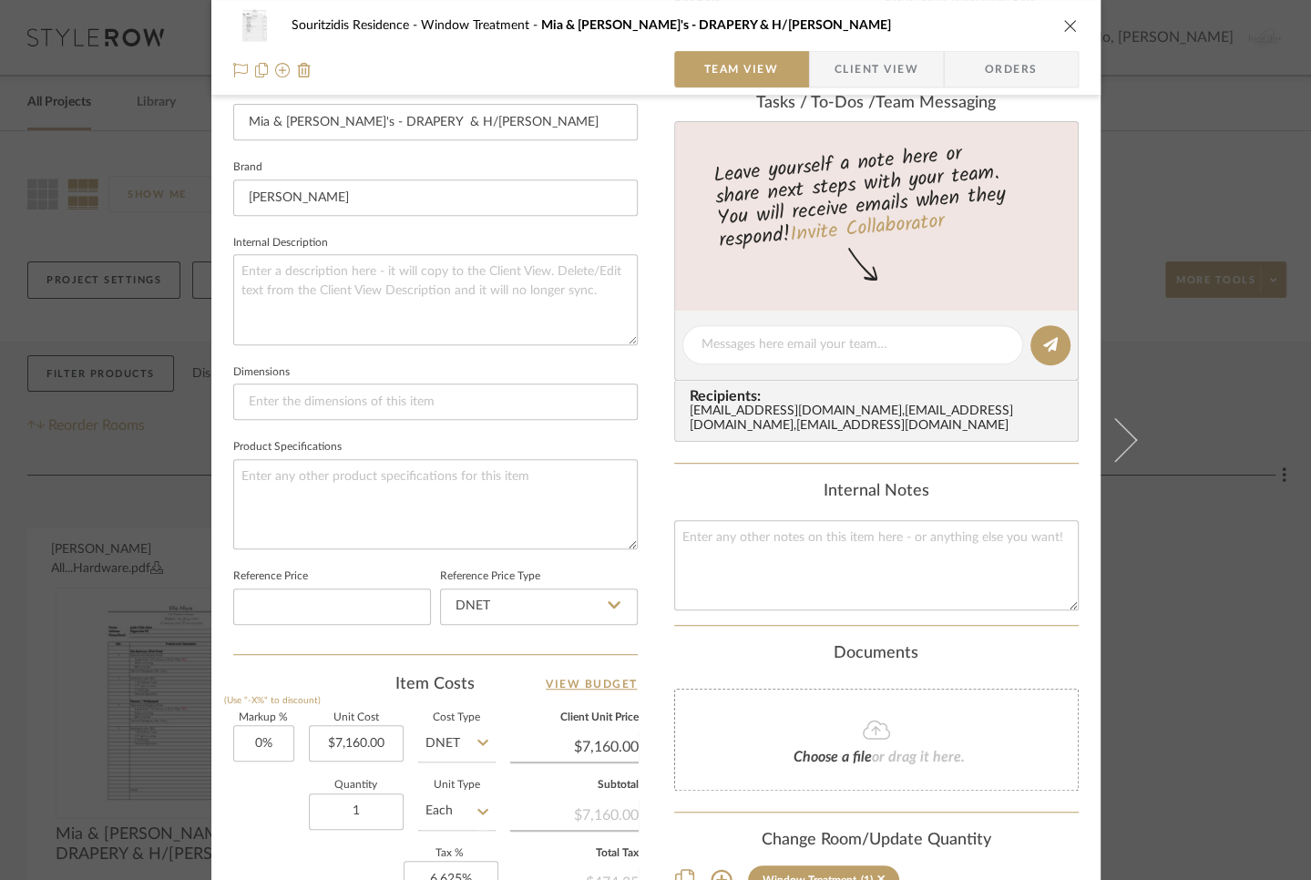
scroll to position [0, 0]
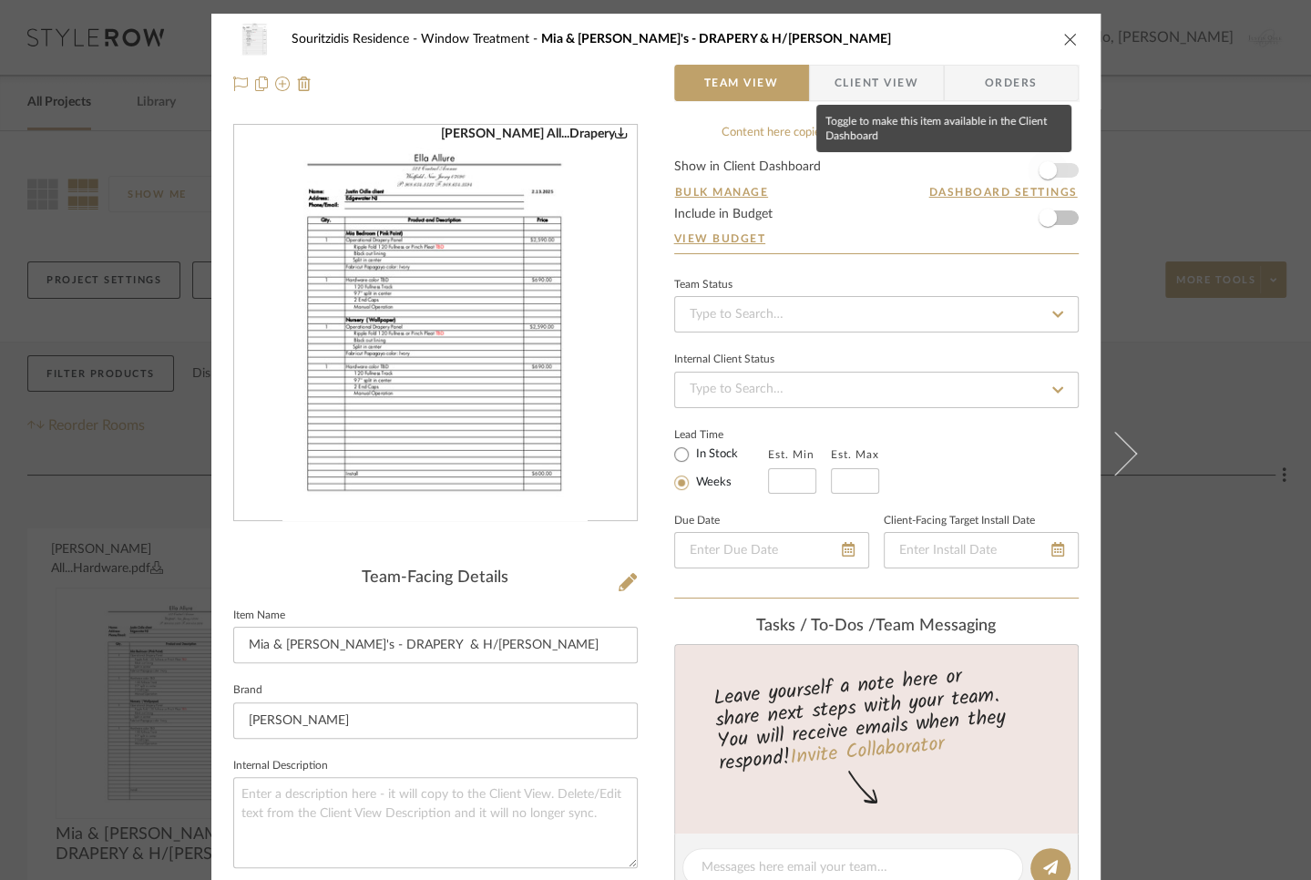
click at [1046, 170] on span "button" at bounding box center [1048, 170] width 18 height 18
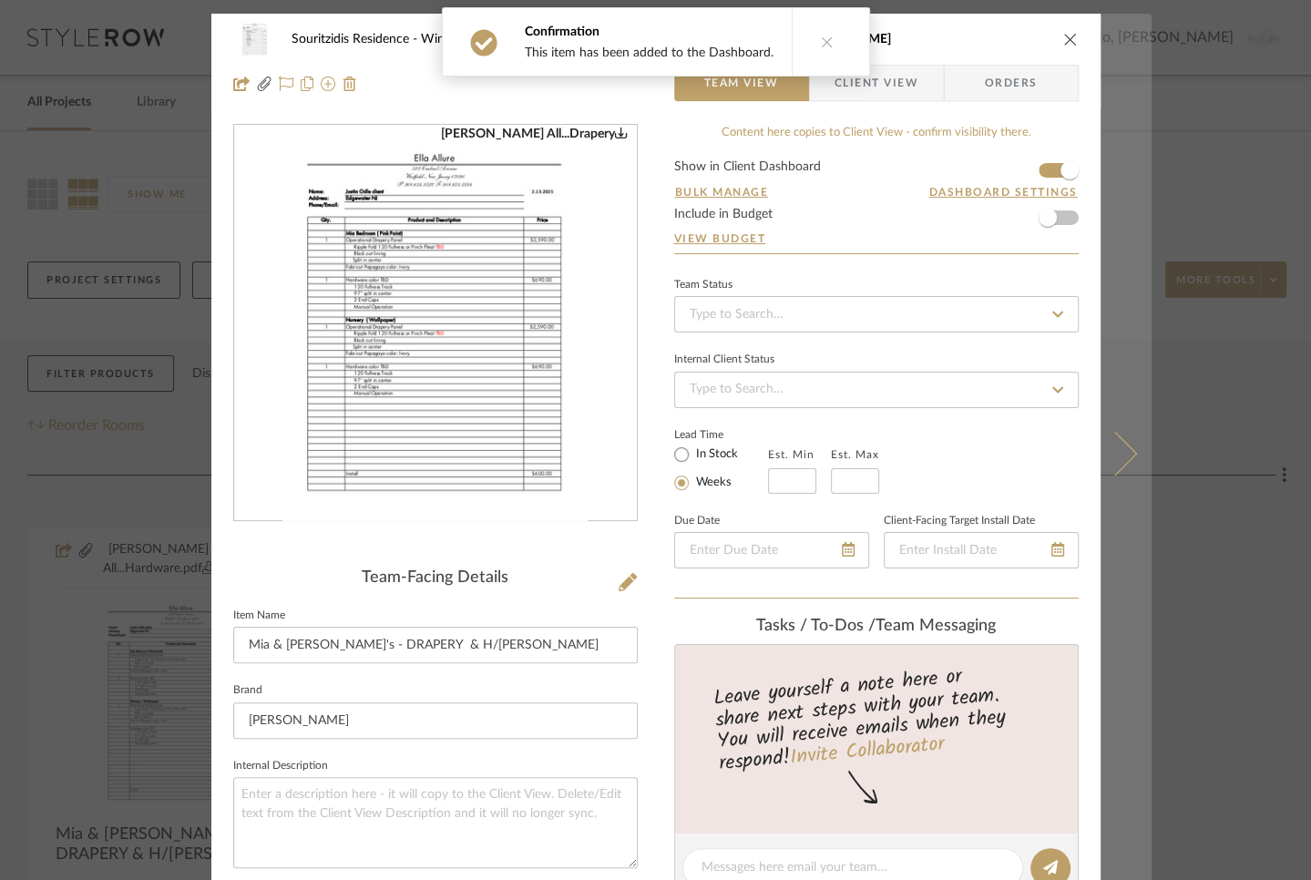
click at [1132, 138] on button at bounding box center [1125, 454] width 51 height 880
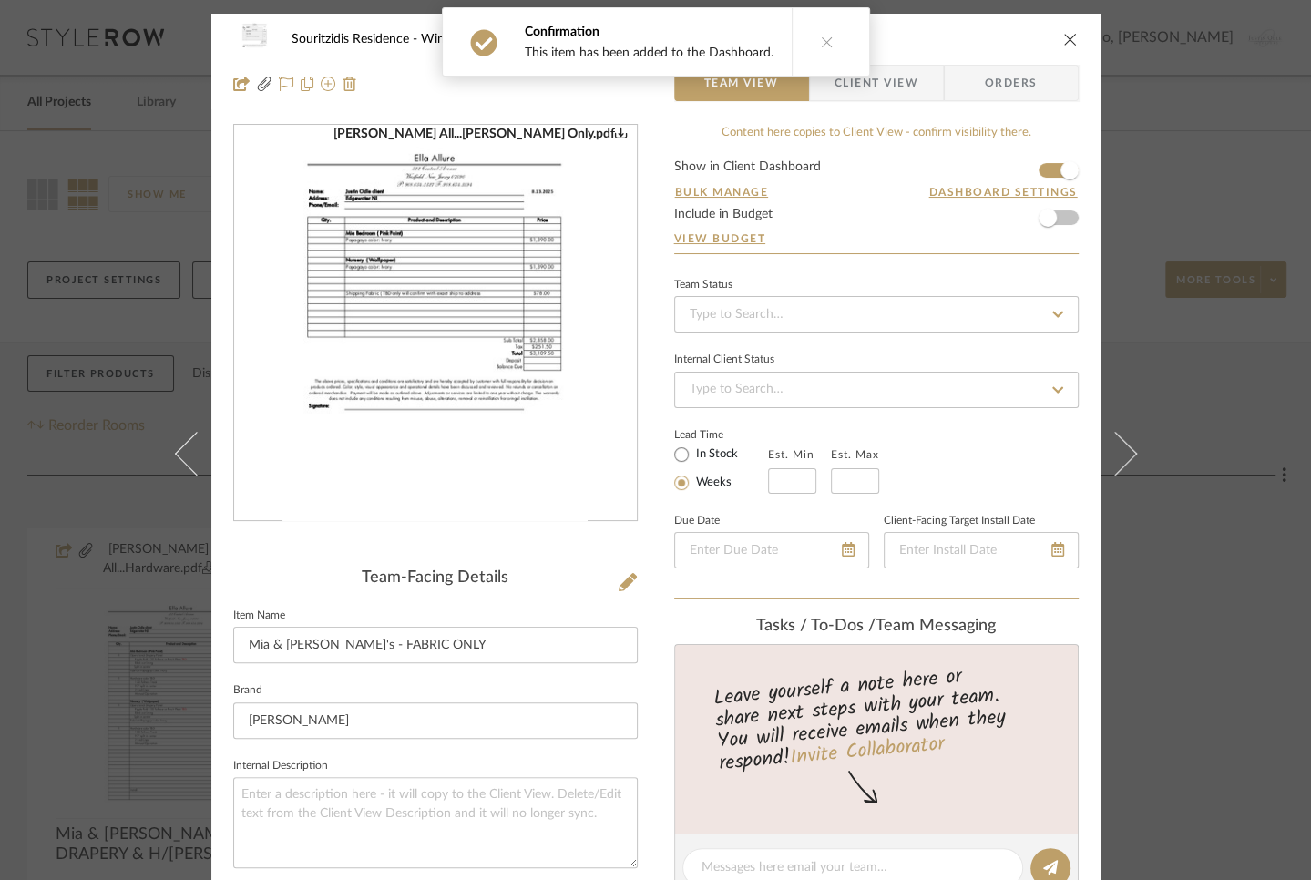
scroll to position [809, 0]
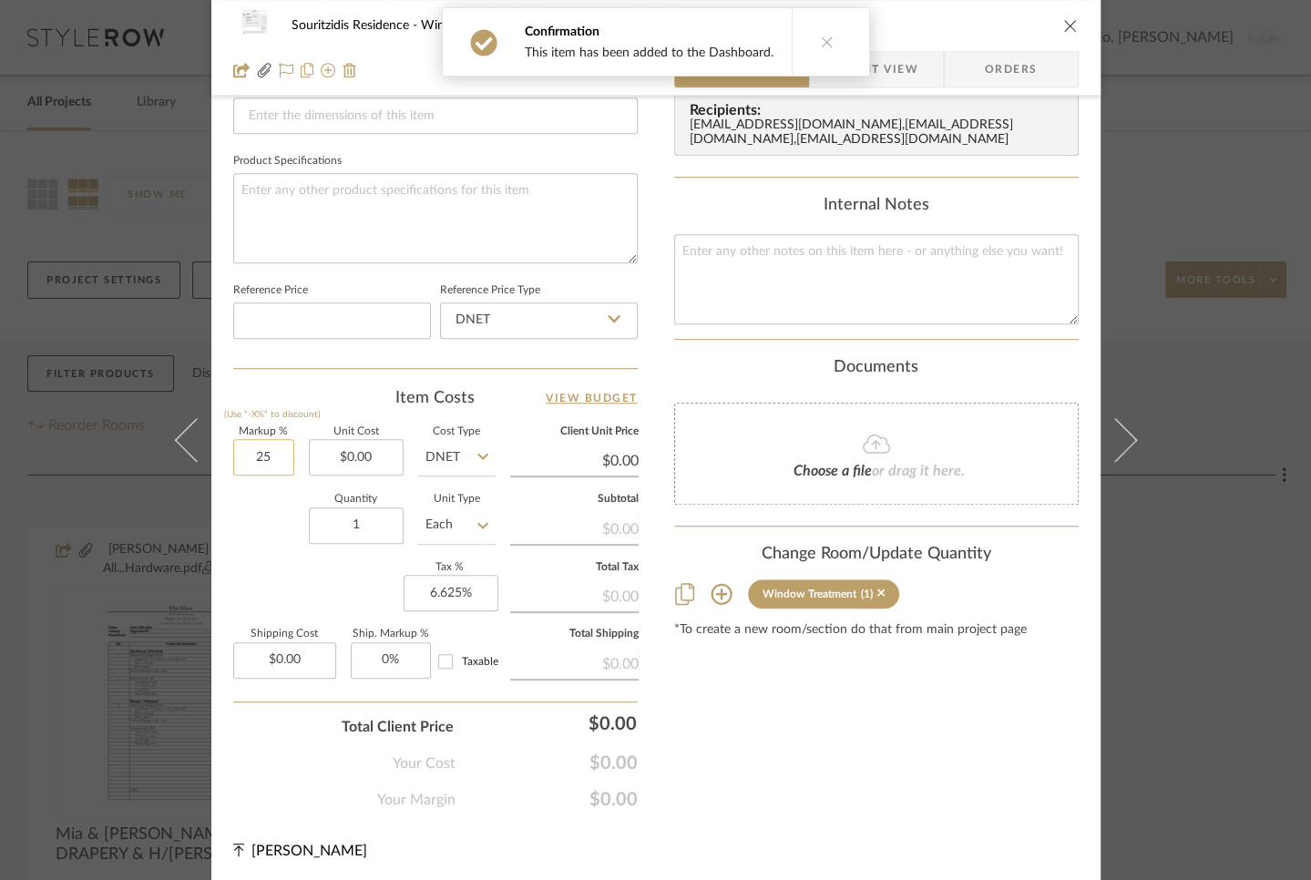
click at [238, 460] on input "25" at bounding box center [263, 457] width 61 height 36
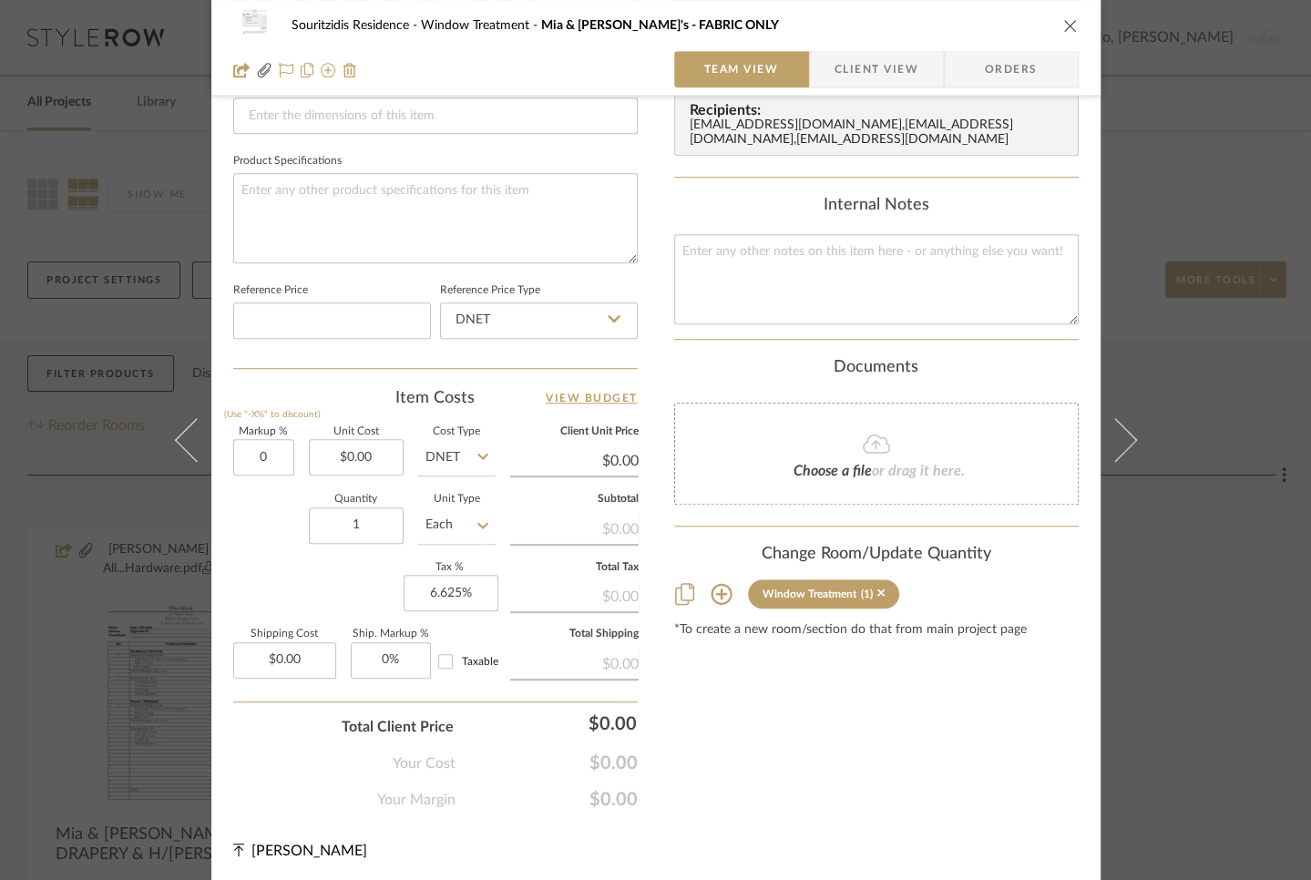
type input "0%"
click at [249, 520] on div "Quantity 1 Unit Type Each" at bounding box center [364, 527] width 262 height 65
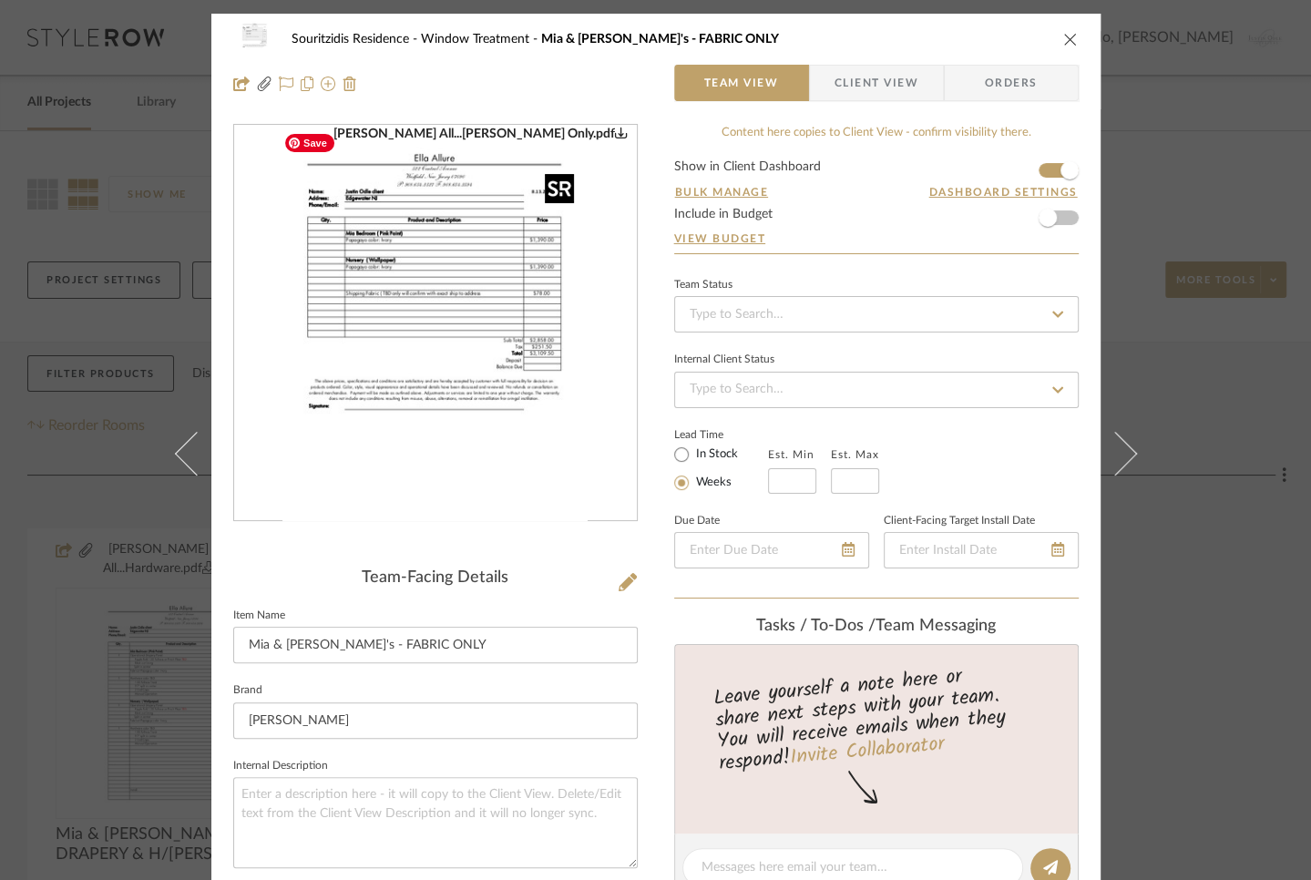
click at [455, 297] on img "0" at bounding box center [435, 323] width 306 height 395
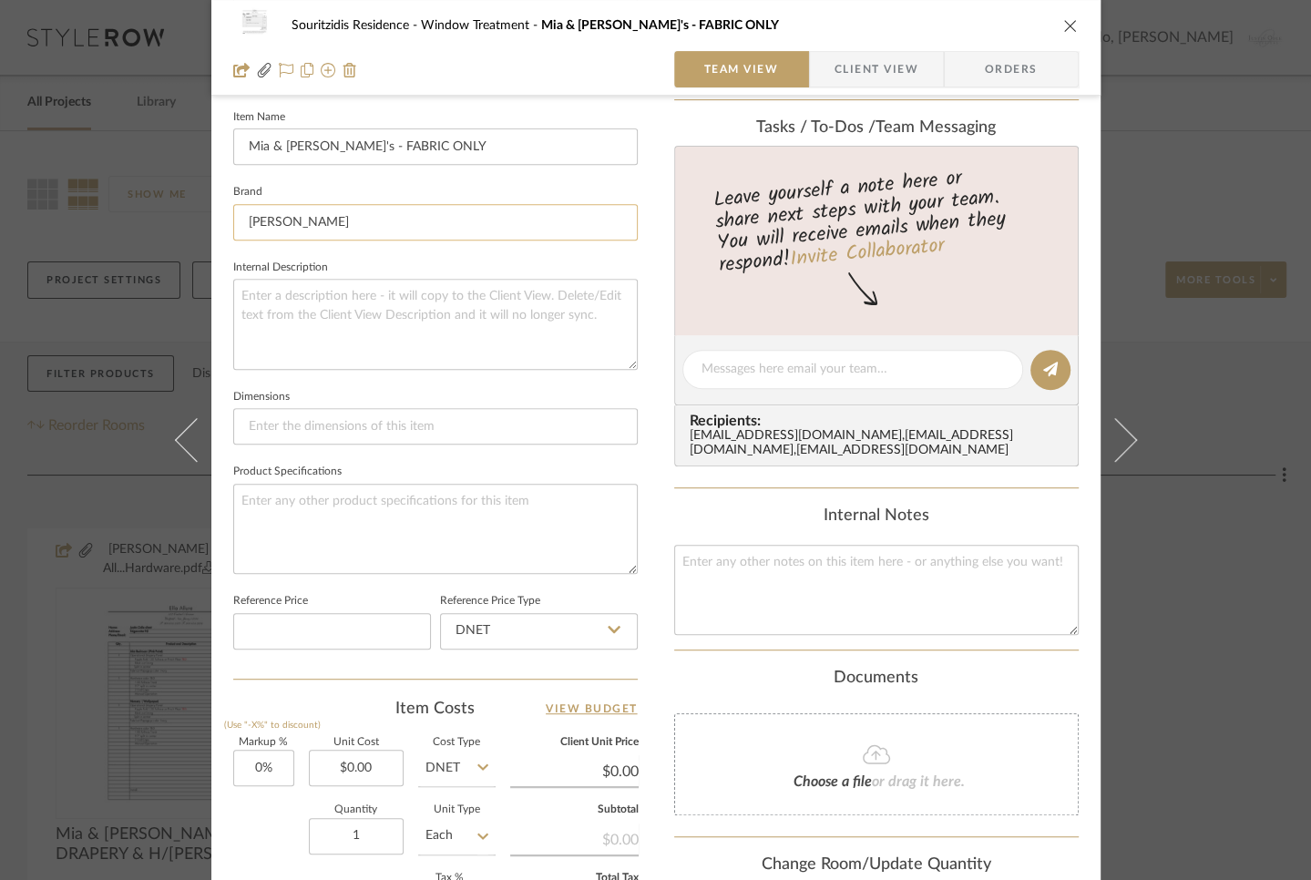
scroll to position [602, 0]
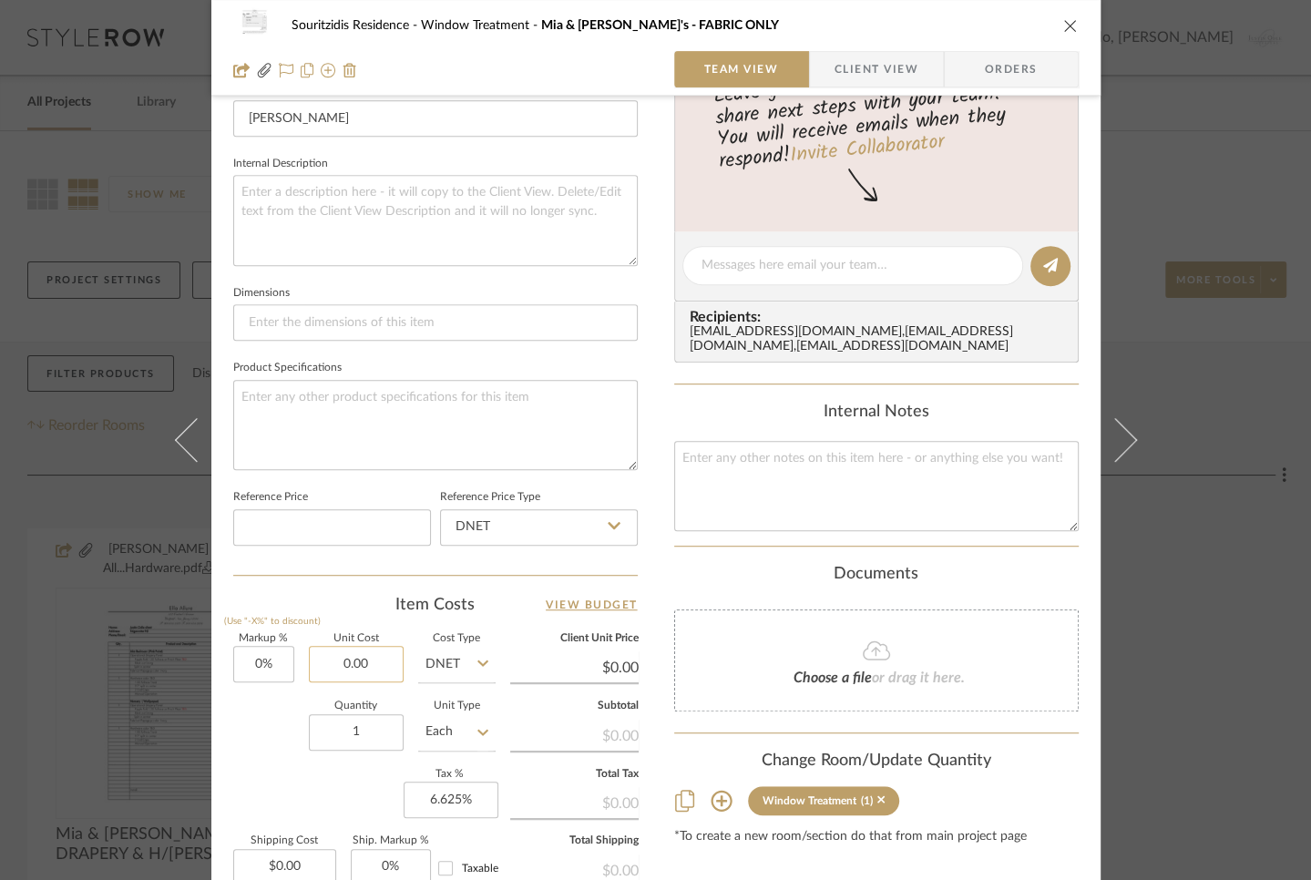
click at [345, 659] on input "0.00" at bounding box center [356, 664] width 95 height 36
paste input "2858"
type input "$2,858.00"
click at [274, 750] on div "Quantity 1 Unit Type Each" at bounding box center [364, 733] width 262 height 65
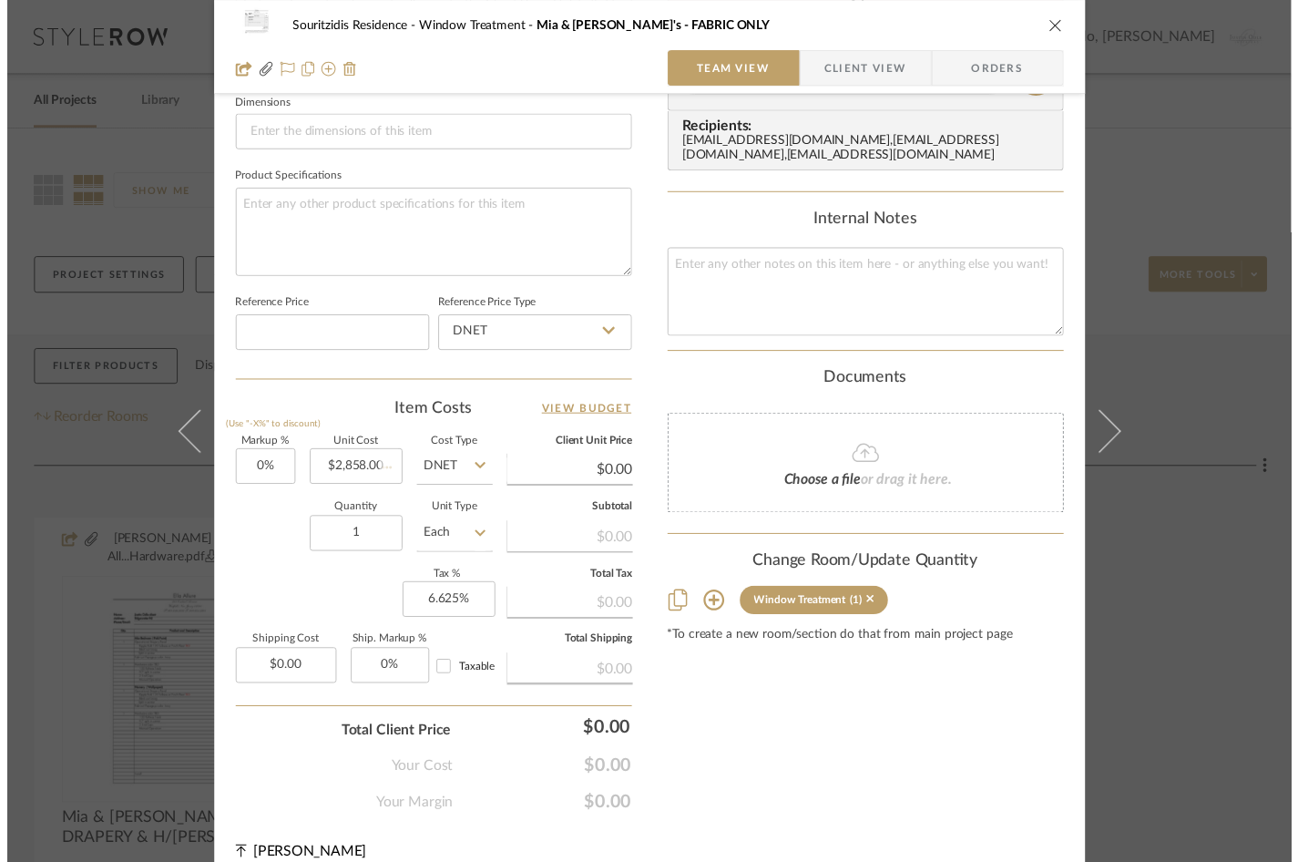
scroll to position [793, 0]
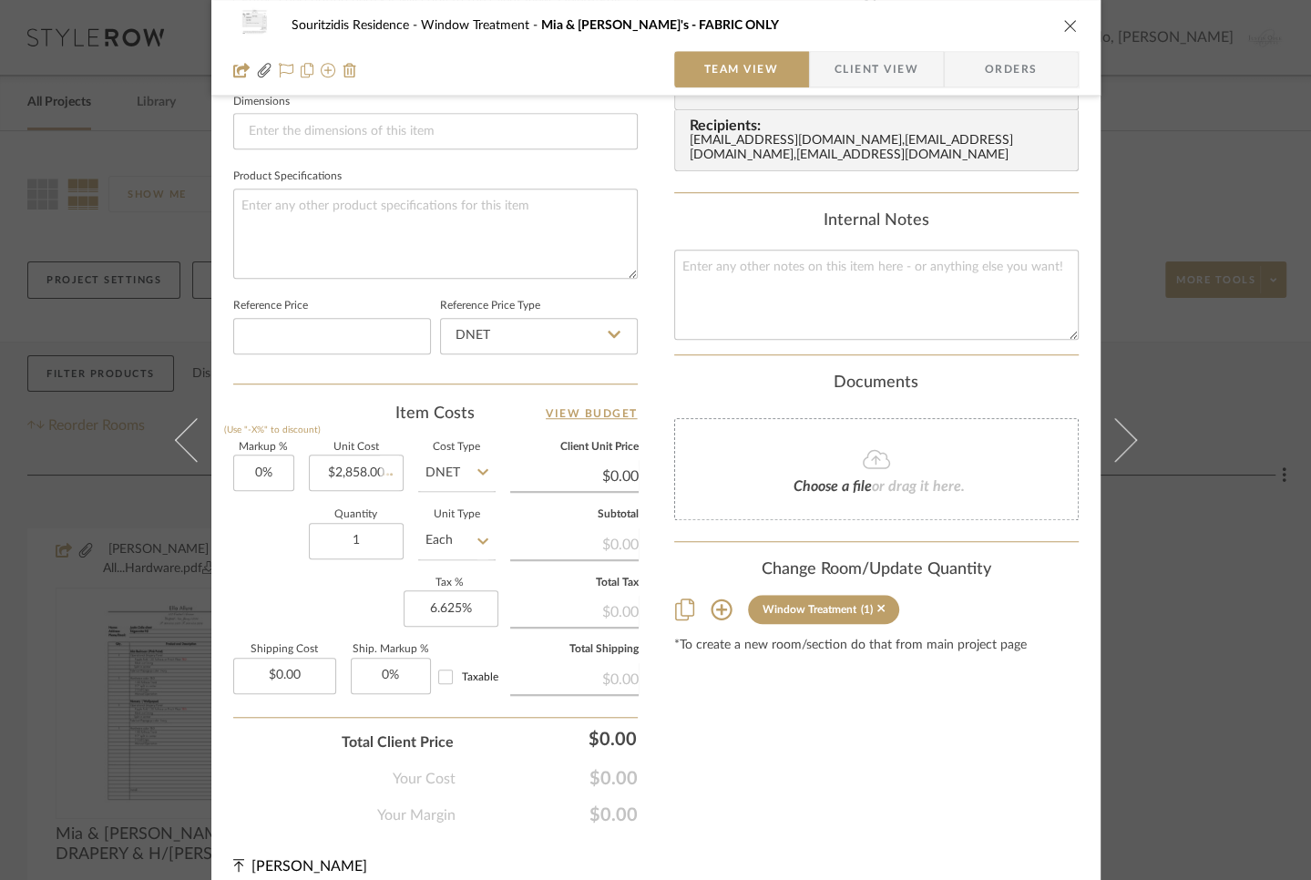
type input "$2,858.00"
click at [1148, 298] on div "Souritzidis Residence Window Treatment [PERSON_NAME] & [PERSON_NAME]'s - FABRIC…" at bounding box center [655, 440] width 1311 height 880
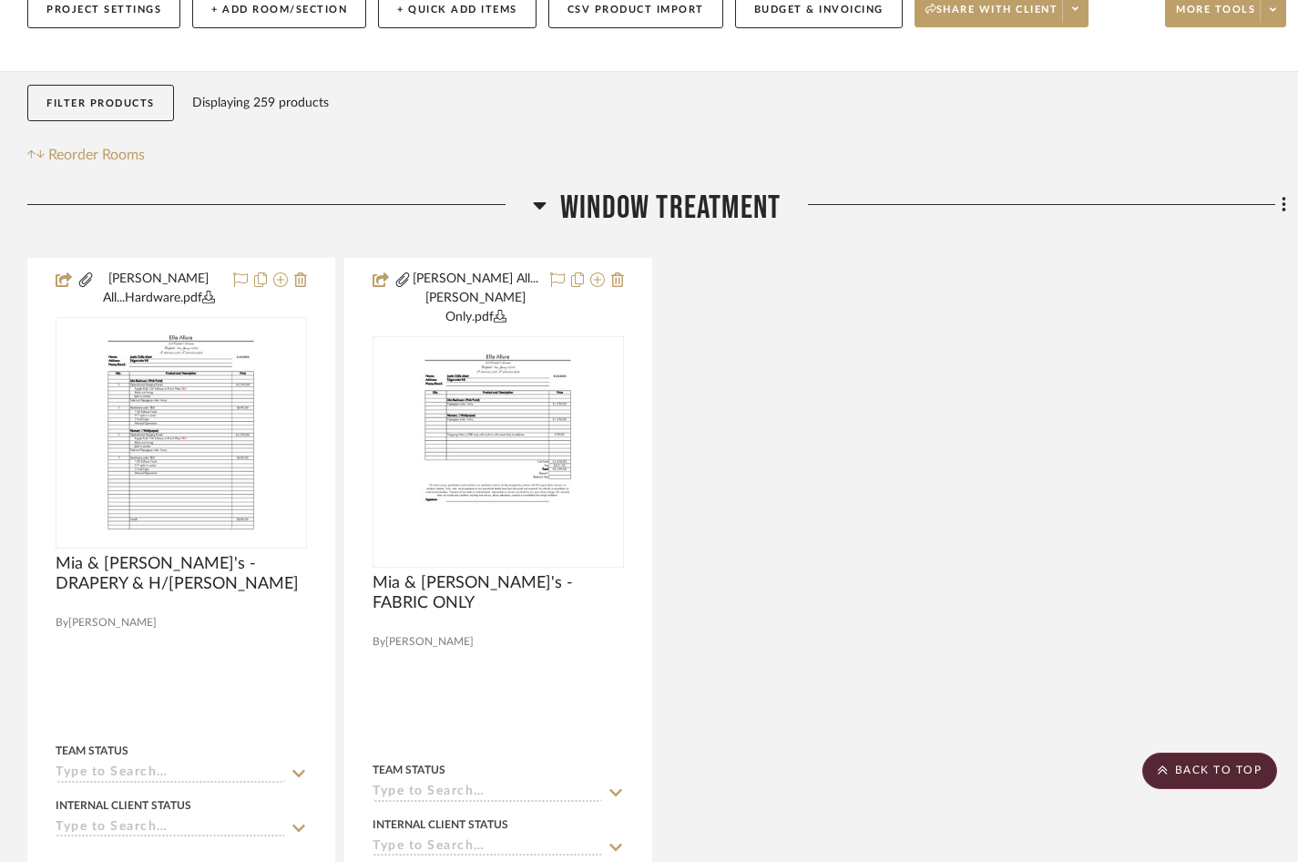
scroll to position [262, 0]
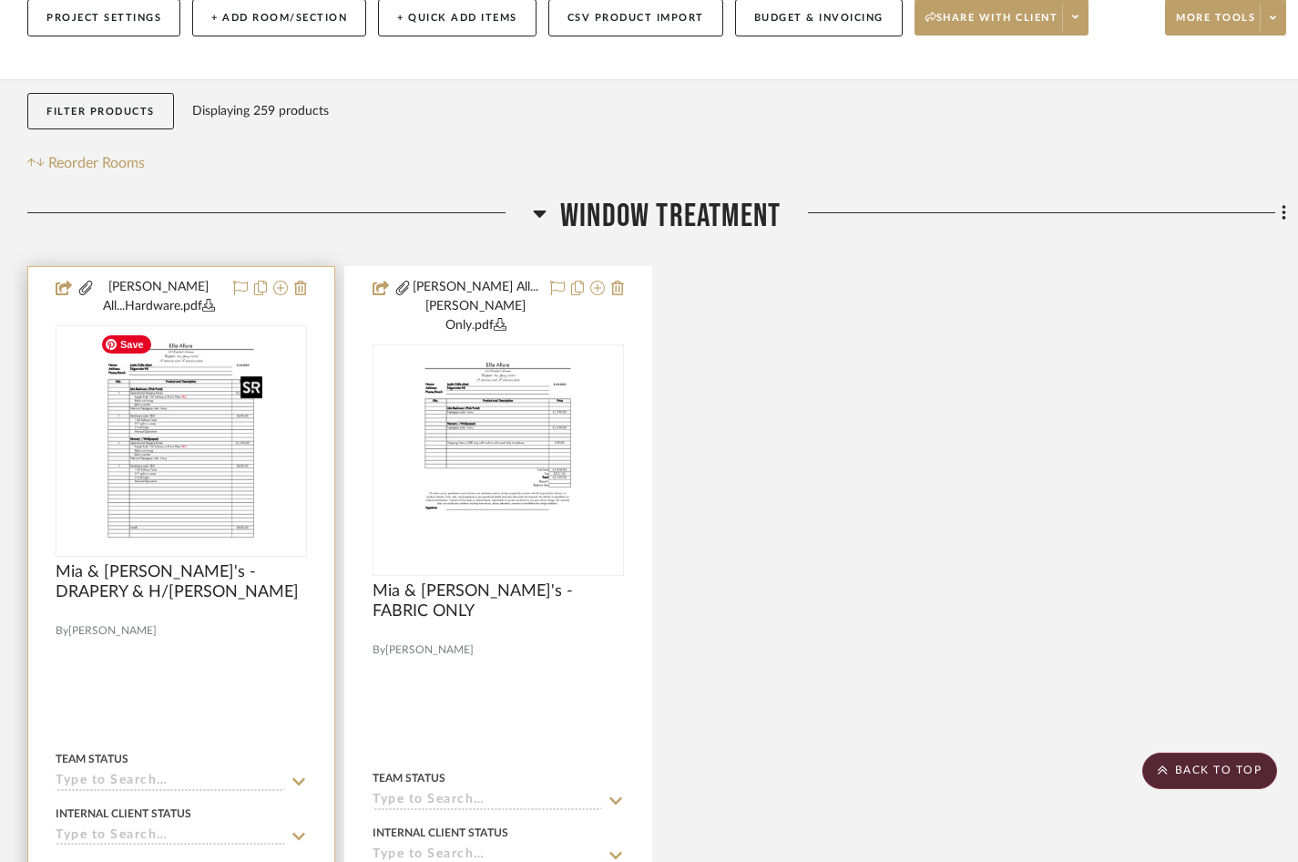
click at [133, 425] on img "0" at bounding box center [182, 441] width 176 height 228
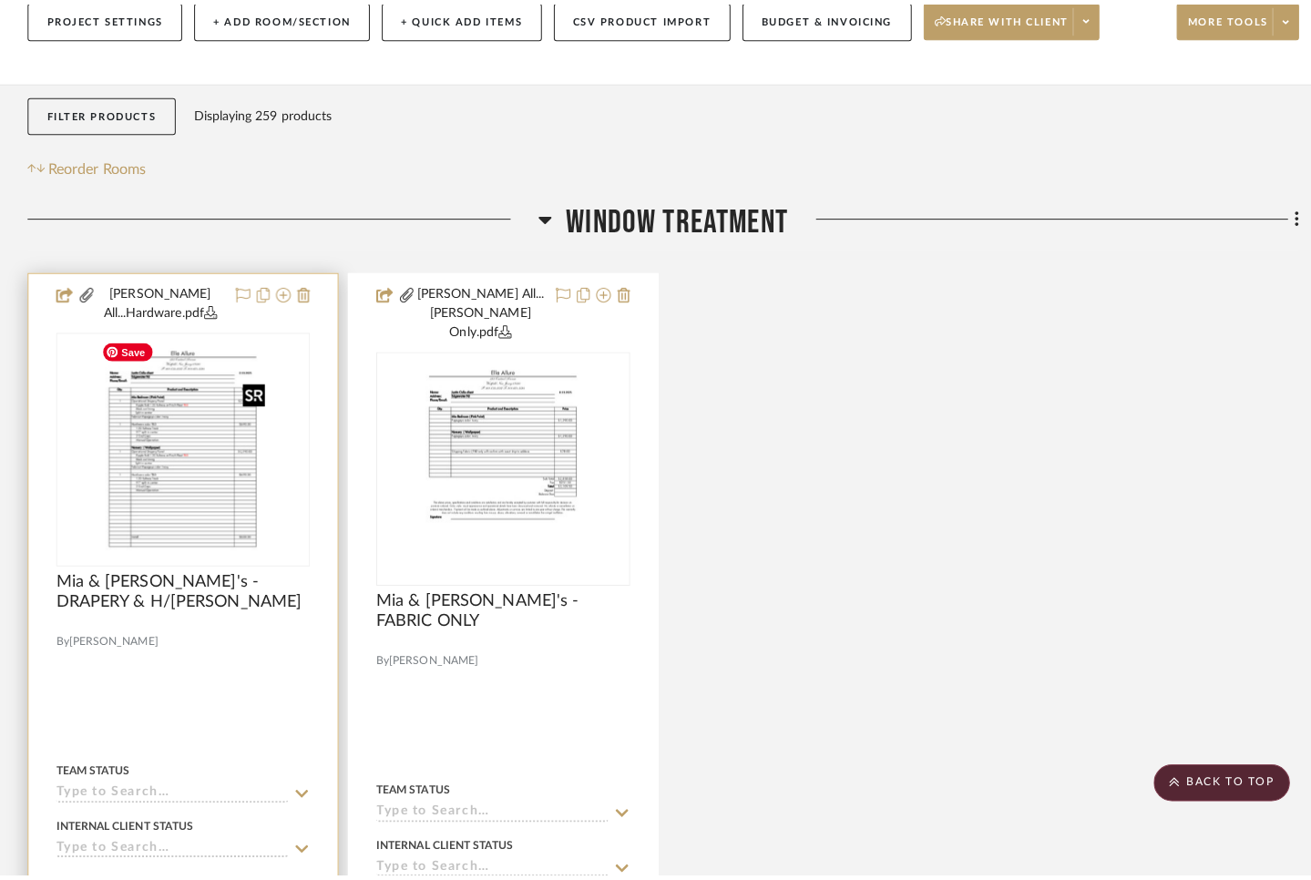
scroll to position [0, 0]
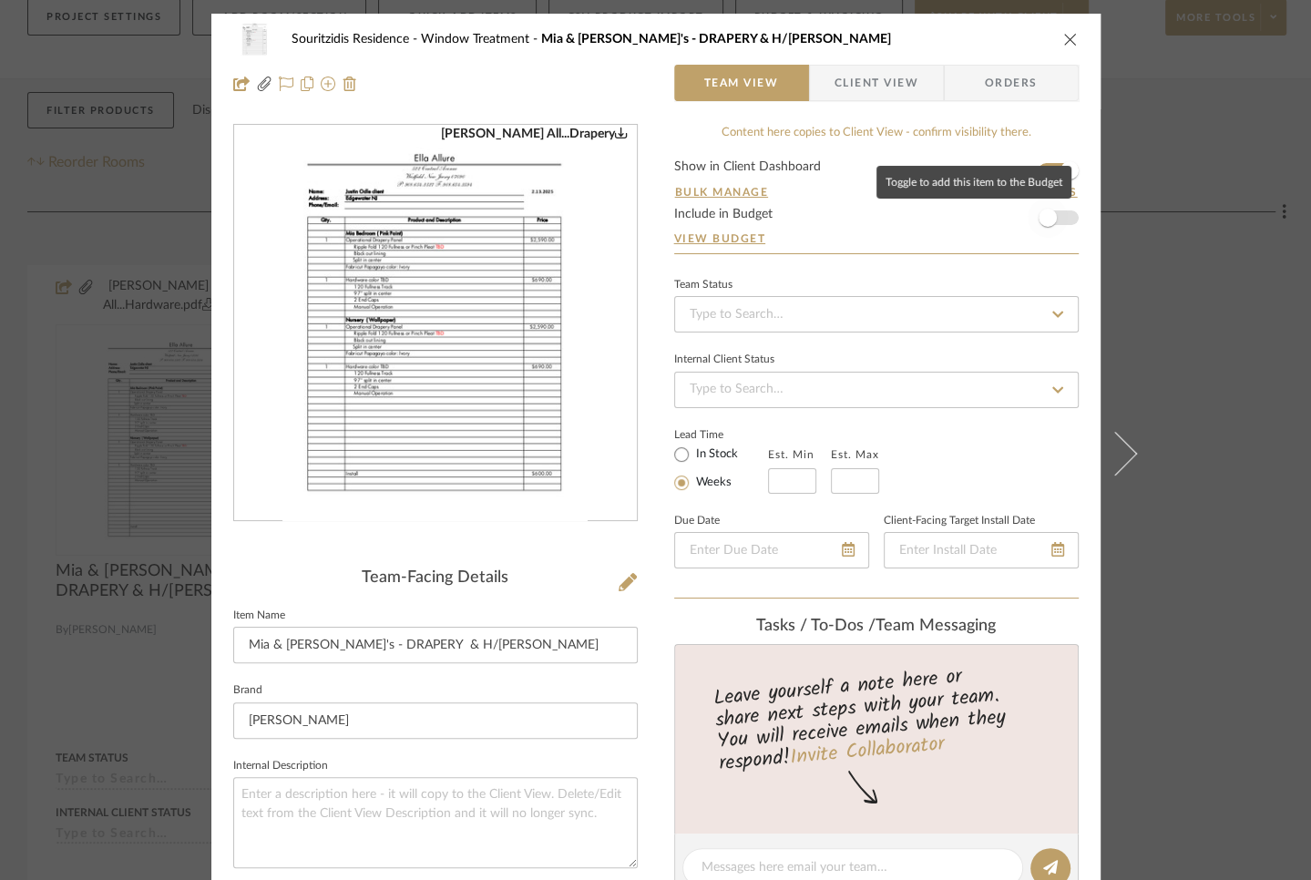
click at [1048, 210] on span "button" at bounding box center [1048, 218] width 40 height 40
click at [1049, 219] on span "button" at bounding box center [1069, 218] width 40 height 40
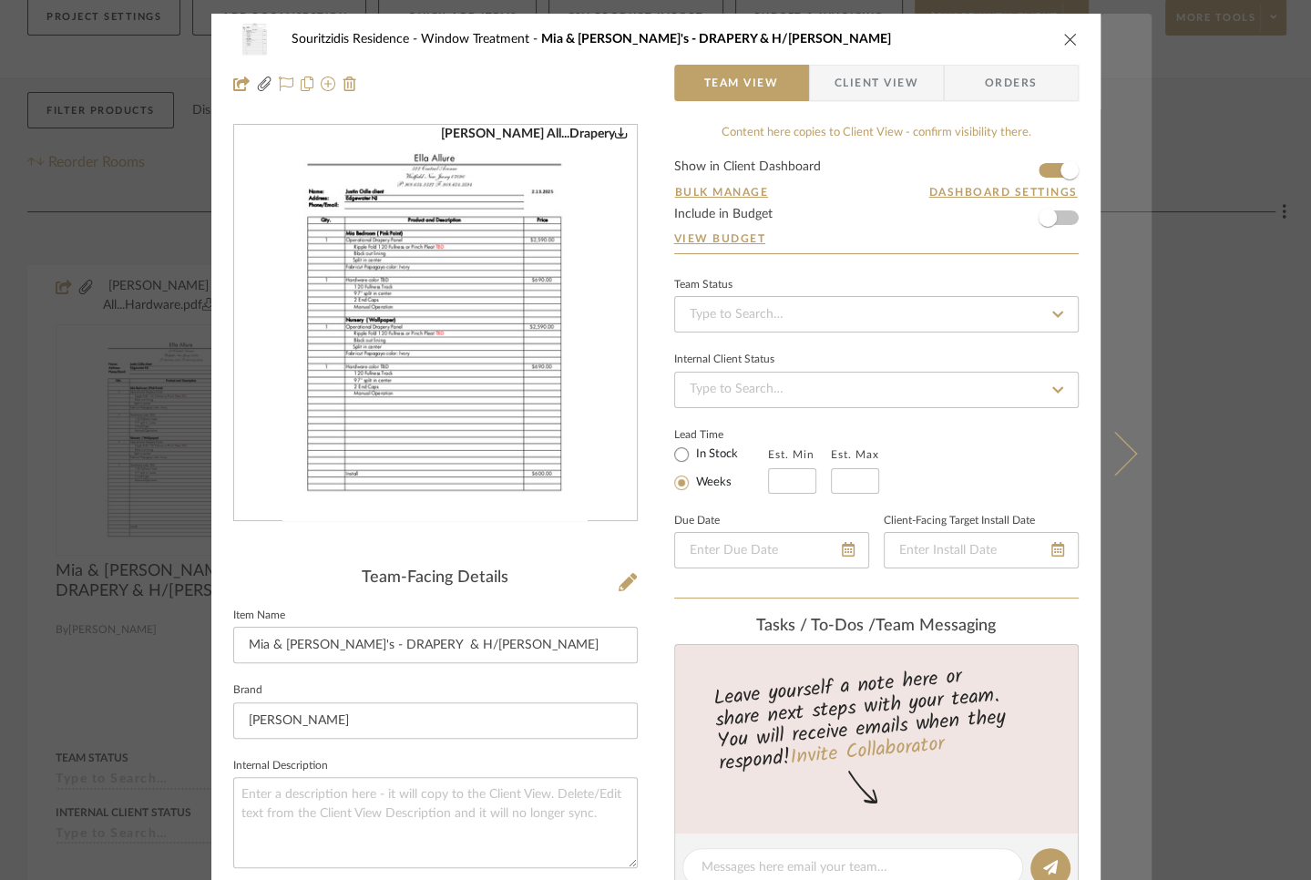
click at [1124, 448] on icon at bounding box center [1114, 454] width 44 height 44
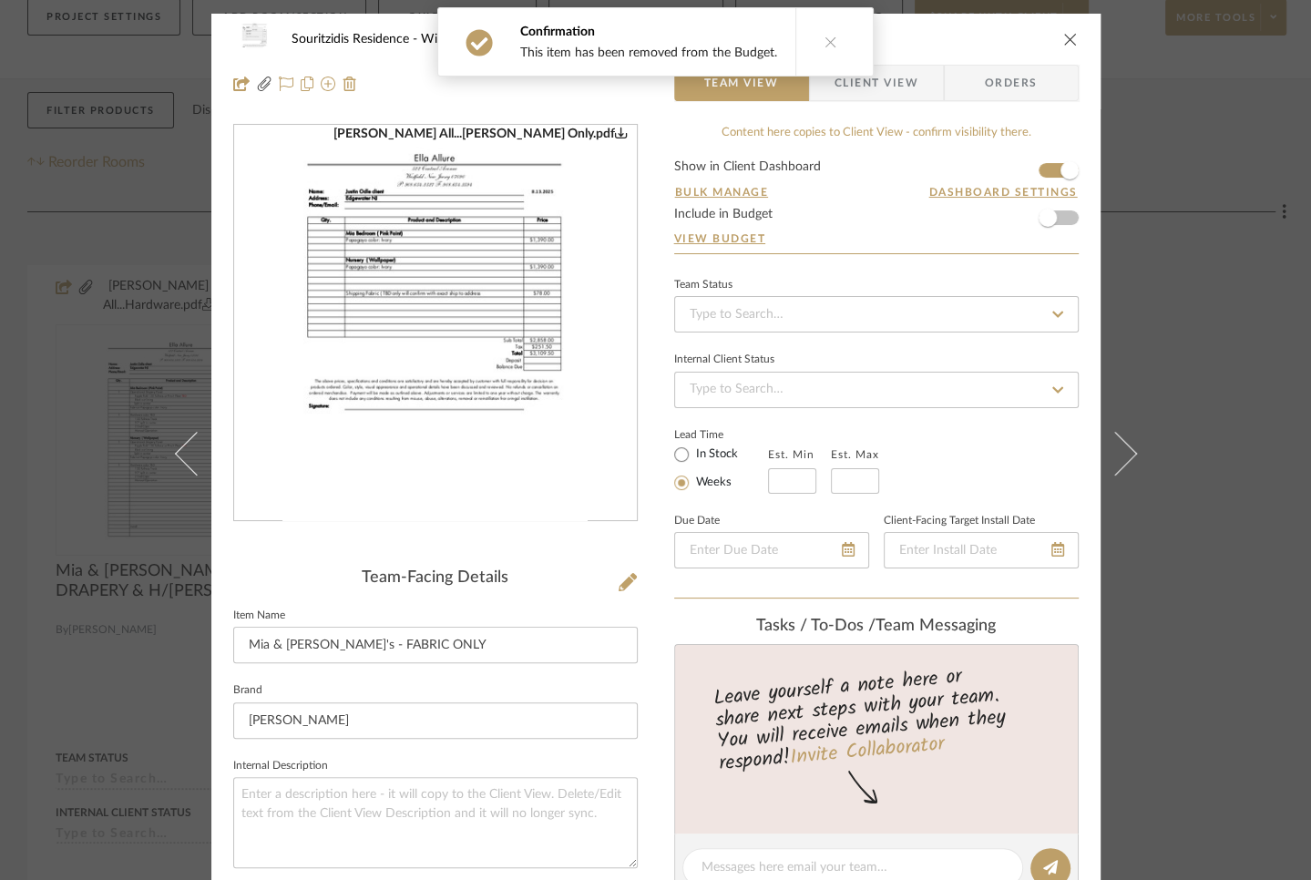
click at [1185, 412] on div "Souritzidis Residence Window Treatment [PERSON_NAME] & [PERSON_NAME]'s - FABRIC…" at bounding box center [655, 440] width 1311 height 880
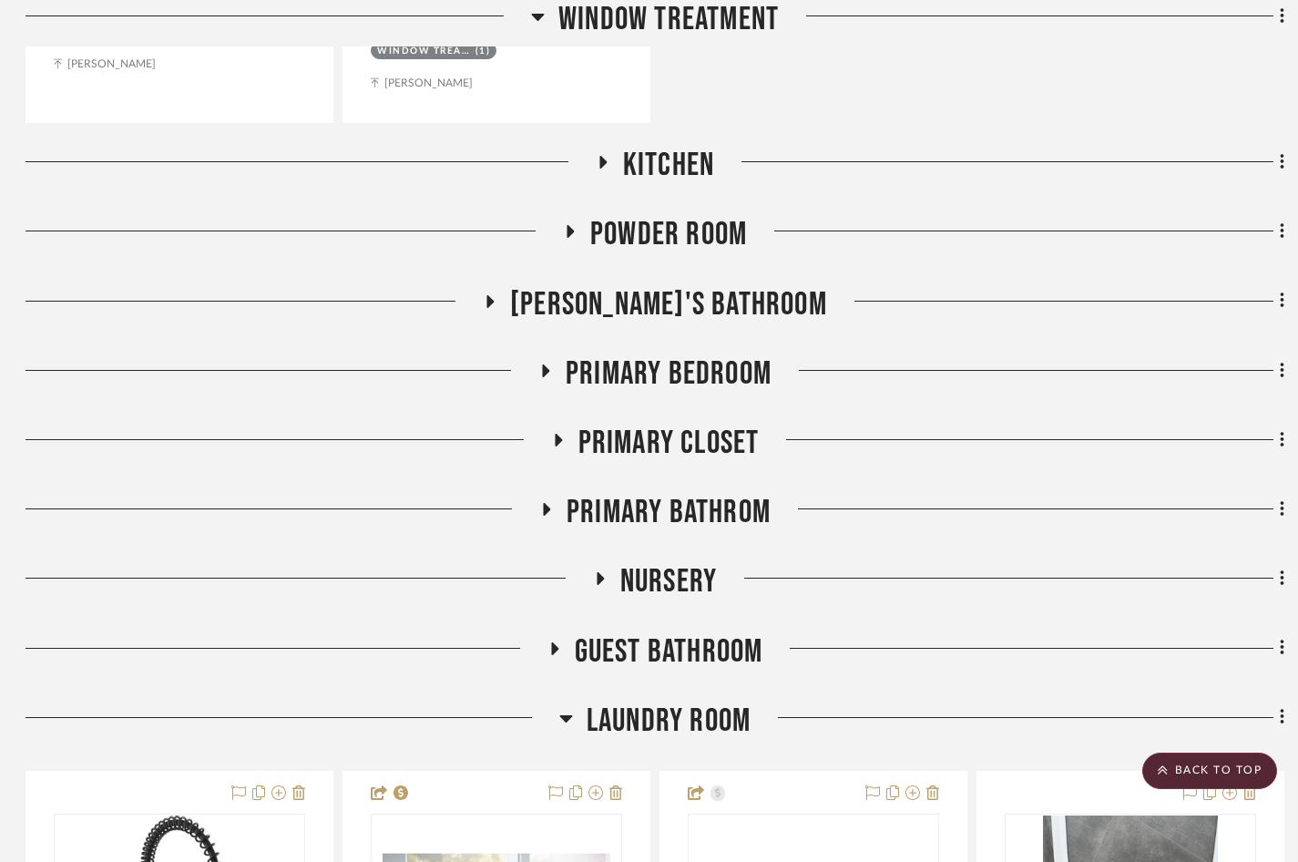
scroll to position [1250, 2]
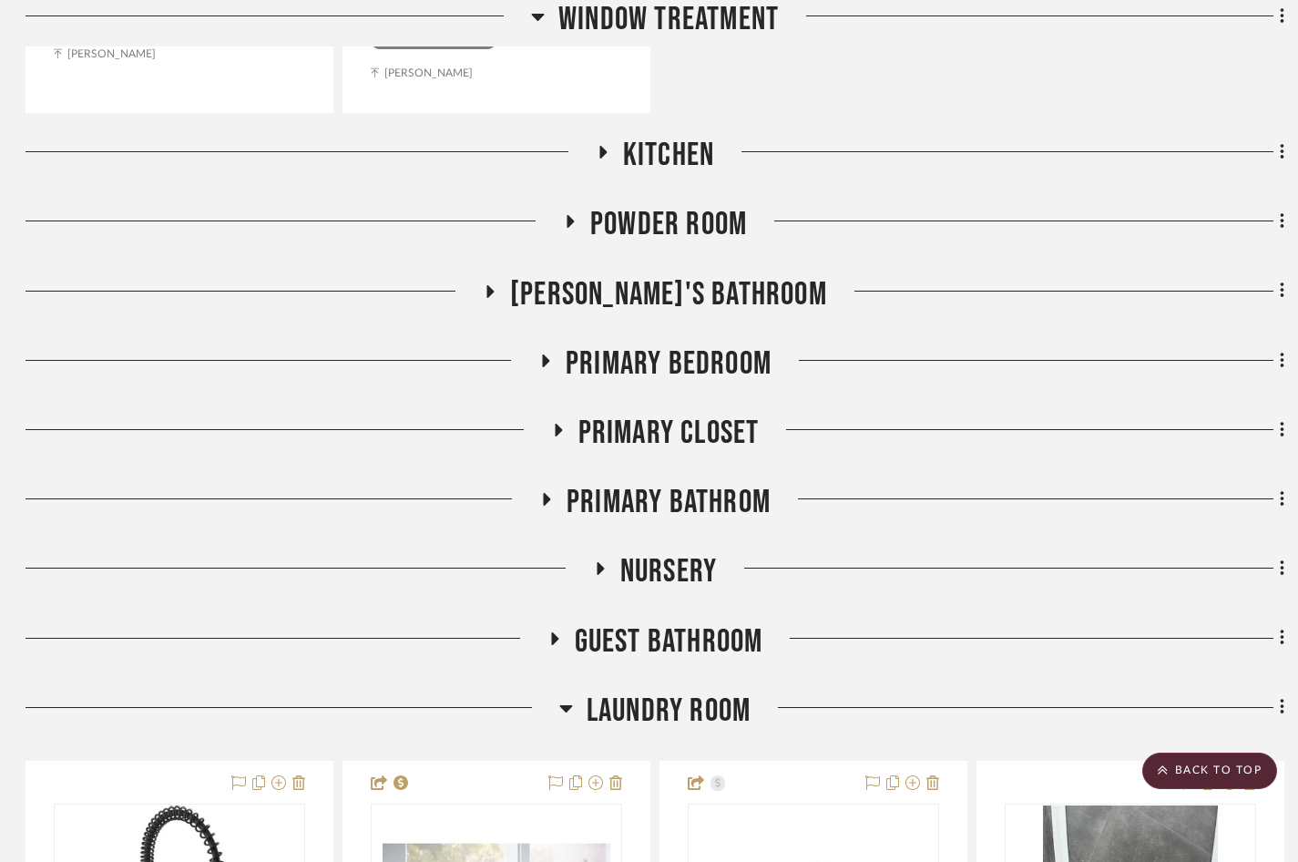
click at [545, 493] on icon at bounding box center [547, 499] width 7 height 13
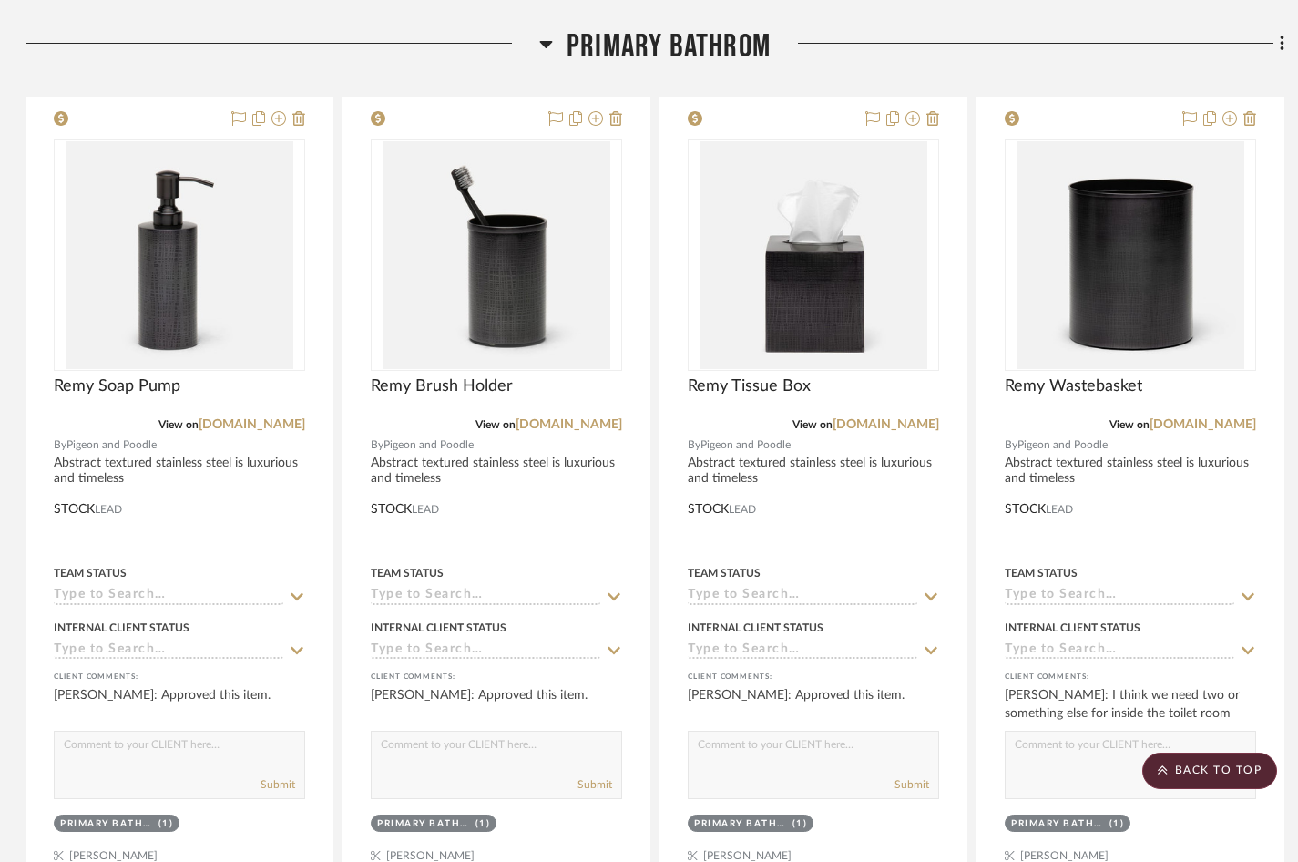
scroll to position [1979, 2]
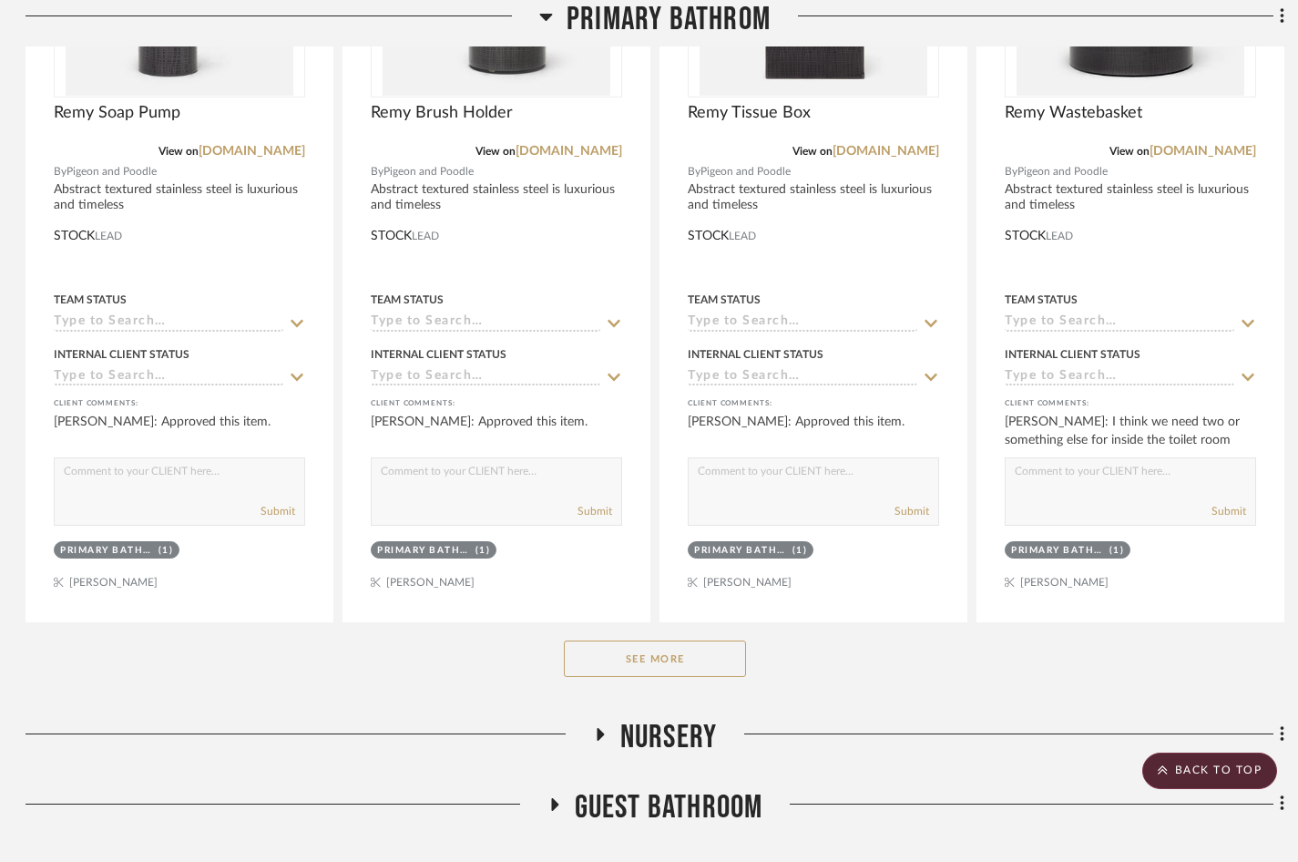
click at [624, 640] on button "See More" at bounding box center [655, 658] width 182 height 36
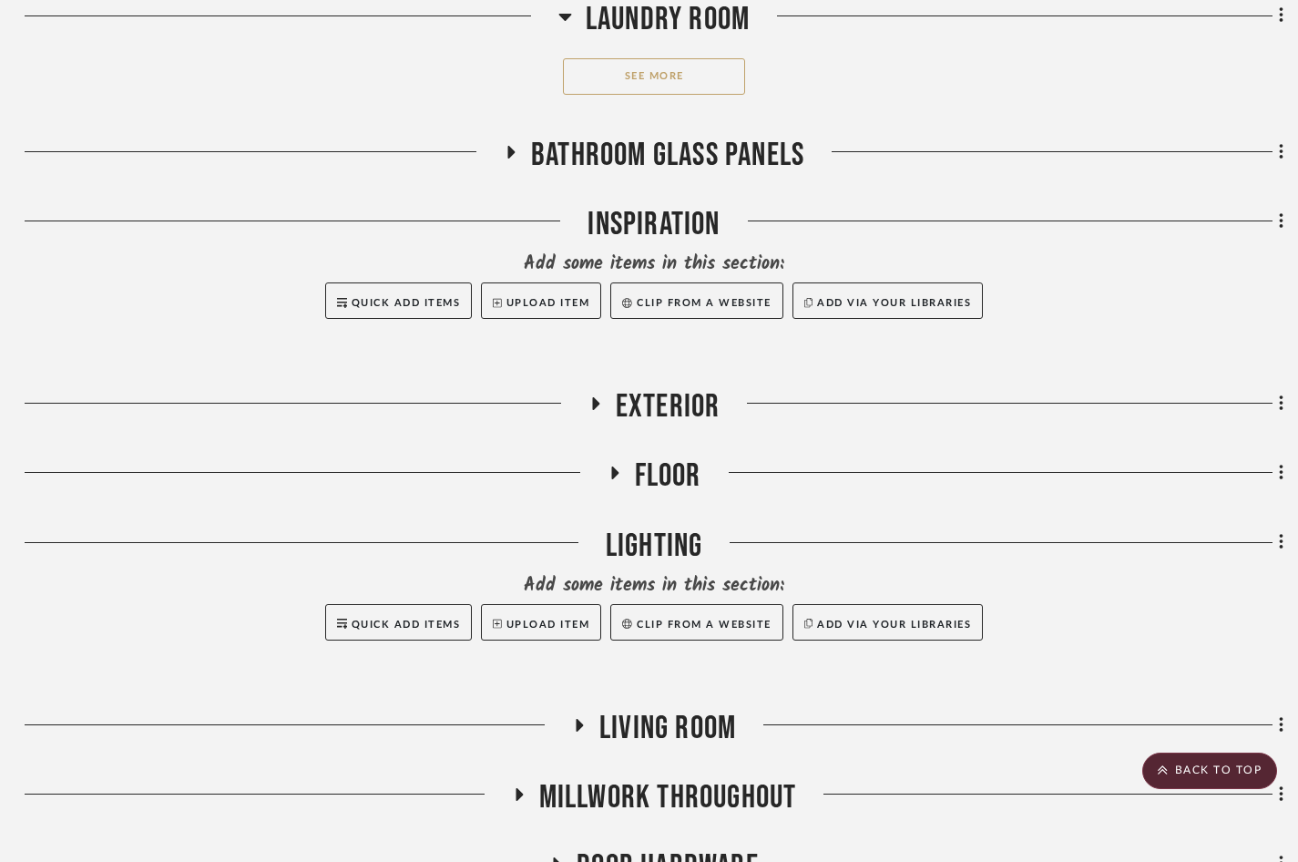
scroll to position [9316, 3]
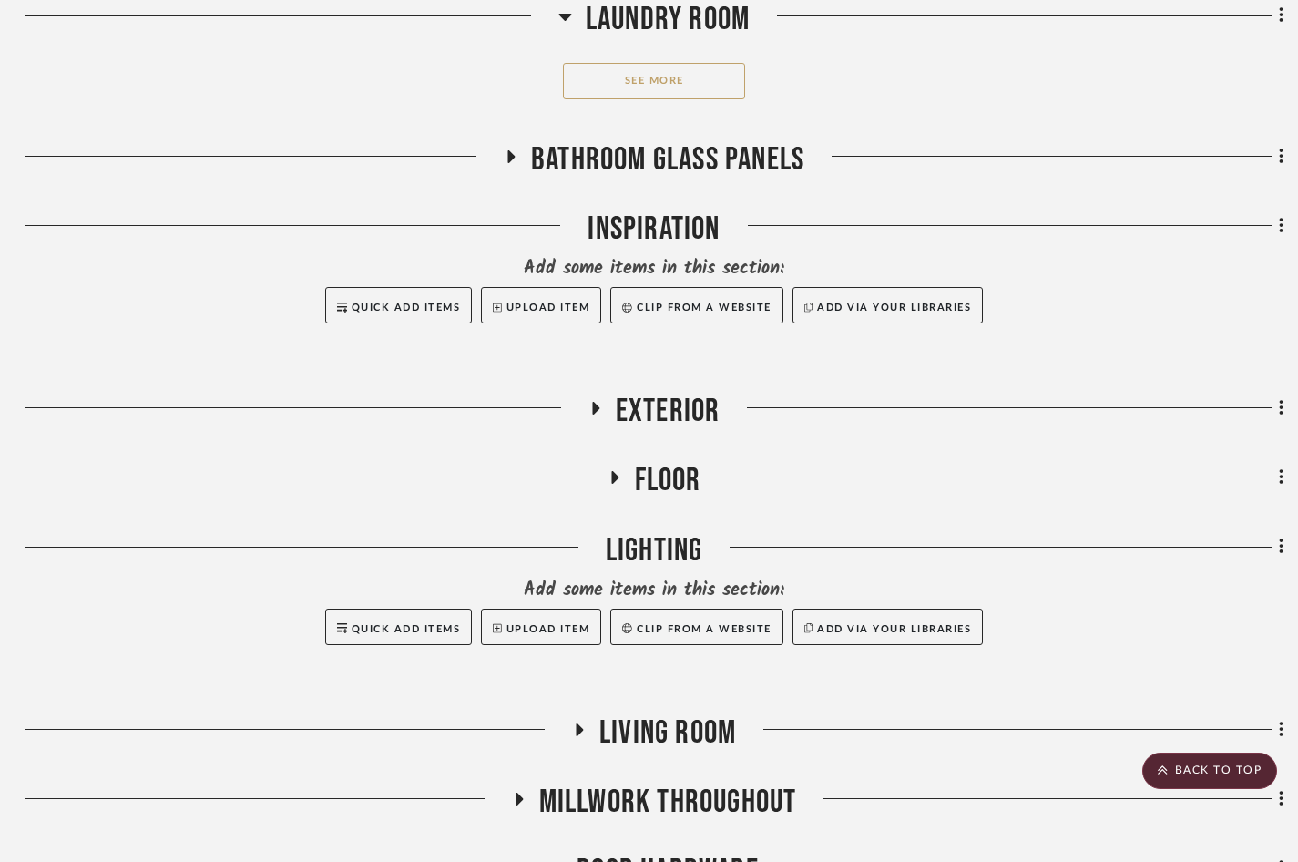
click at [510, 149] on icon at bounding box center [510, 156] width 22 height 14
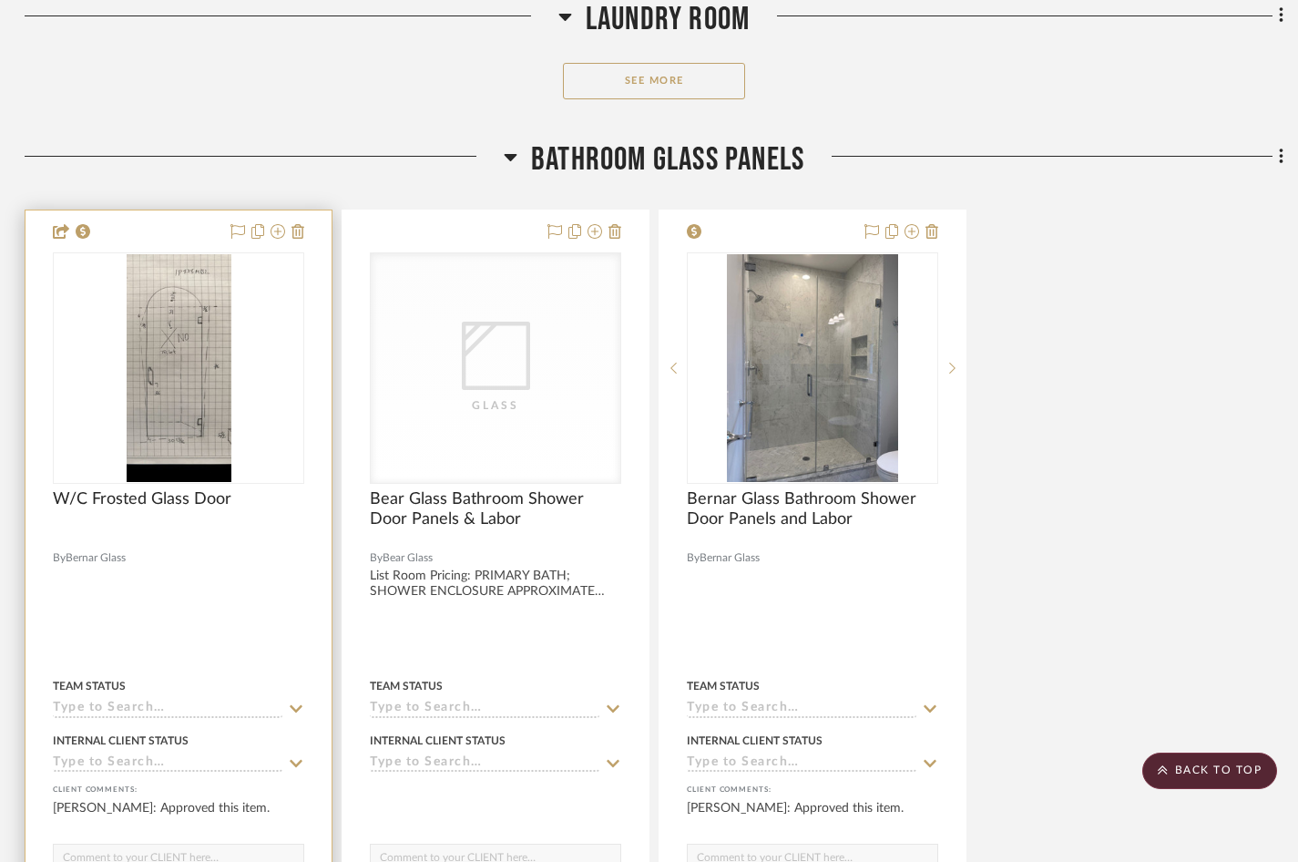
click at [162, 346] on img "0" at bounding box center [179, 368] width 105 height 228
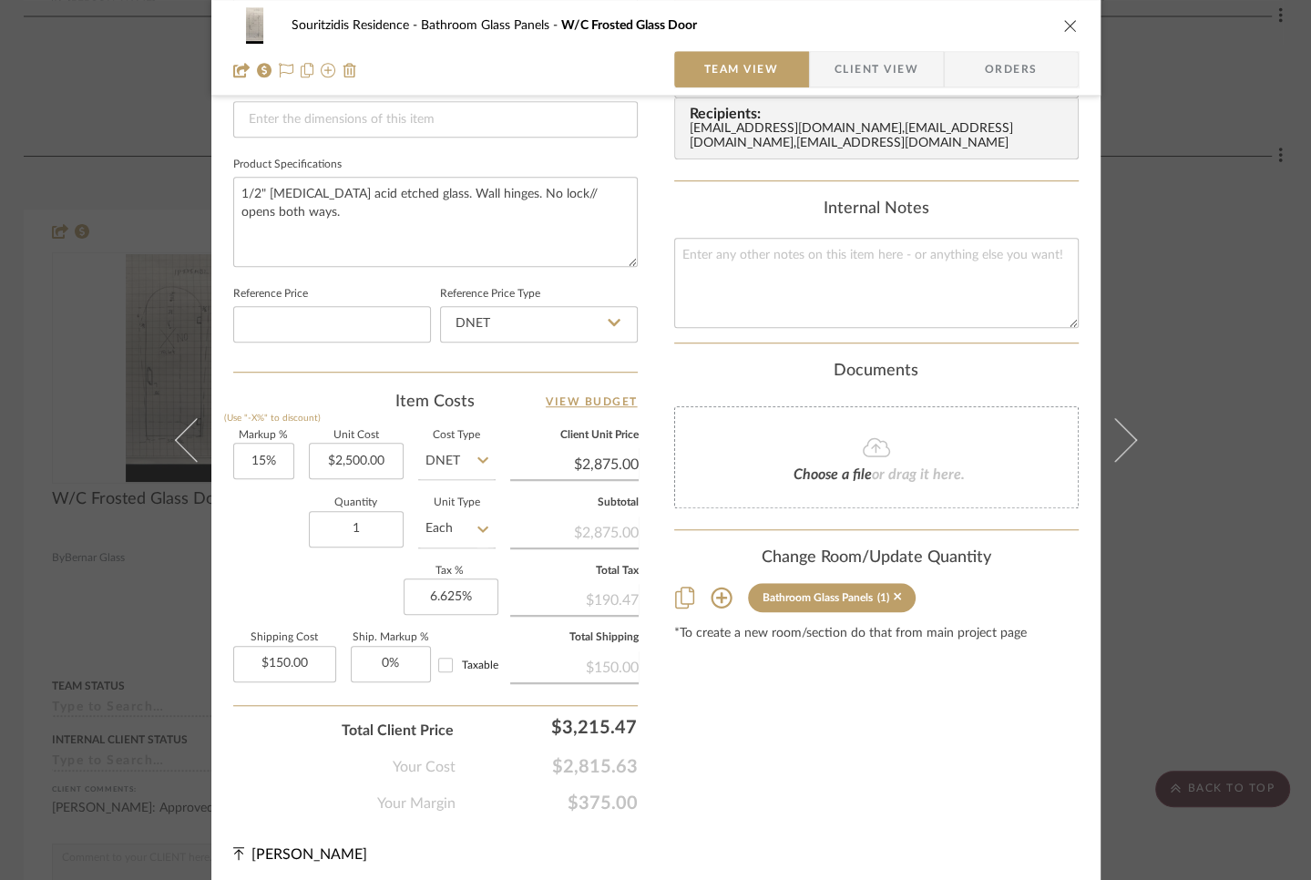
scroll to position [802, 0]
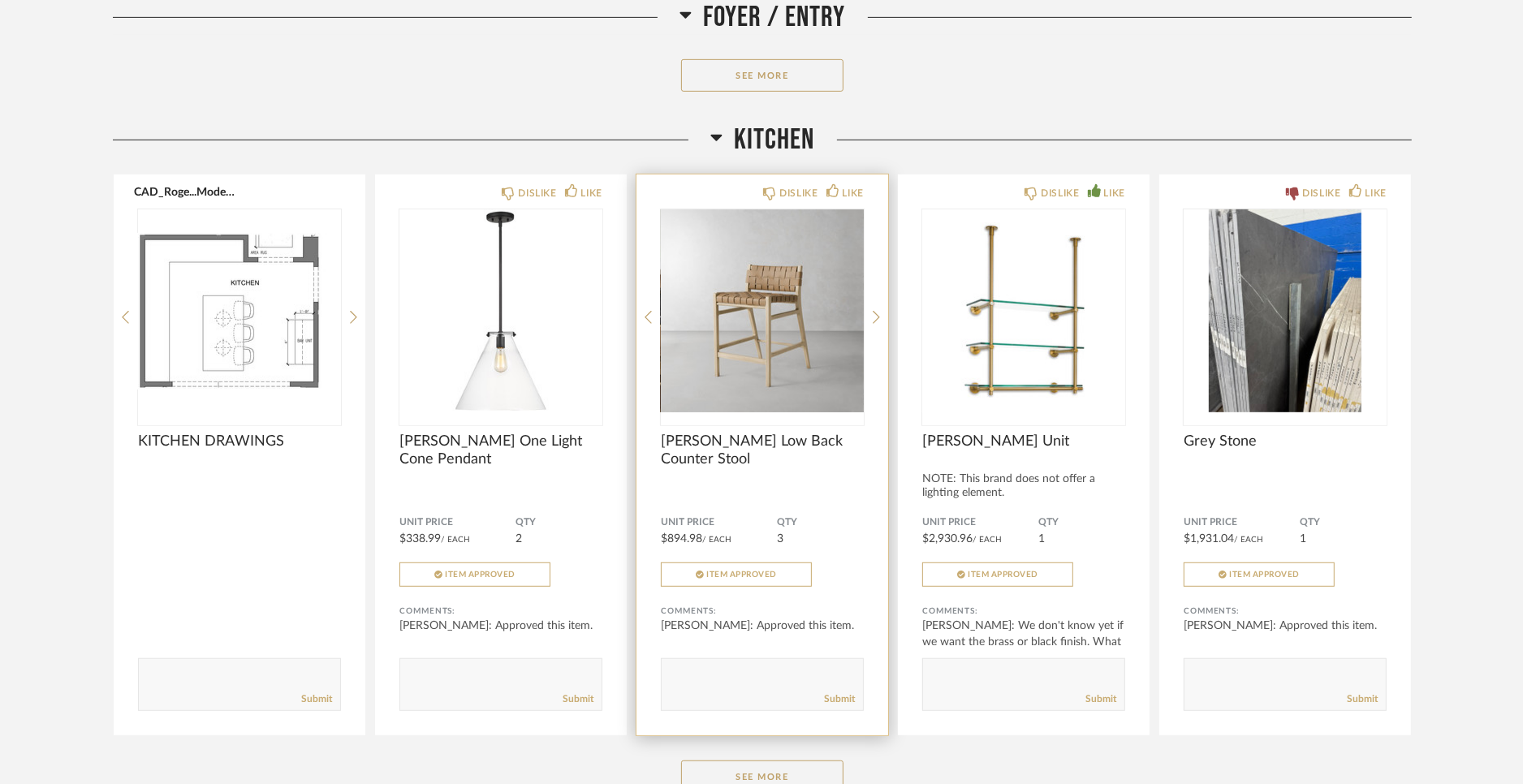
click at [817, 445] on span "[PERSON_NAME] Low Back Counter Stool" at bounding box center [763, 451] width 203 height 36
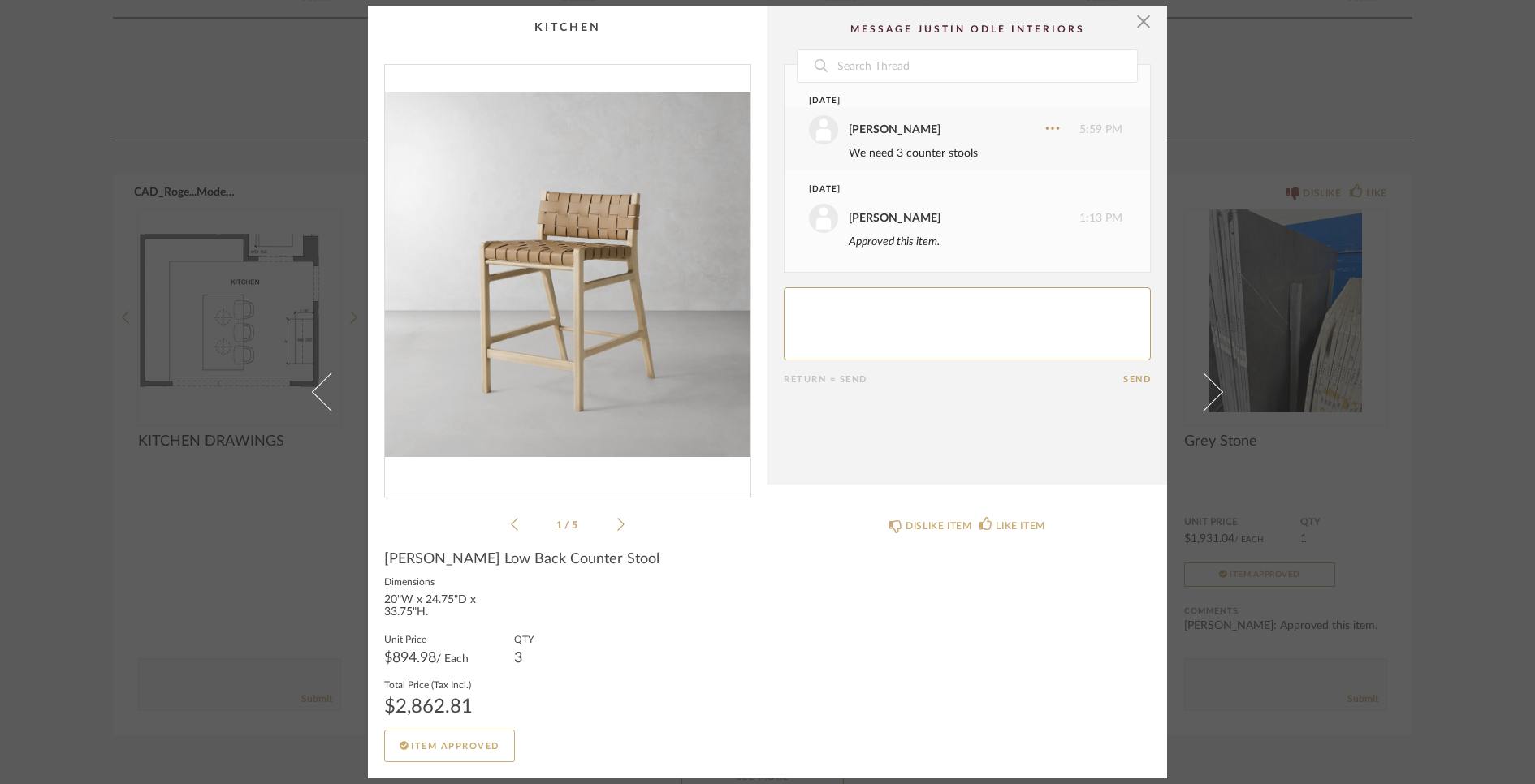
click at [415, 556] on span "Stratton Low Back Counter Stool" at bounding box center [521, 559] width 275 height 18
copy span "Stratton"
